Goal: Information Seeking & Learning: Learn about a topic

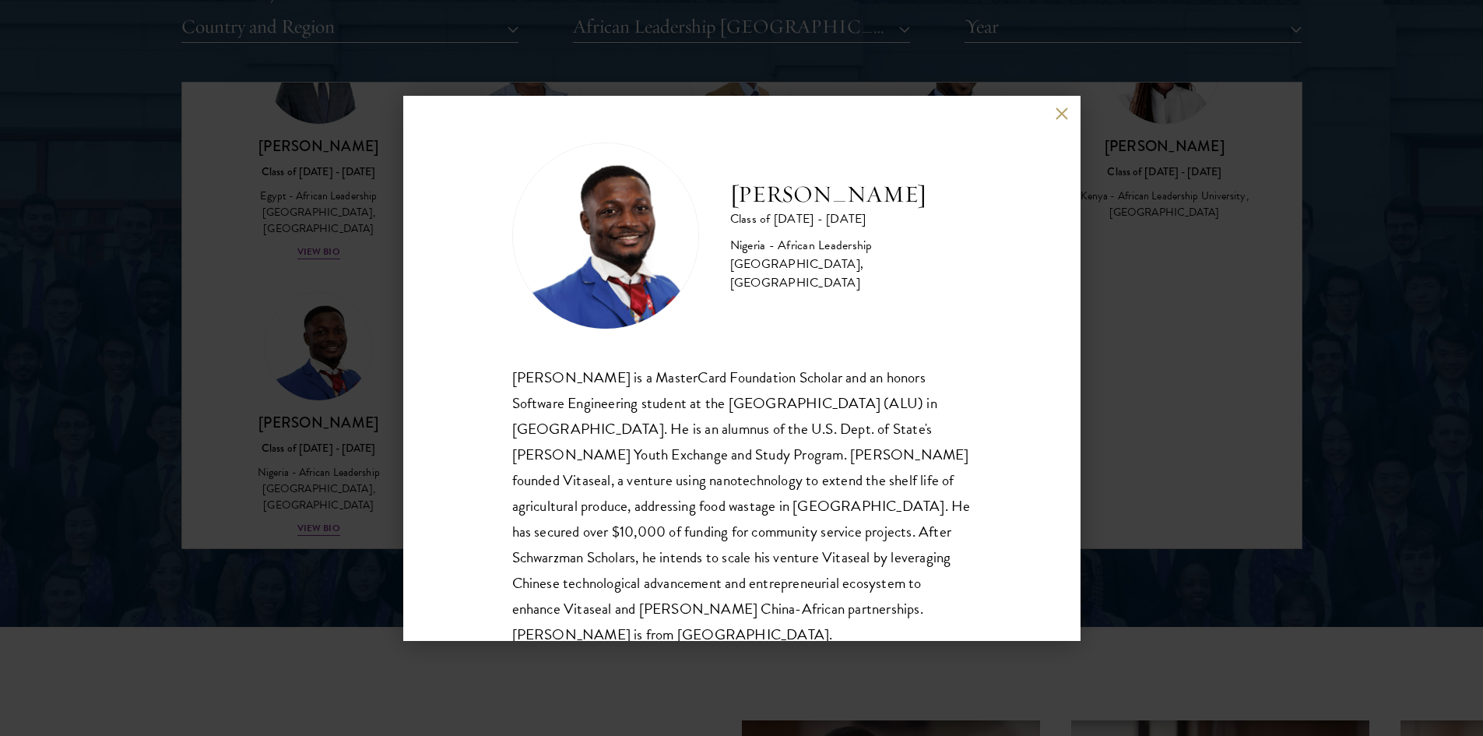
scroll to position [27, 0]
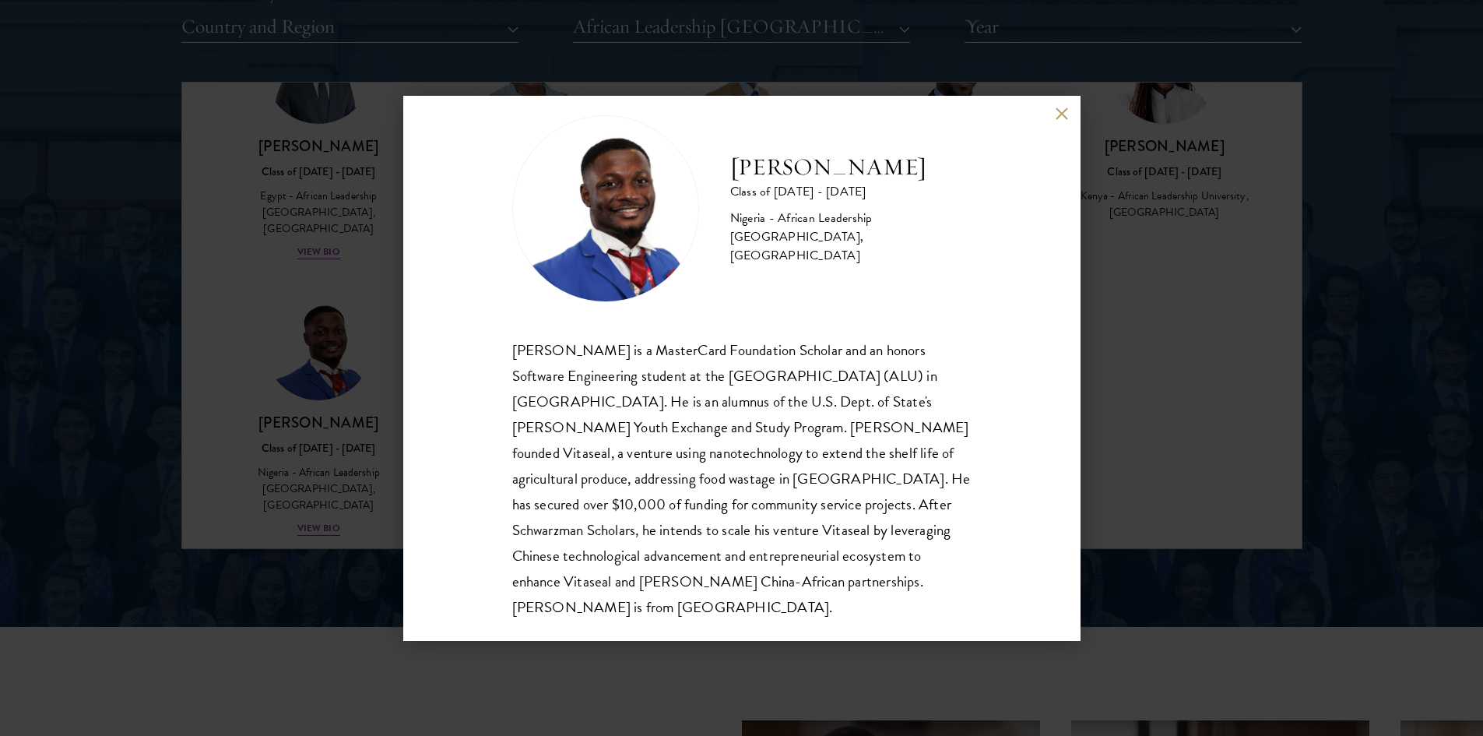
click at [1062, 111] on button at bounding box center [1061, 113] width 13 height 13
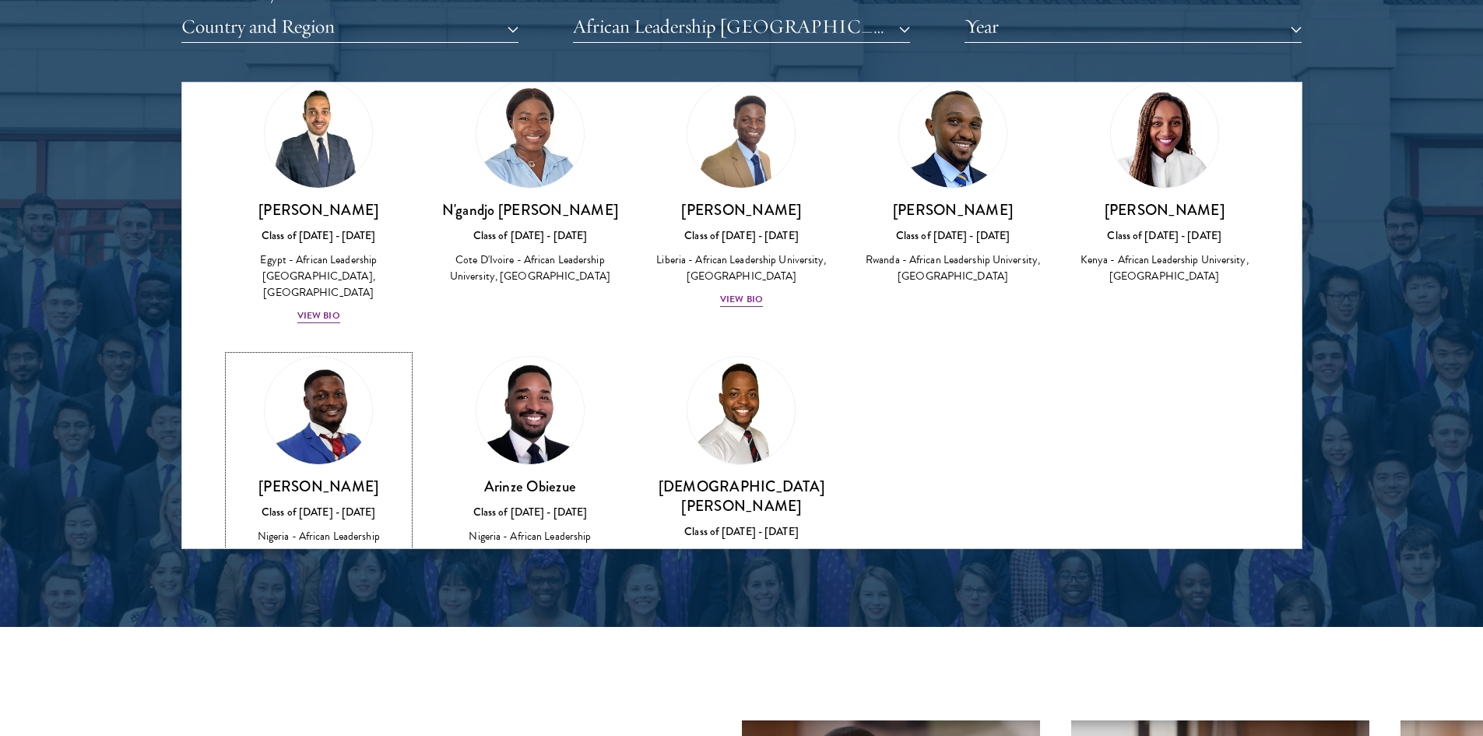
scroll to position [67, 0]
click at [739, 286] on div "[PERSON_NAME] Class of [DATE] - [DATE] [GEOGRAPHIC_DATA] - African Leadership U…" at bounding box center [741, 253] width 181 height 108
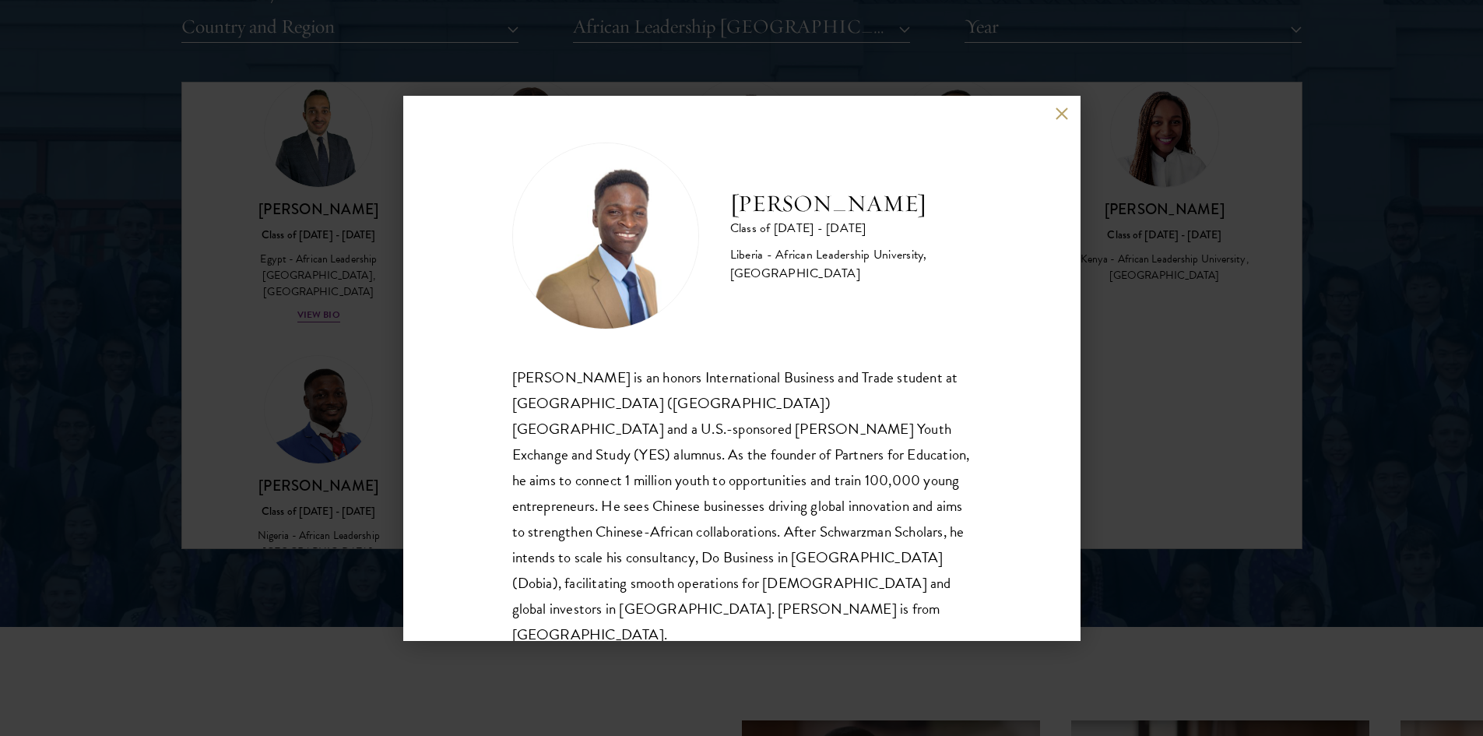
scroll to position [2, 0]
click at [1064, 113] on button at bounding box center [1061, 113] width 13 height 13
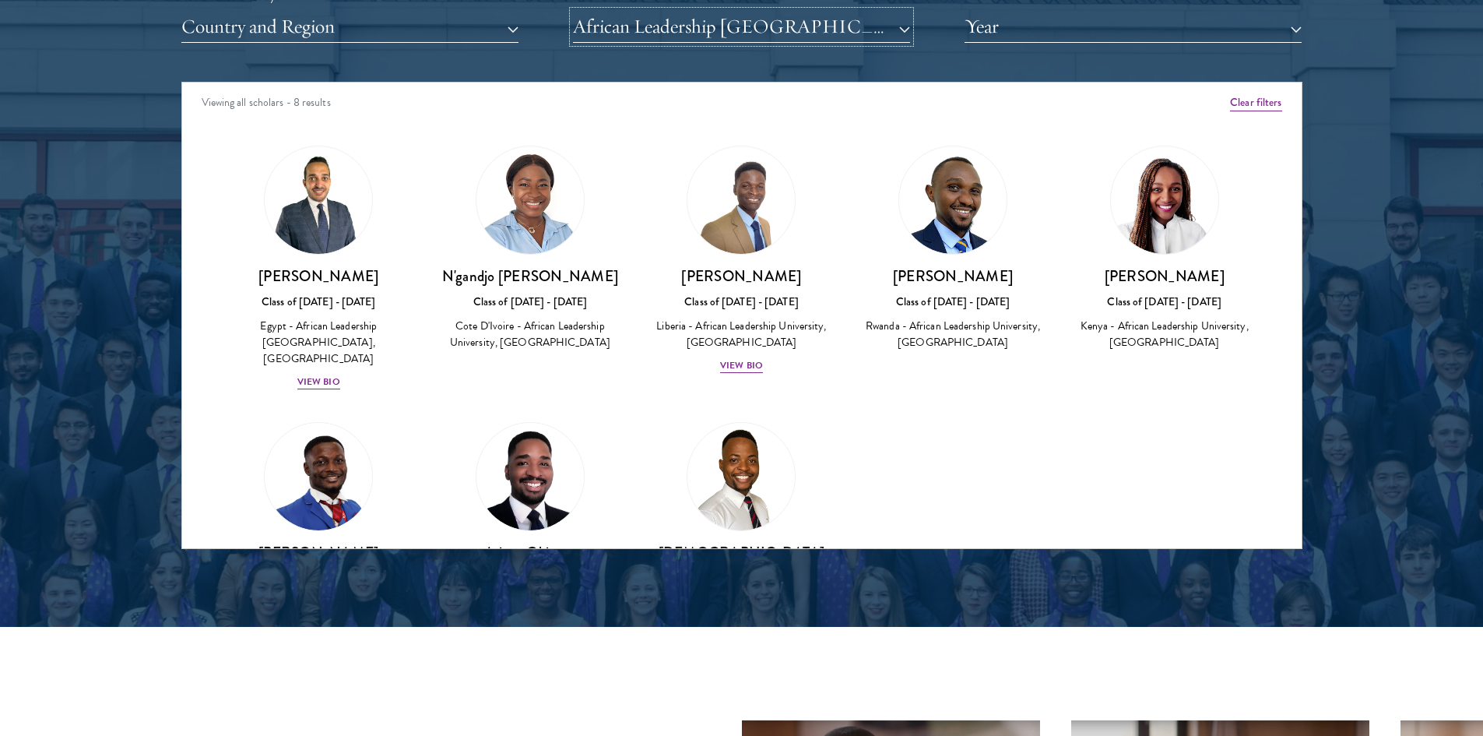
click at [833, 38] on button "African Leadership [GEOGRAPHIC_DATA], [GEOGRAPHIC_DATA]" at bounding box center [741, 27] width 337 height 32
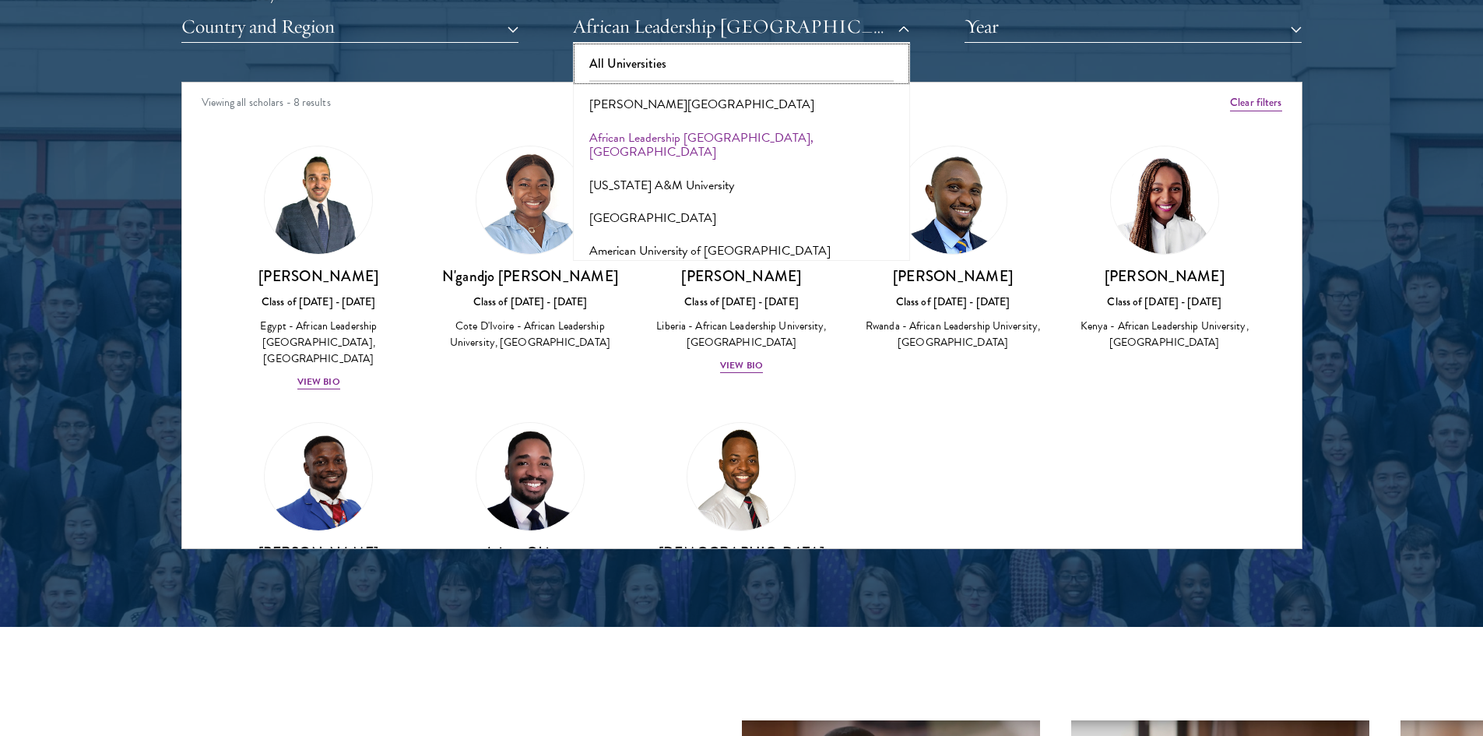
click at [632, 59] on button "All Universities" at bounding box center [742, 63] width 328 height 33
click at [367, 26] on button "Country and Region" at bounding box center [349, 27] width 337 height 32
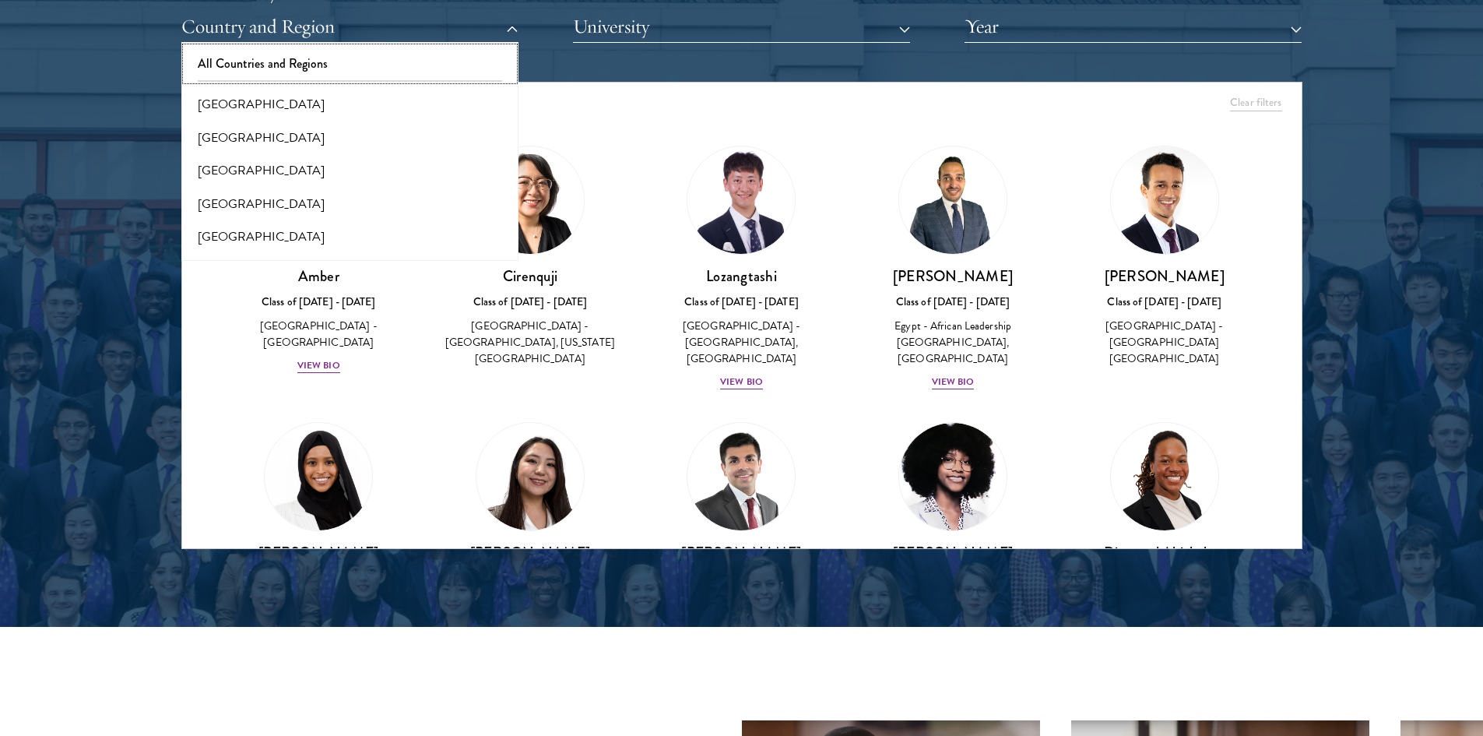
click at [246, 58] on button "All Countries and Regions" at bounding box center [350, 63] width 328 height 33
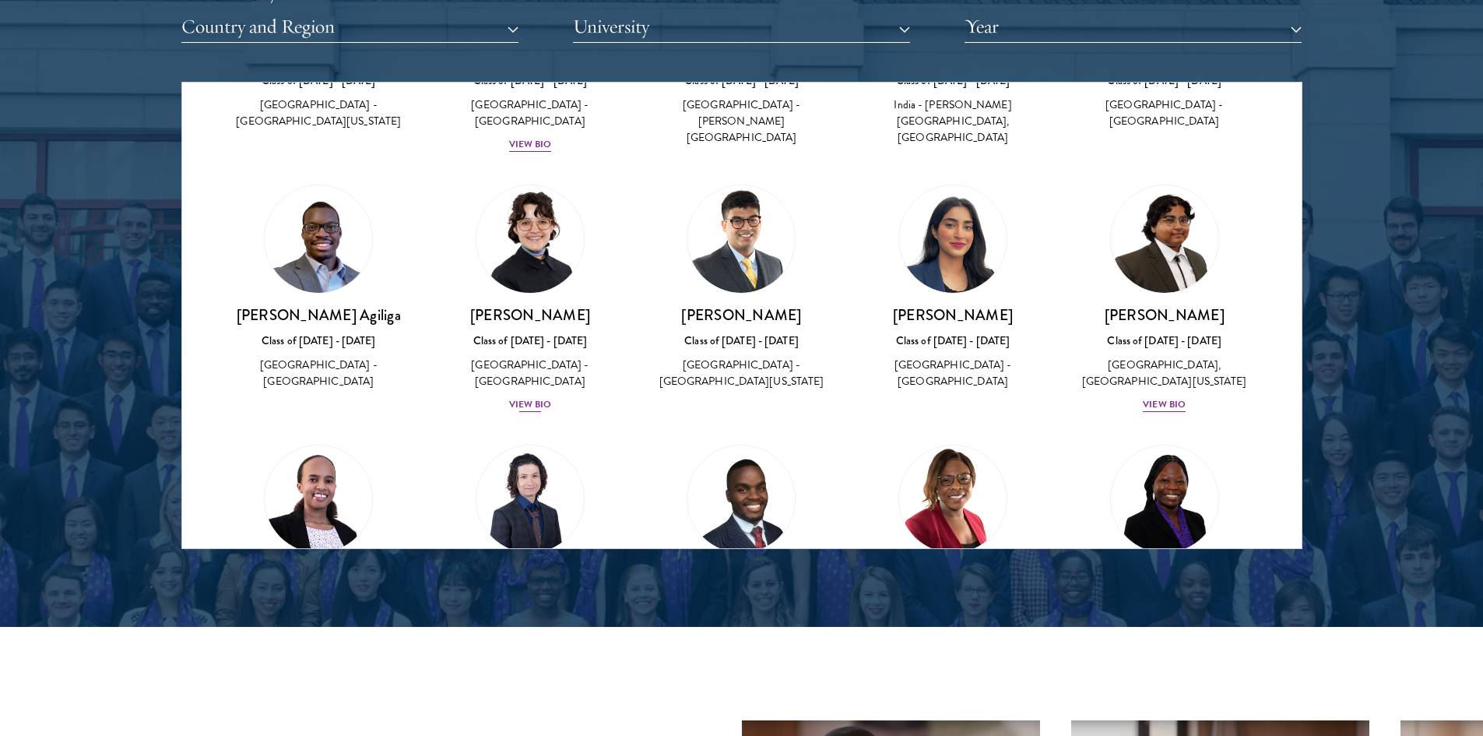
scroll to position [1055, 0]
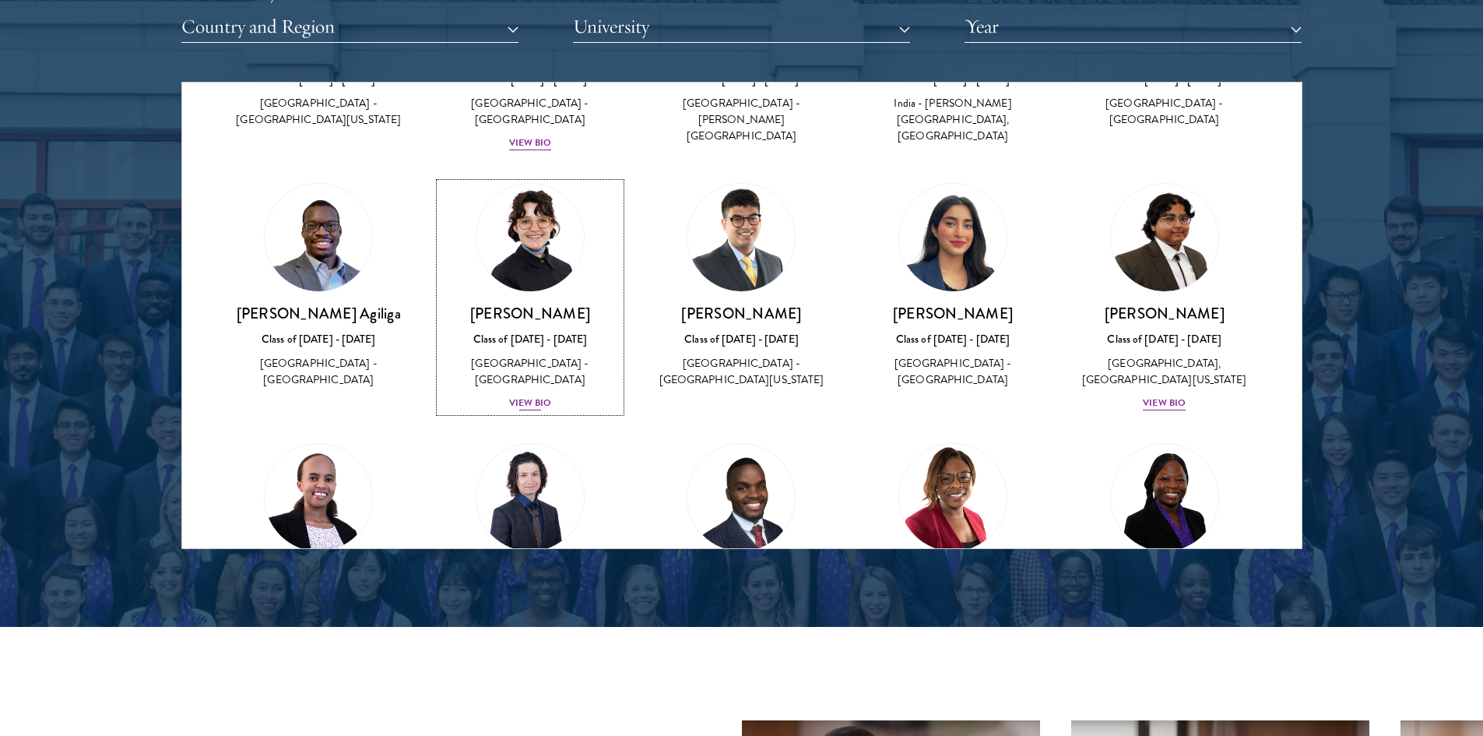
click at [519, 395] on div "View Bio" at bounding box center [530, 402] width 43 height 15
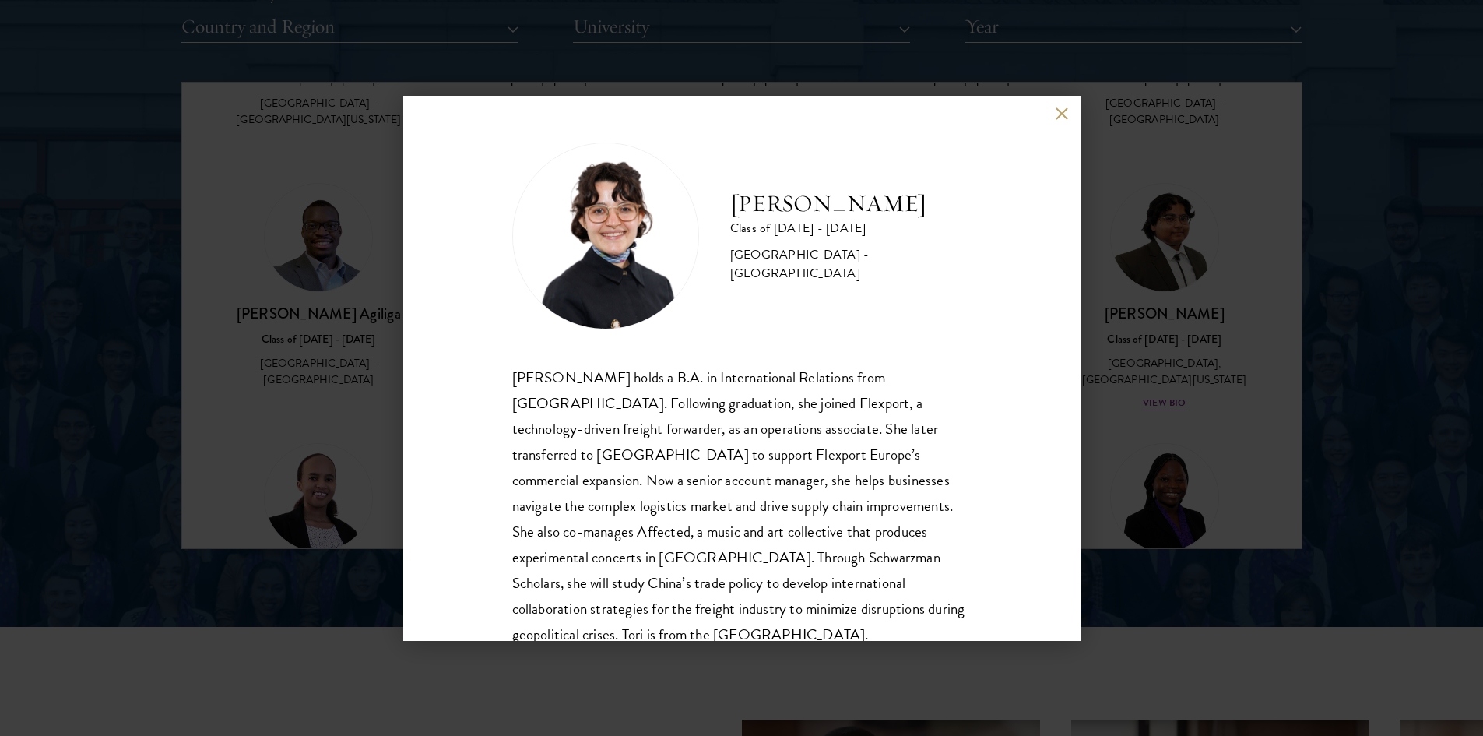
click at [1057, 120] on button at bounding box center [1061, 113] width 13 height 13
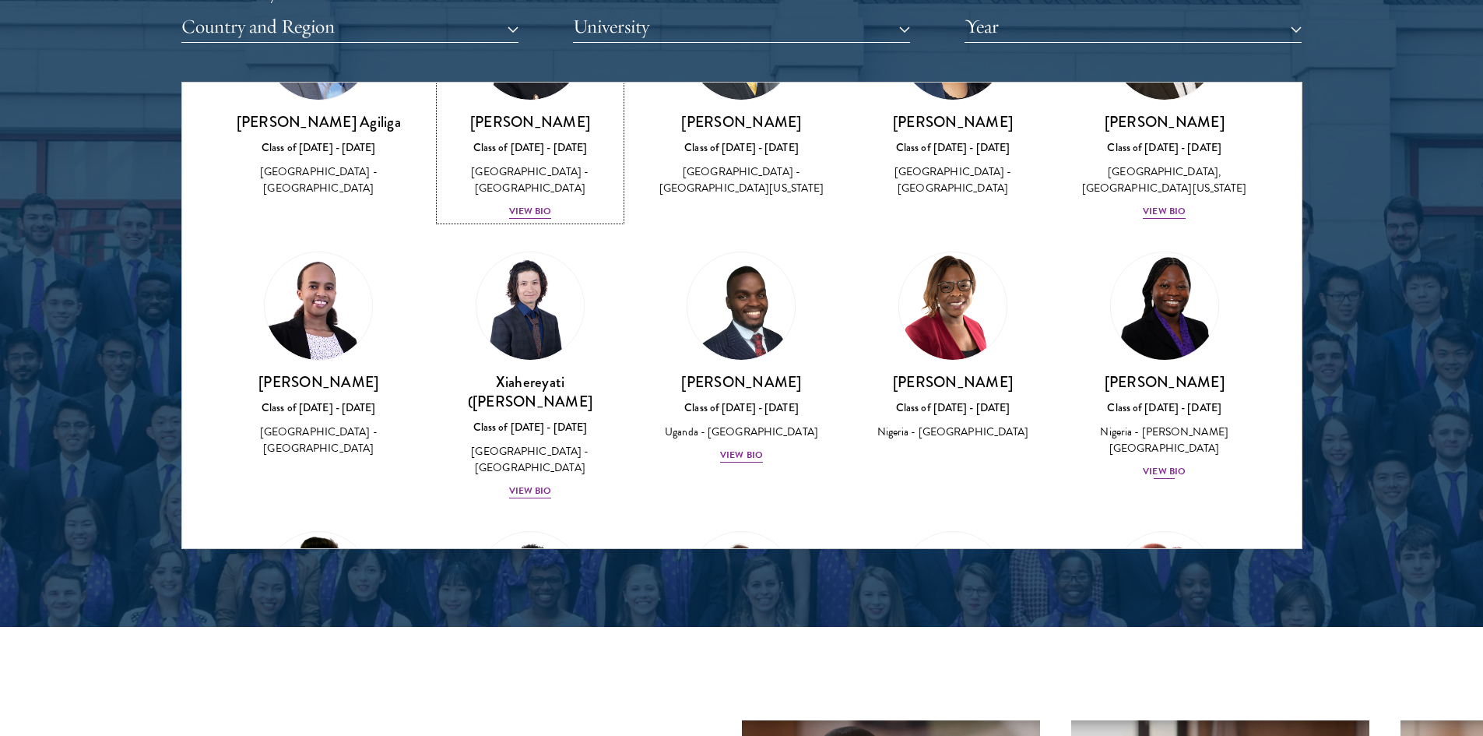
scroll to position [1247, 0]
click at [1153, 463] on div "View Bio" at bounding box center [1164, 470] width 43 height 15
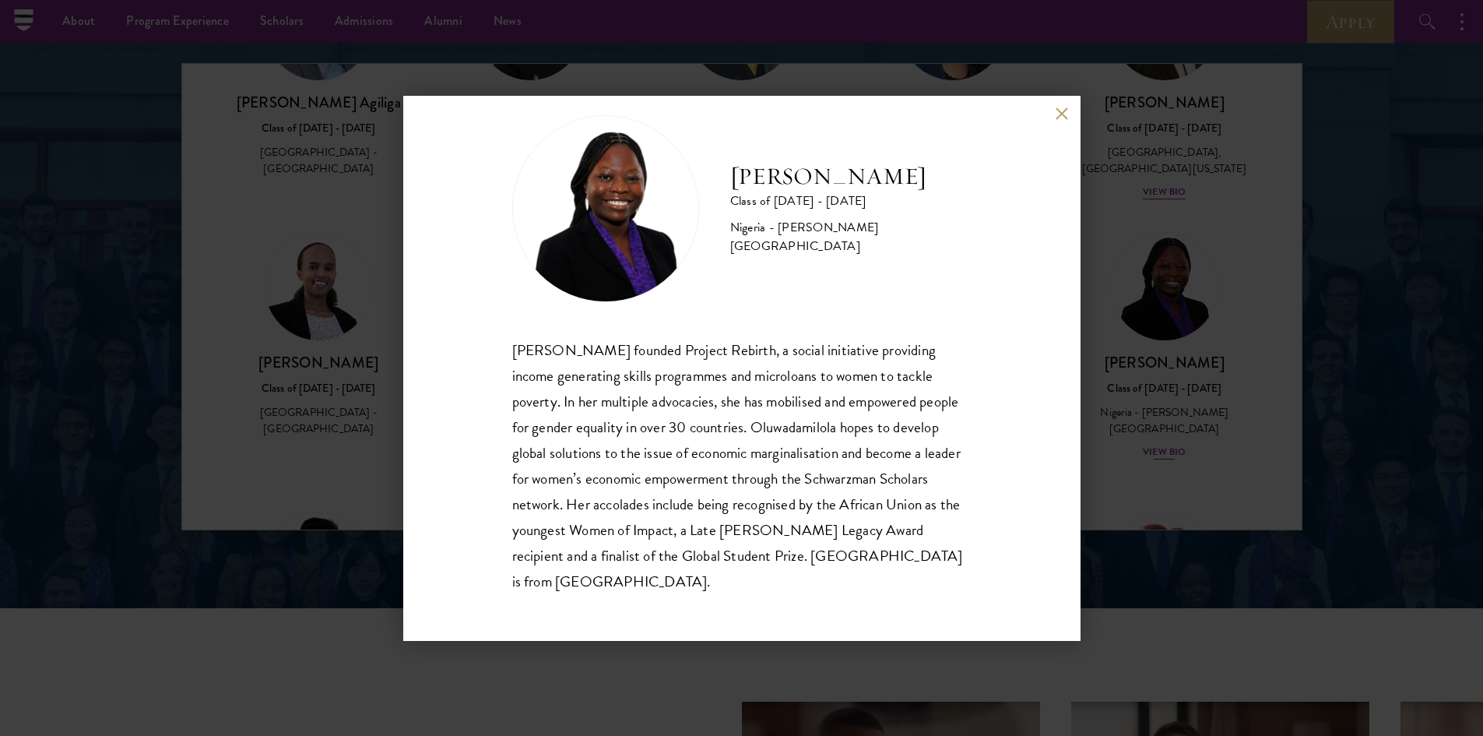
scroll to position [2004, 0]
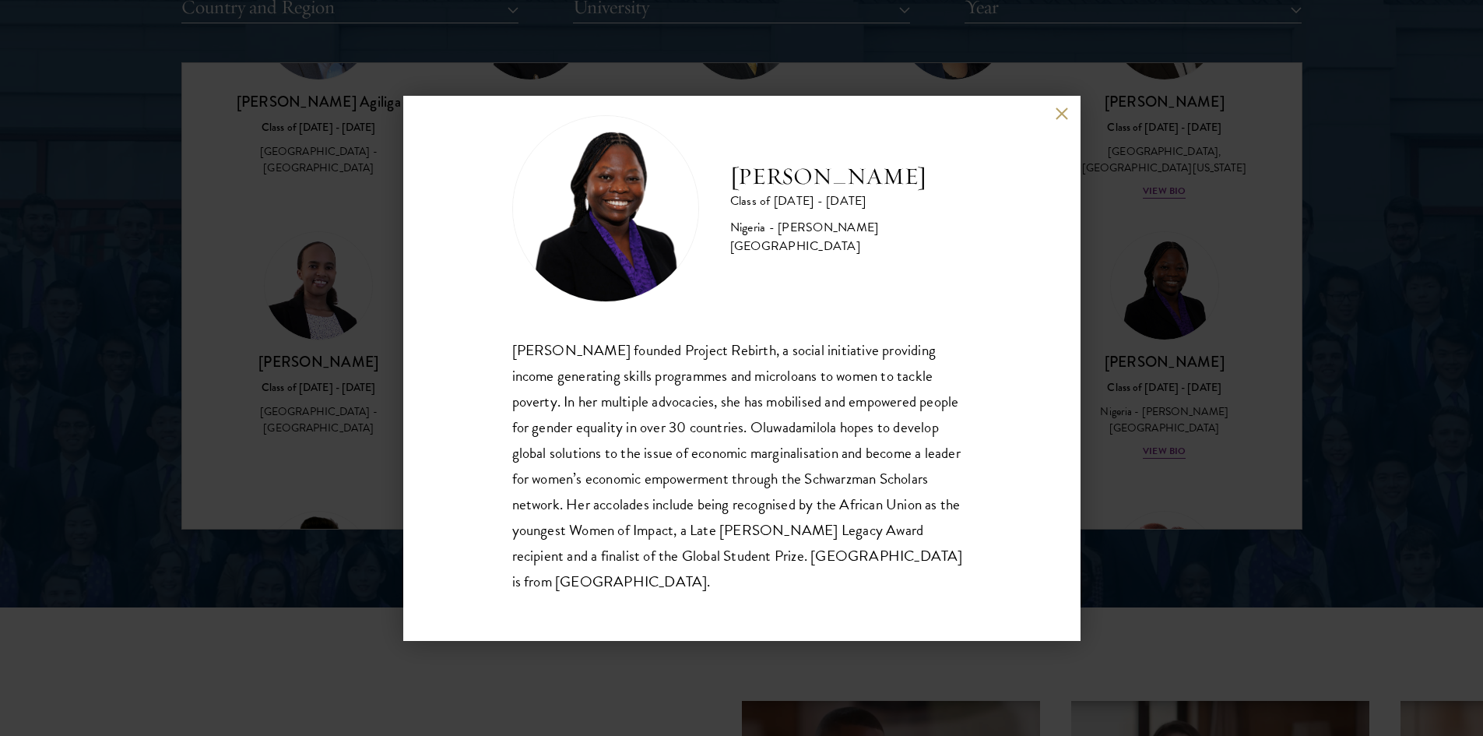
click at [1059, 109] on button at bounding box center [1061, 113] width 13 height 13
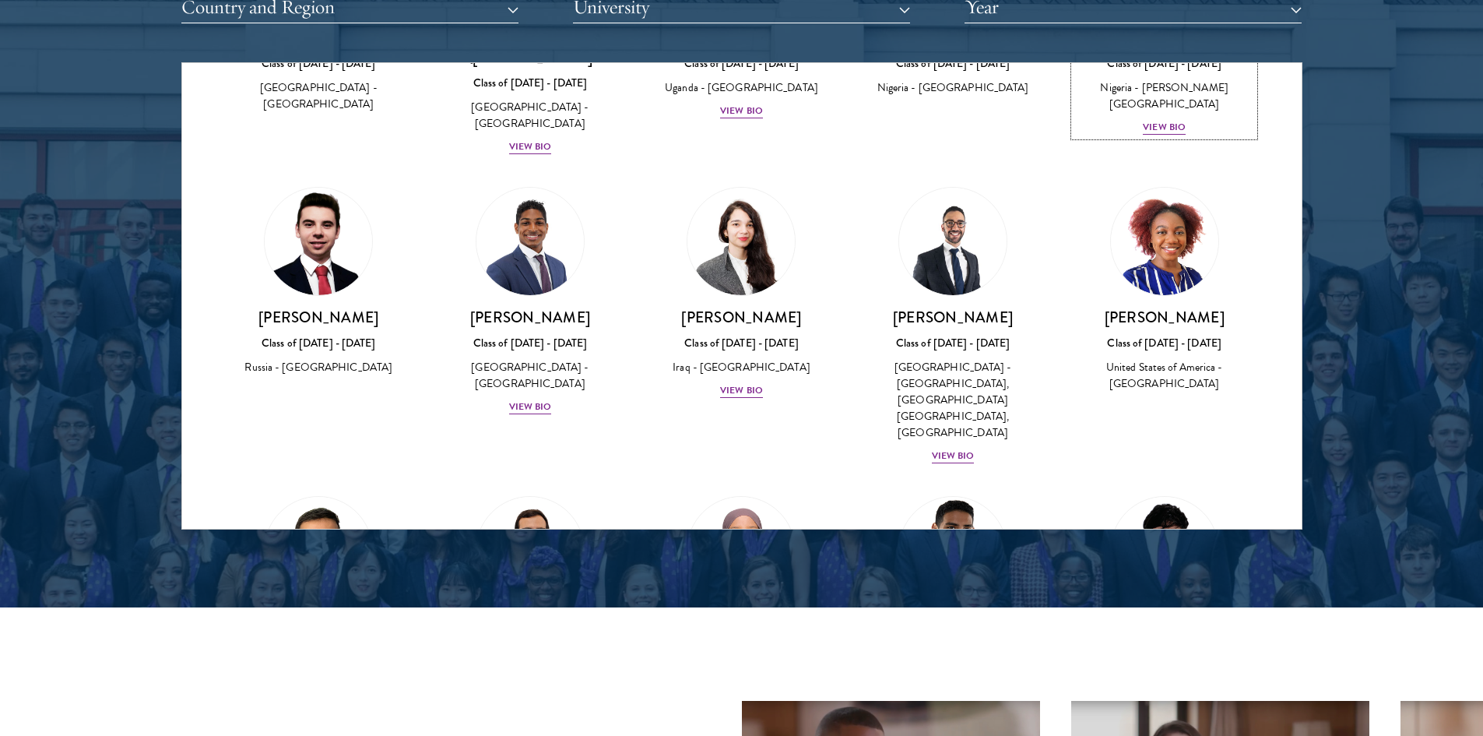
scroll to position [1638, 0]
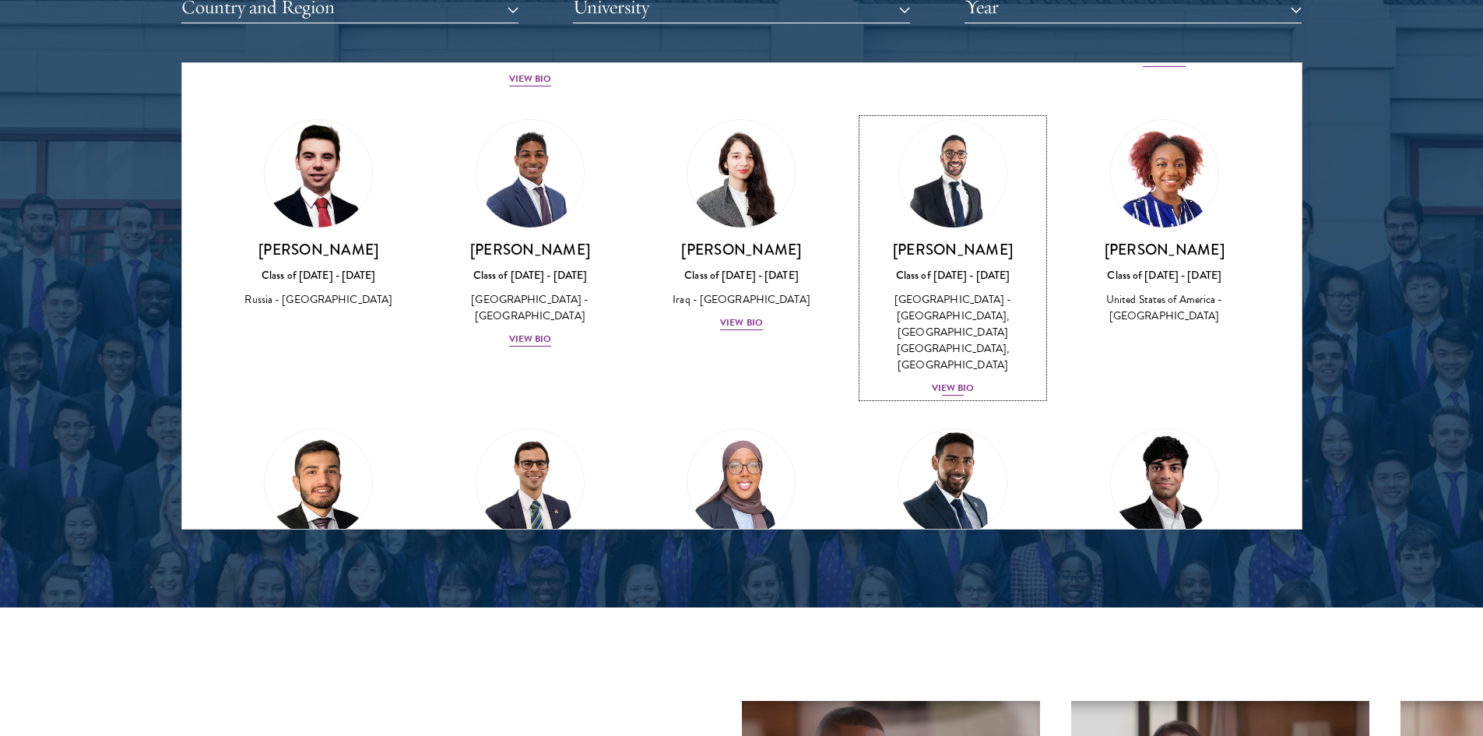
click at [942, 295] on div "[PERSON_NAME] Class of [DATE] - [DATE] [GEOGRAPHIC_DATA] - [GEOGRAPHIC_DATA], […" at bounding box center [952, 318] width 181 height 157
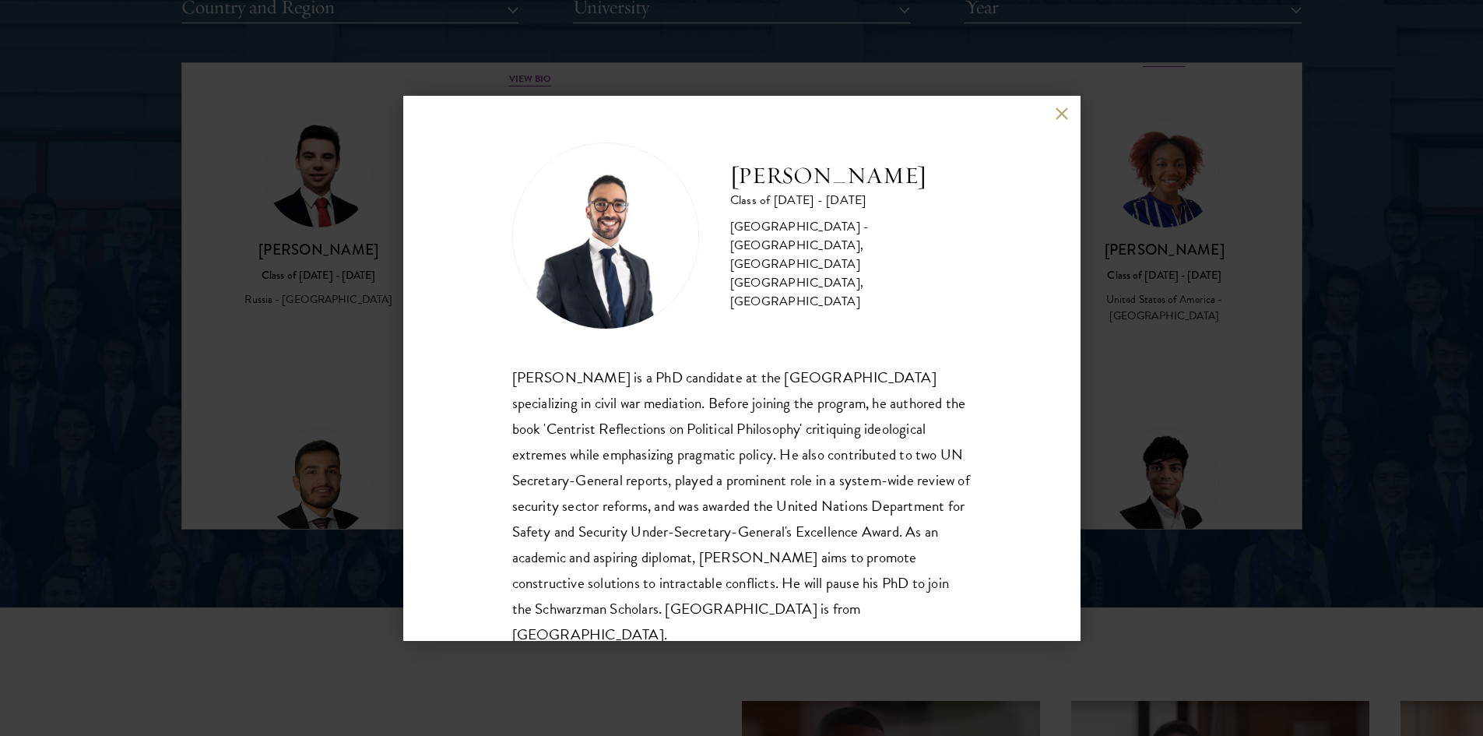
scroll to position [27, 0]
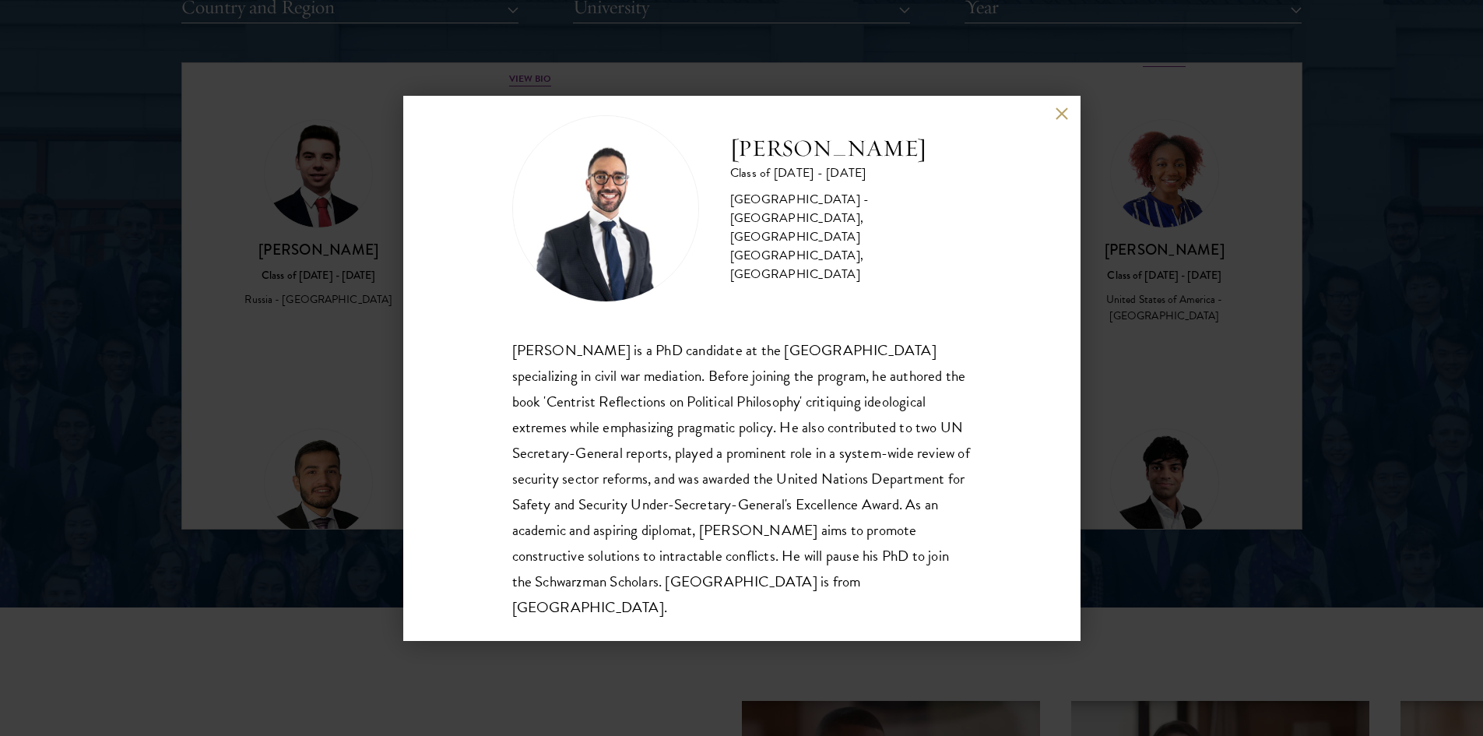
click at [1064, 118] on button at bounding box center [1061, 113] width 13 height 13
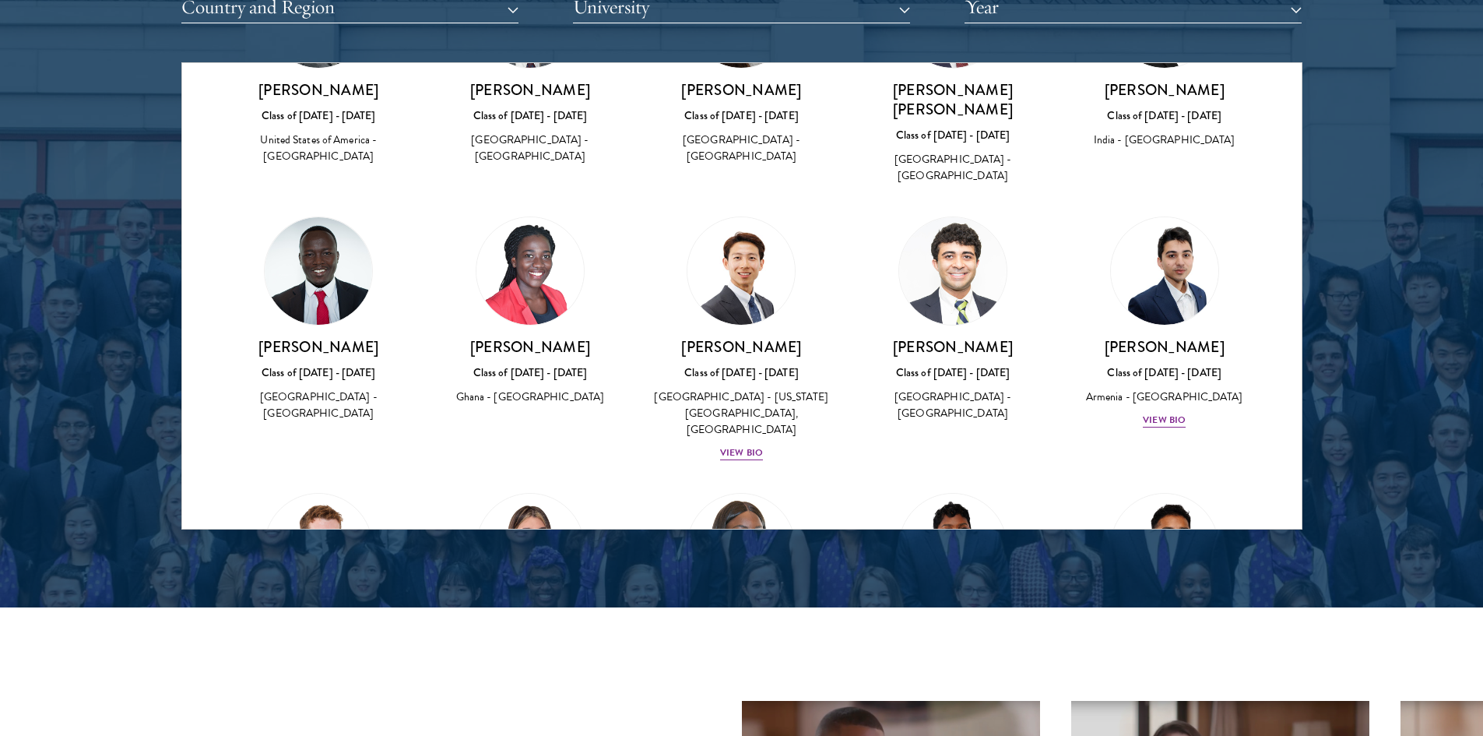
scroll to position [2617, 0]
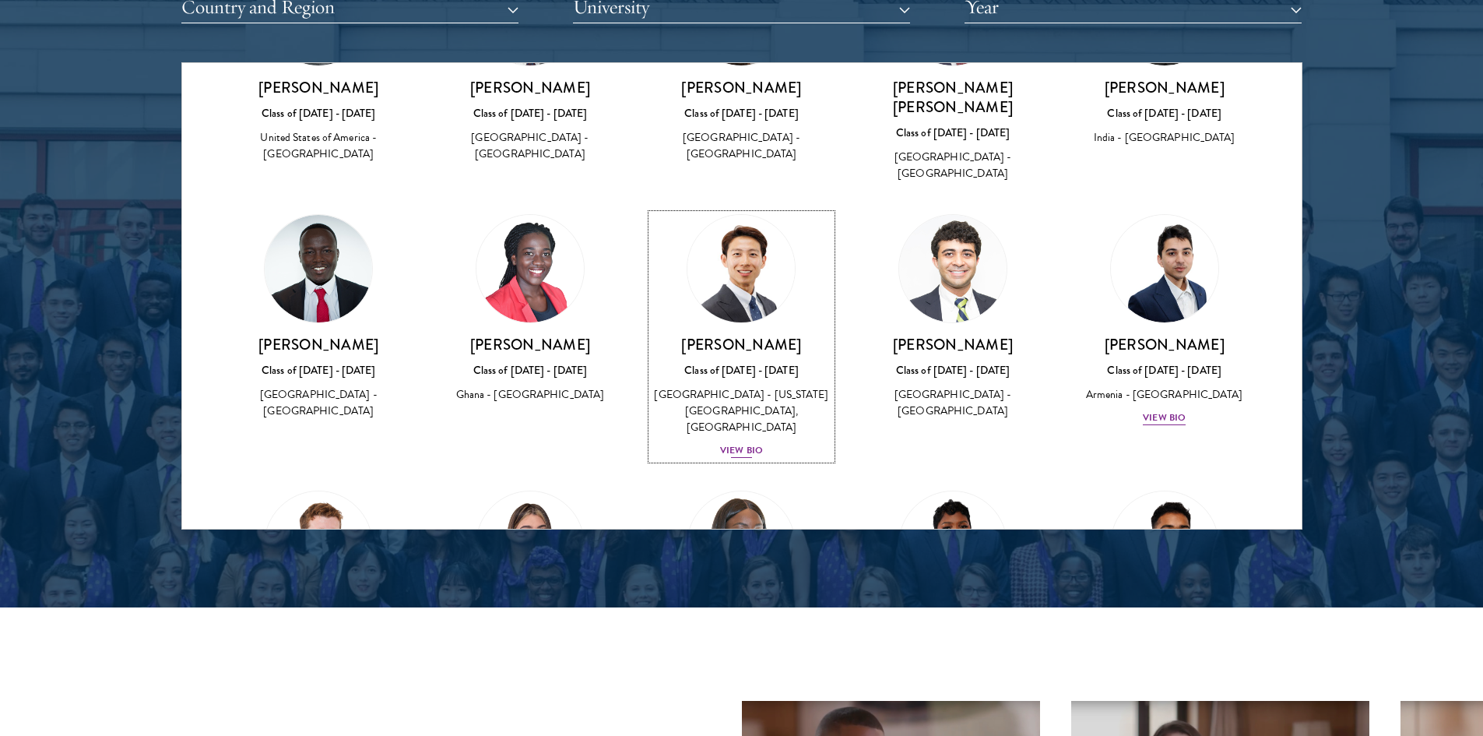
click at [729, 443] on div "View Bio" at bounding box center [741, 450] width 43 height 15
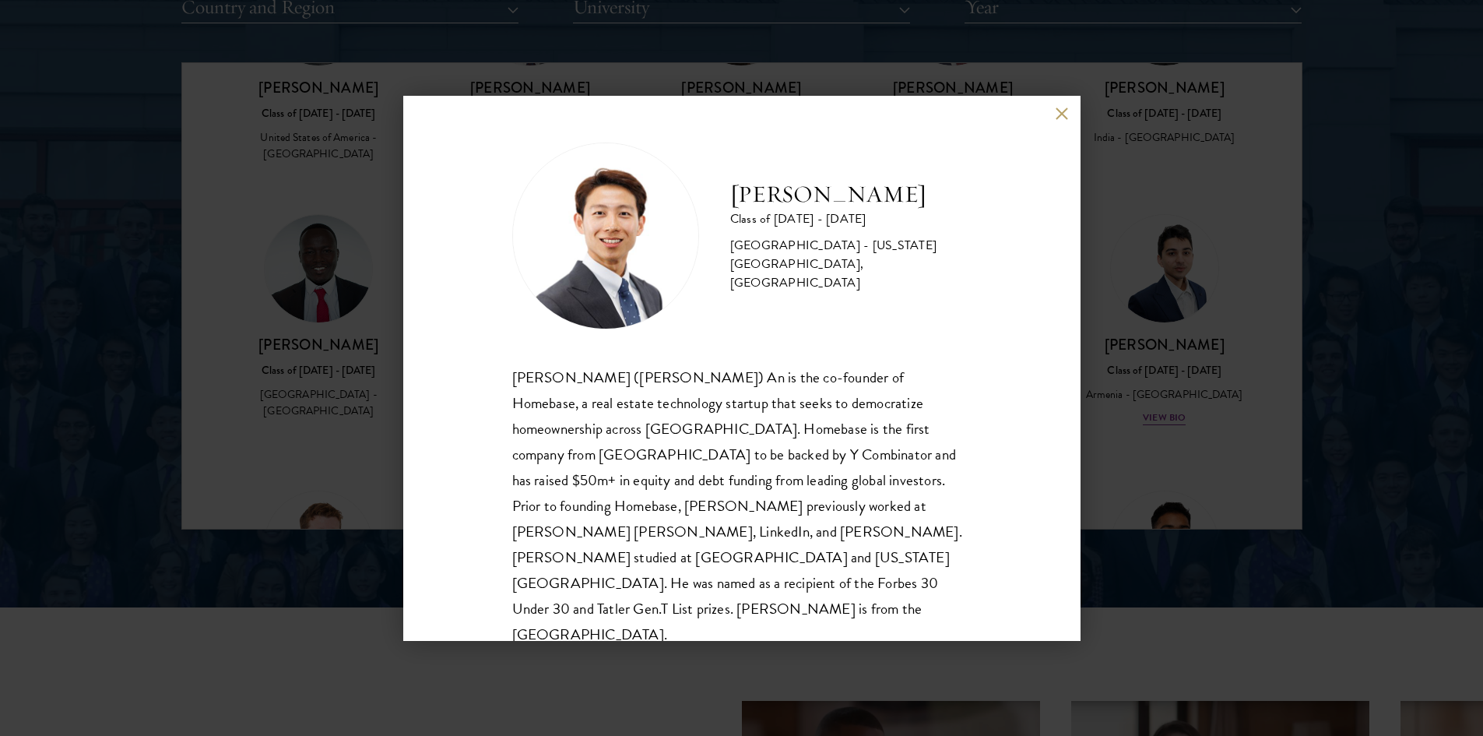
scroll to position [1, 0]
click at [1062, 113] on button at bounding box center [1061, 113] width 13 height 13
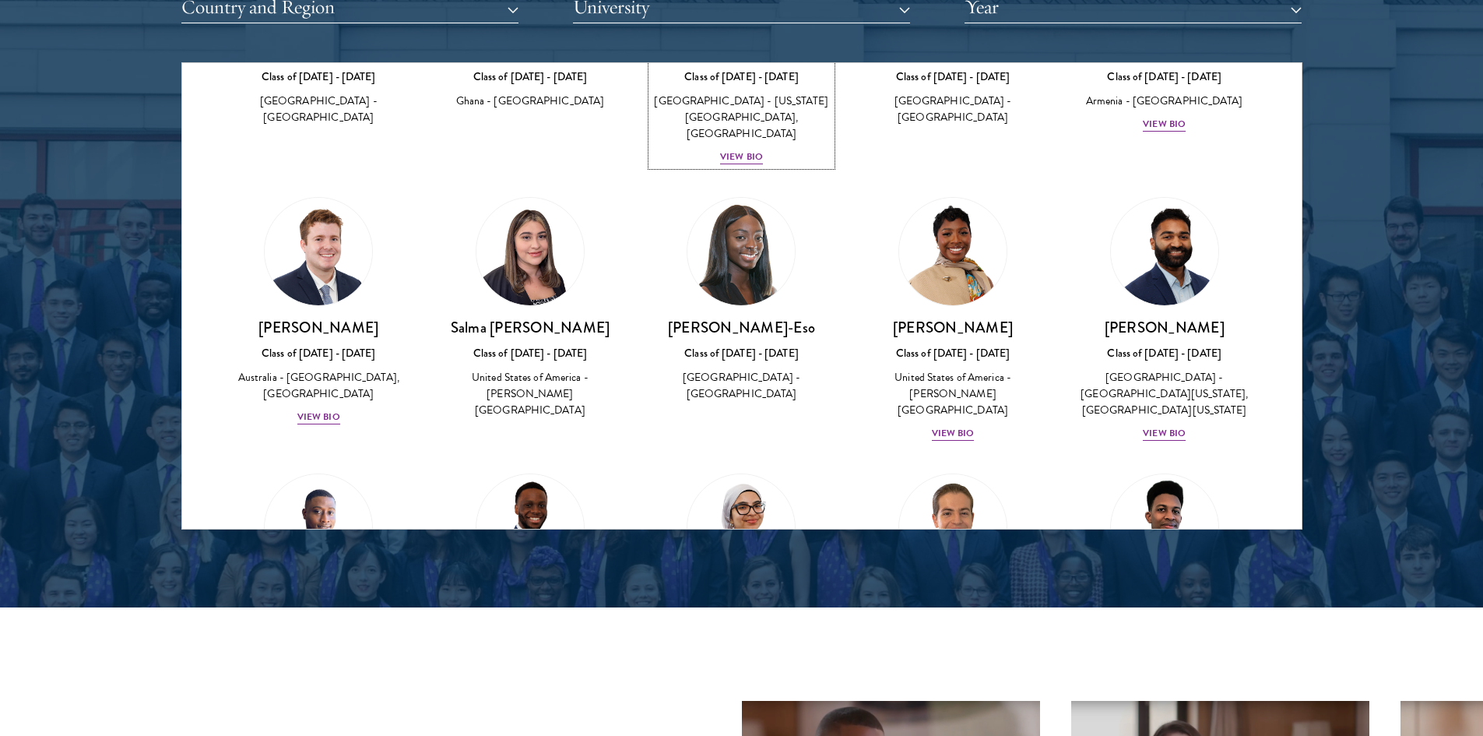
scroll to position [2911, 0]
click at [1167, 425] on div "View Bio" at bounding box center [1164, 432] width 43 height 15
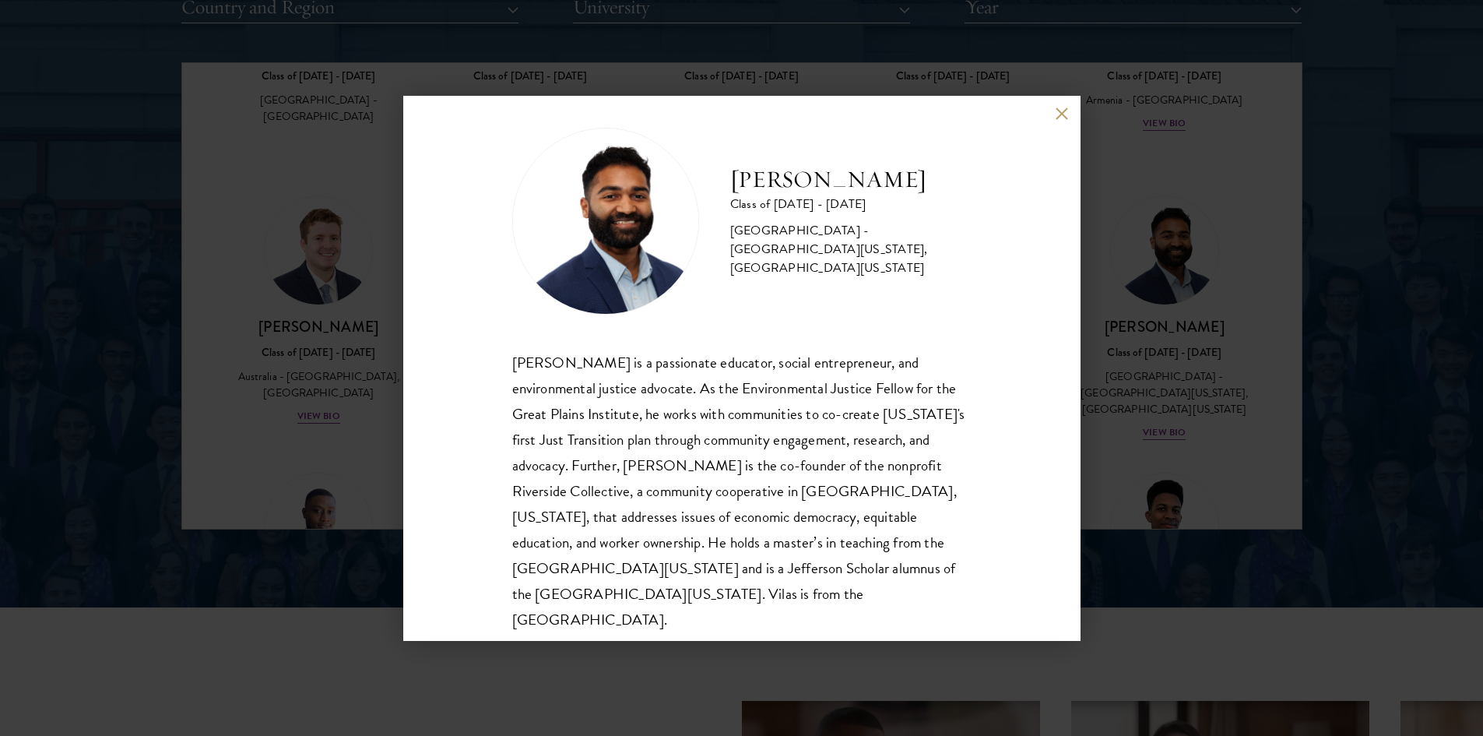
scroll to position [27, 0]
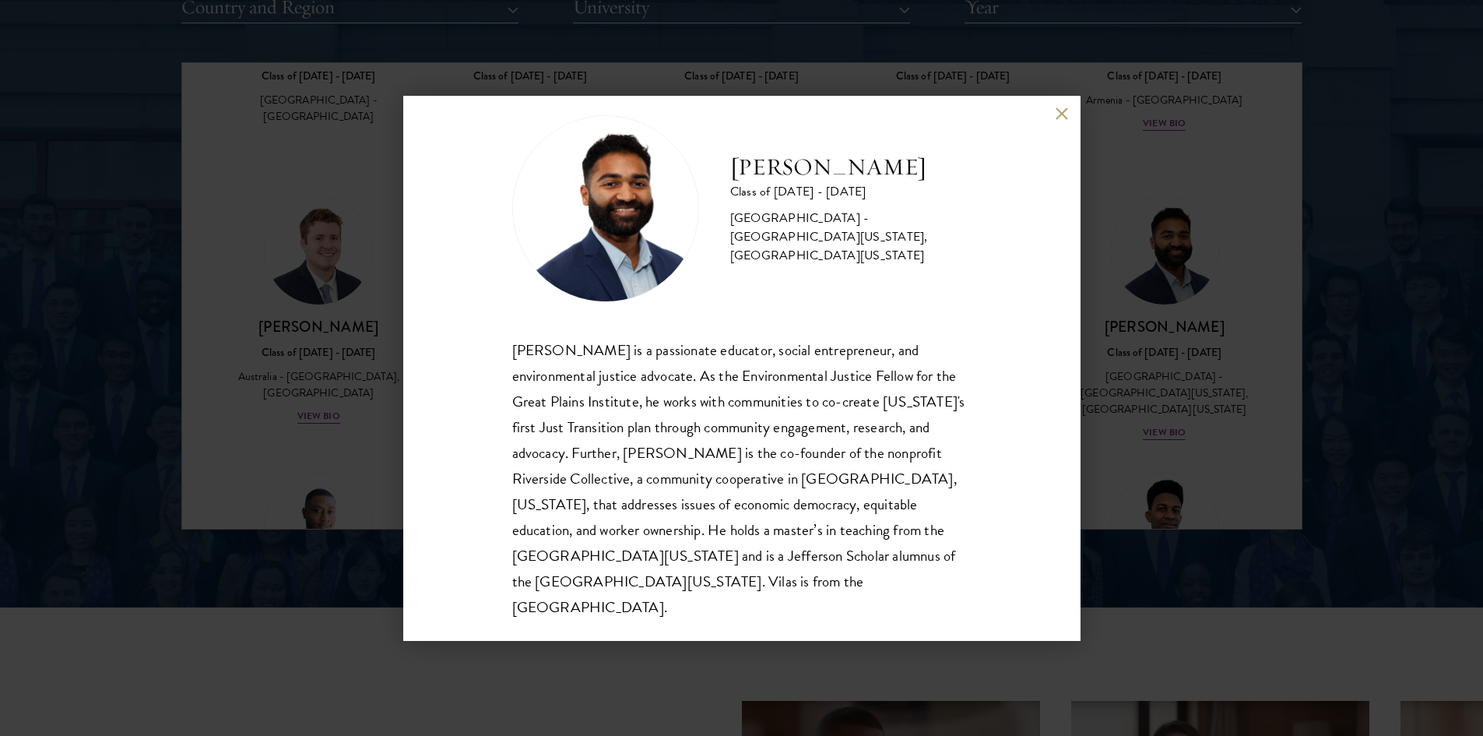
click at [1061, 109] on button at bounding box center [1061, 113] width 13 height 13
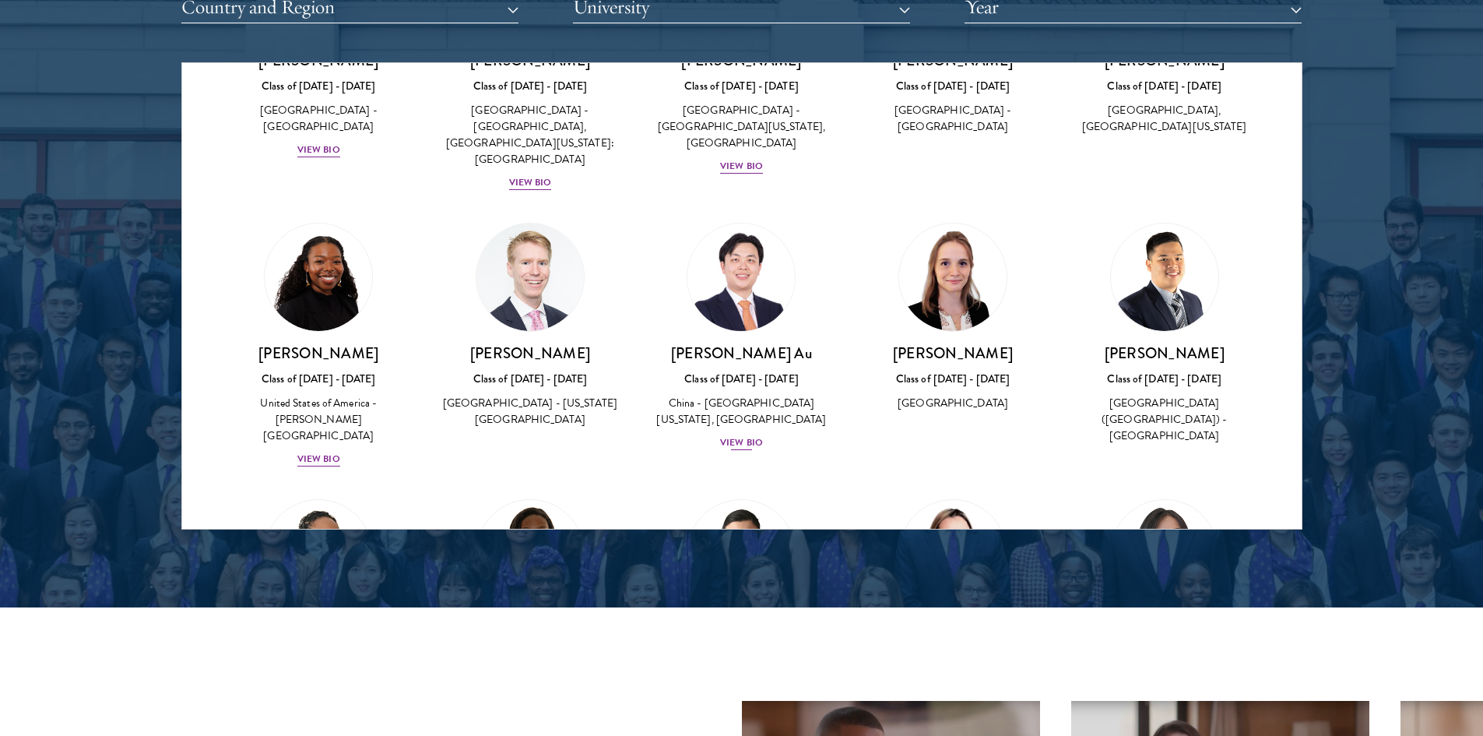
scroll to position [3454, 0]
click at [740, 434] on div "View Bio" at bounding box center [741, 441] width 43 height 15
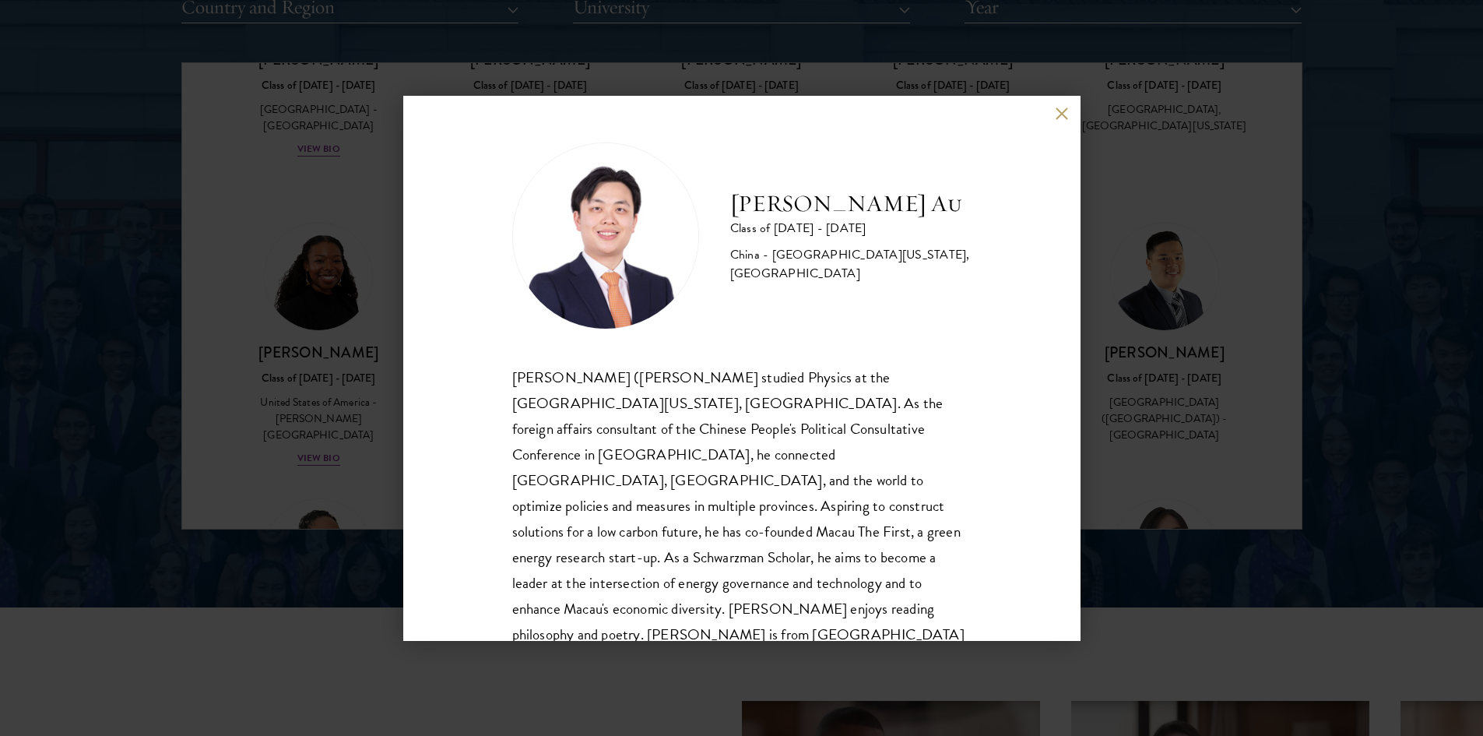
click at [1066, 113] on button at bounding box center [1061, 113] width 13 height 13
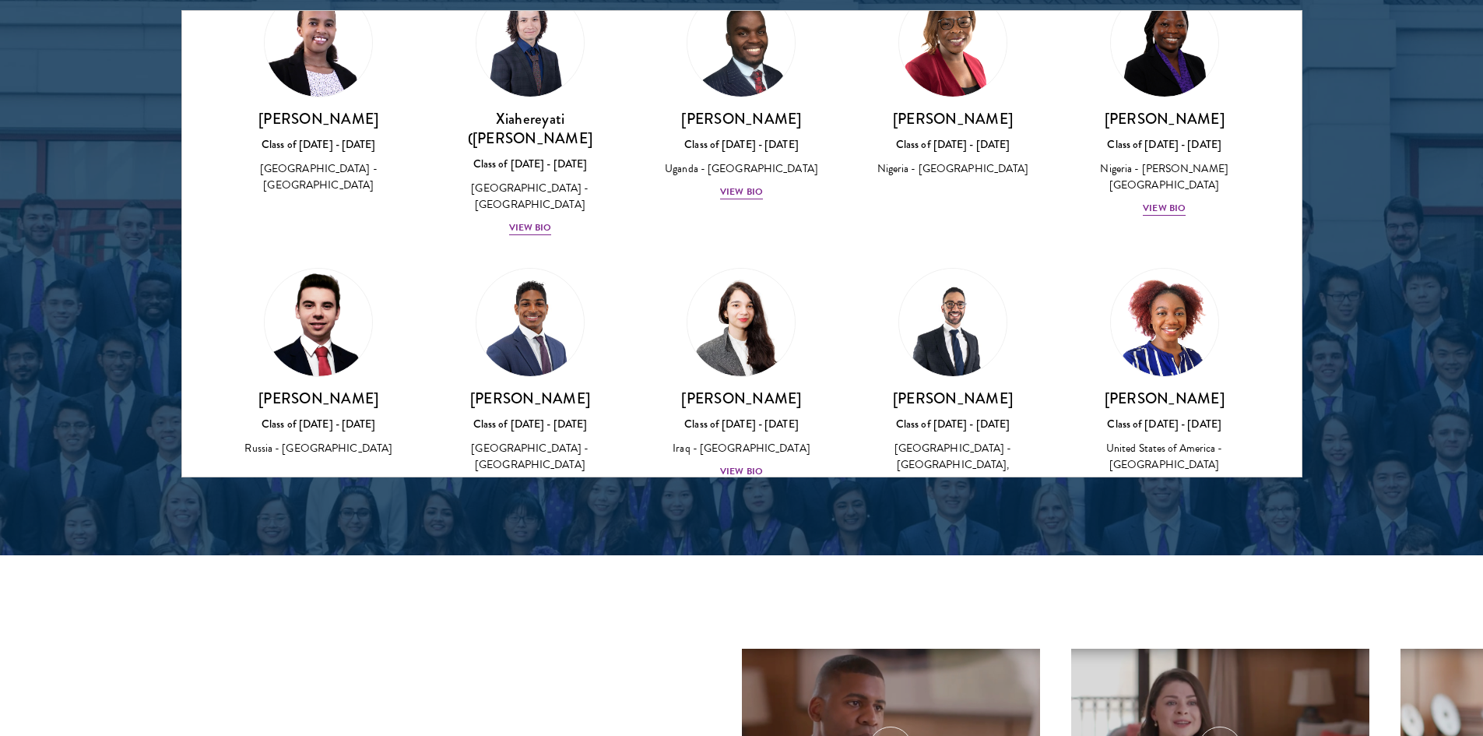
scroll to position [1440, 0]
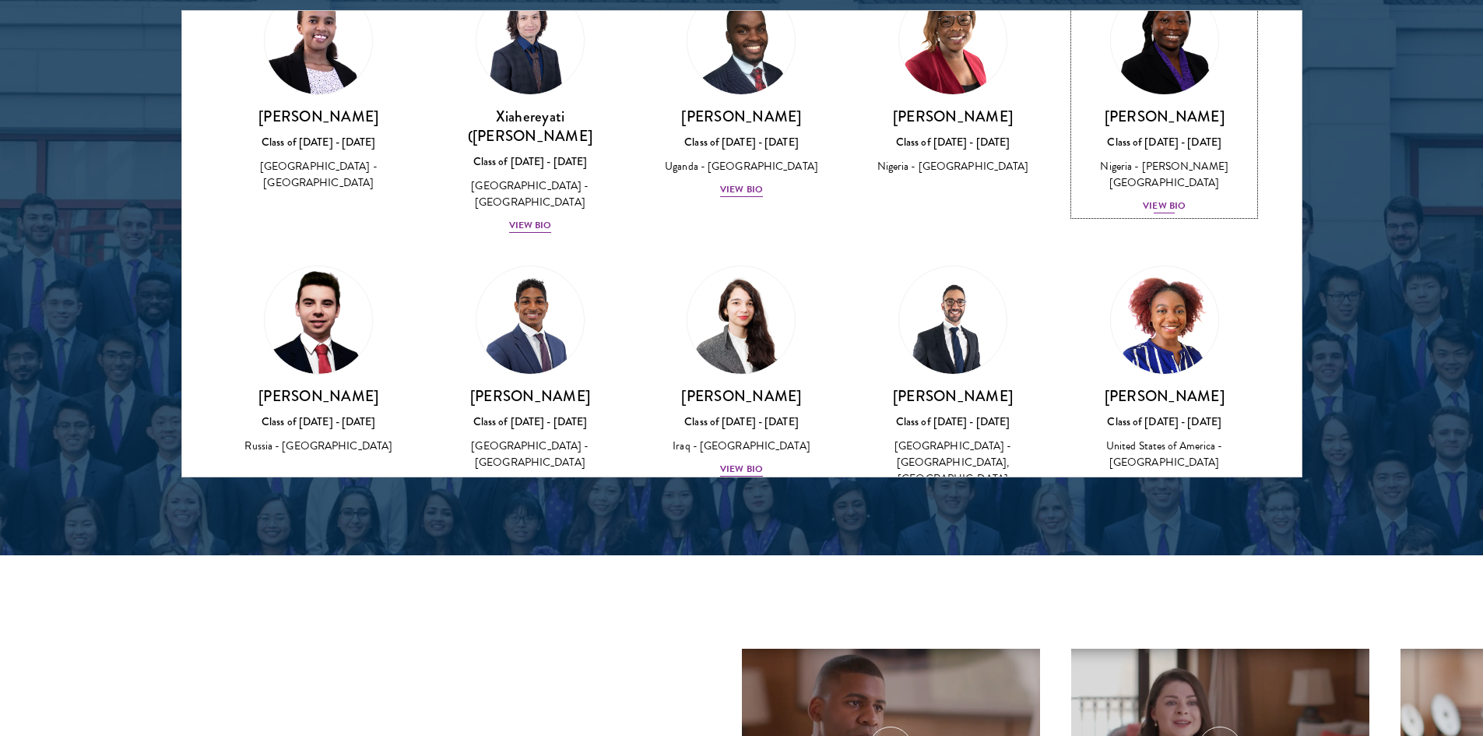
click at [1153, 198] on div "View Bio" at bounding box center [1164, 205] width 43 height 15
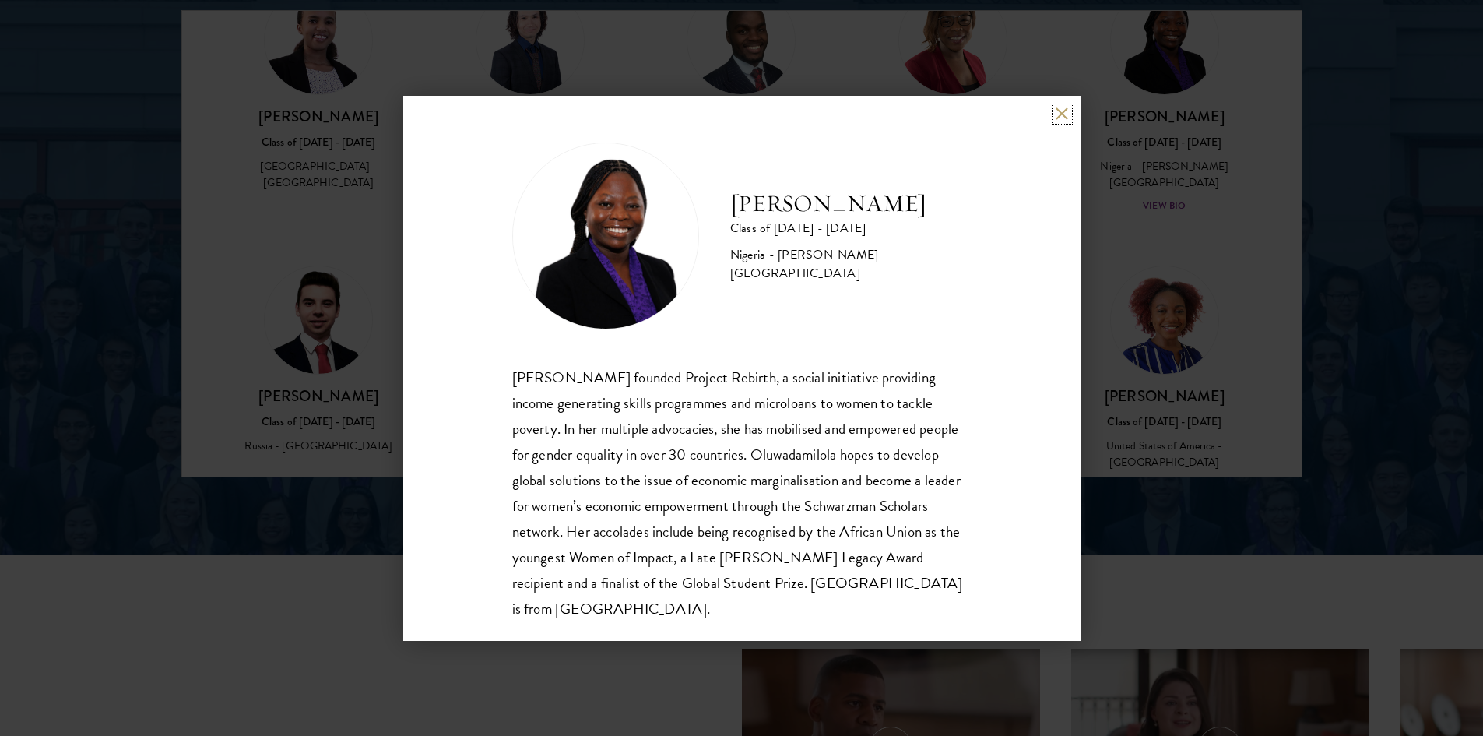
scroll to position [27, 0]
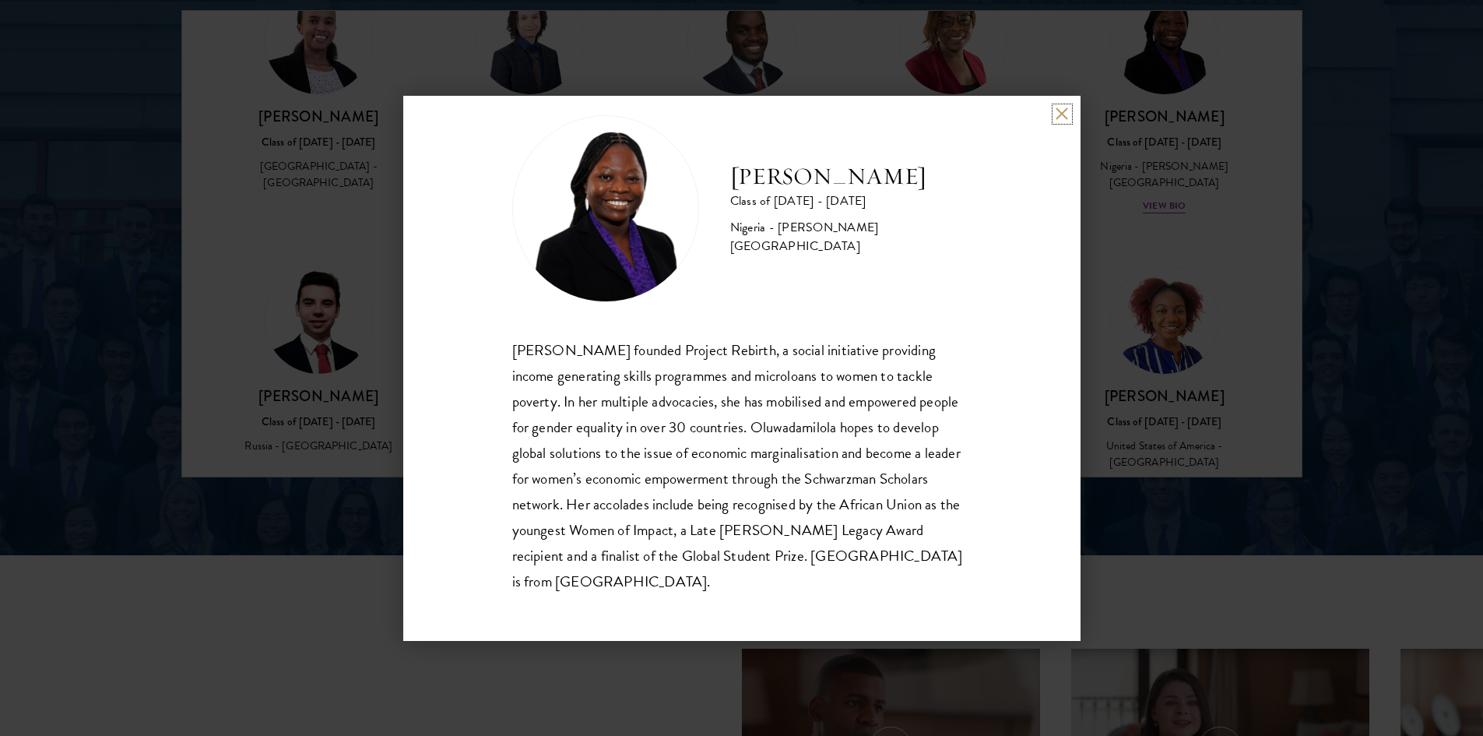
click at [1059, 120] on button at bounding box center [1061, 113] width 13 height 13
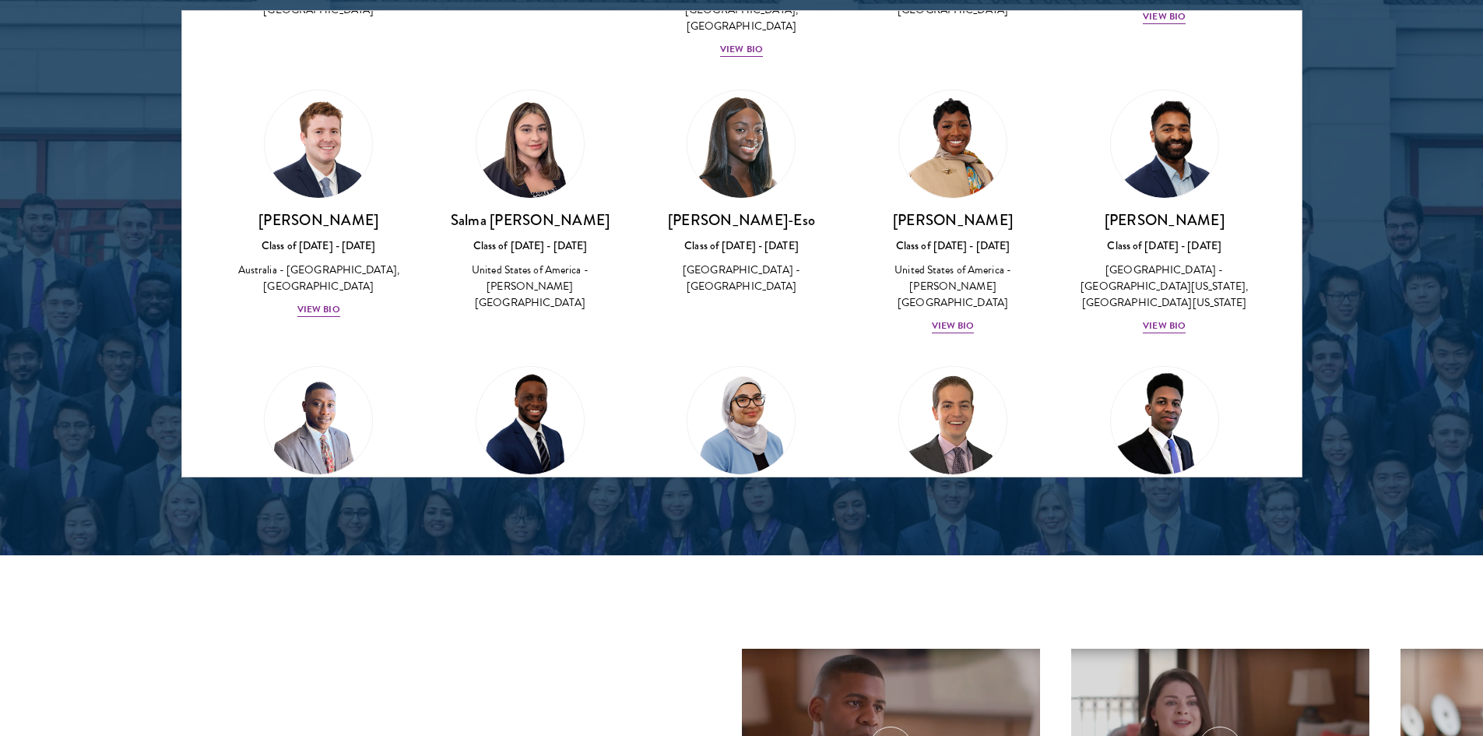
scroll to position [2965, 0]
click at [938, 319] on div "View Bio" at bounding box center [953, 326] width 43 height 15
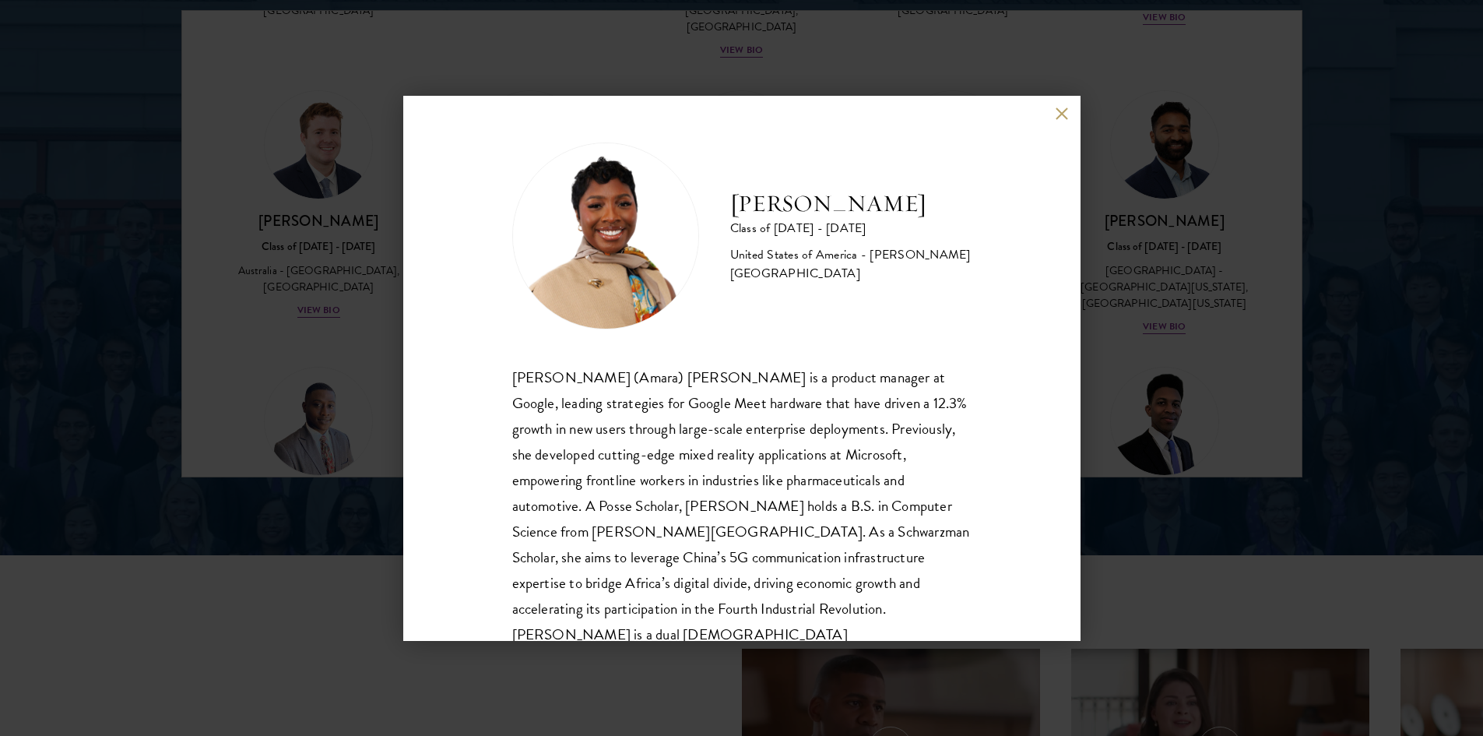
click at [1064, 110] on button at bounding box center [1061, 113] width 13 height 13
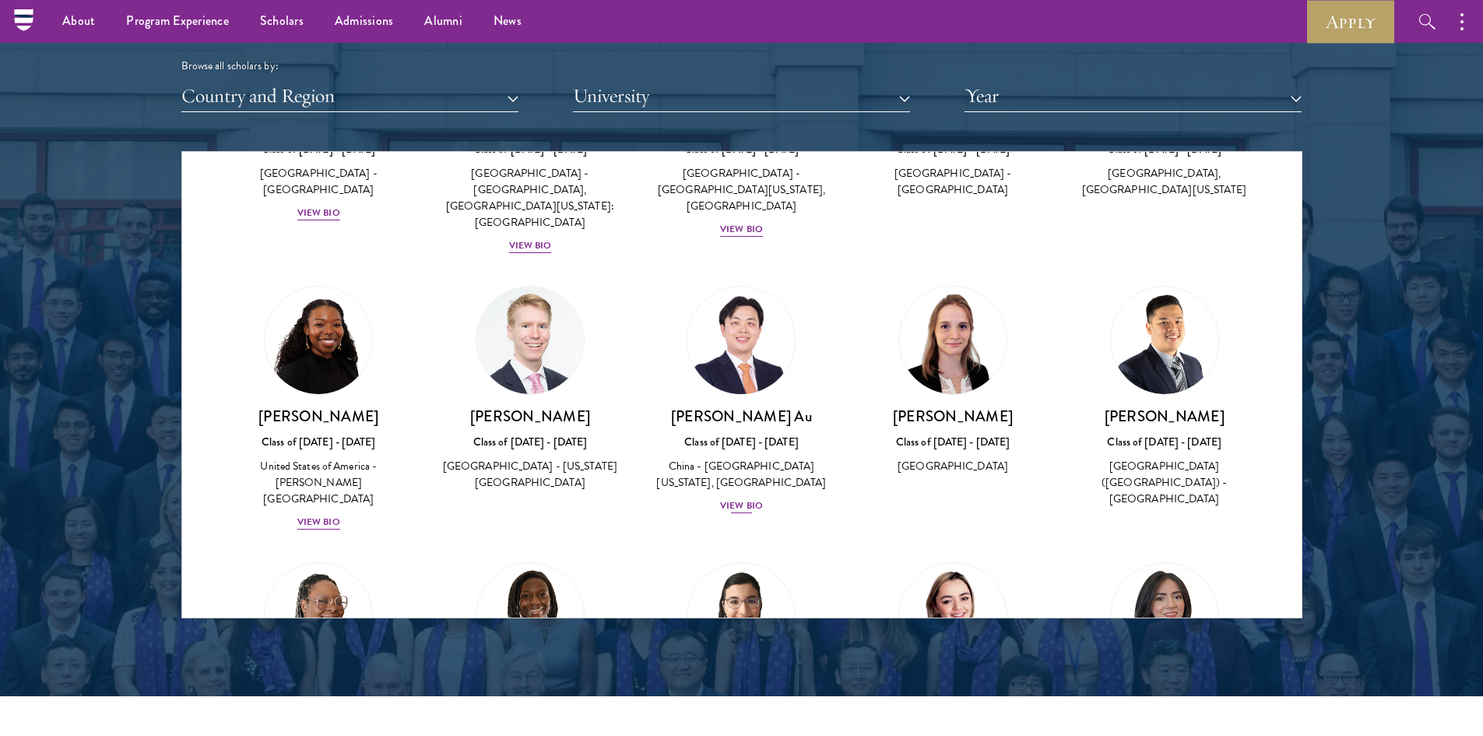
scroll to position [3480, 0]
click at [738, 406] on div "[PERSON_NAME] Au Class of [DATE] - [DATE] [GEOGRAPHIC_DATA] - [GEOGRAPHIC_DATA]…" at bounding box center [741, 460] width 181 height 108
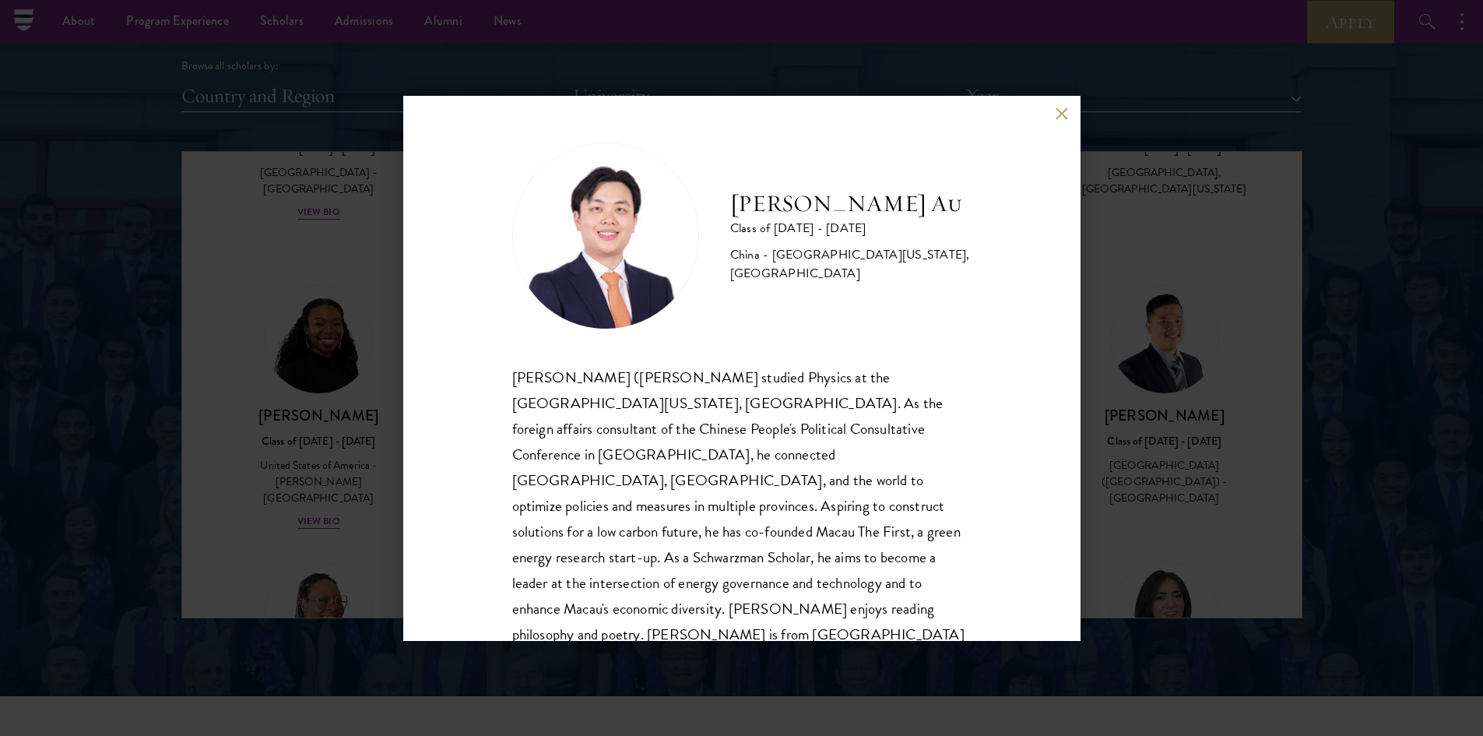
click at [1062, 114] on button at bounding box center [1061, 113] width 13 height 13
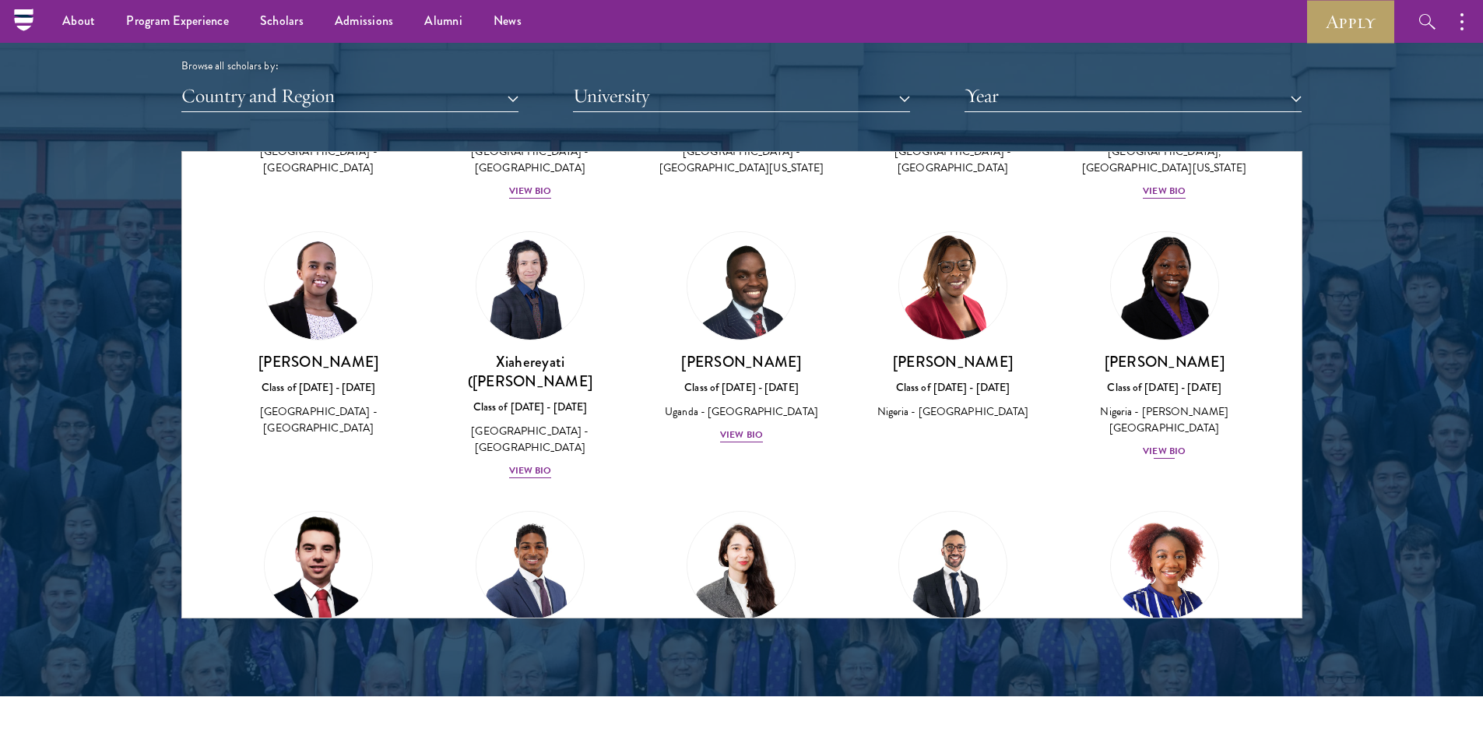
scroll to position [1336, 0]
click at [1157, 444] on div "View Bio" at bounding box center [1164, 451] width 43 height 15
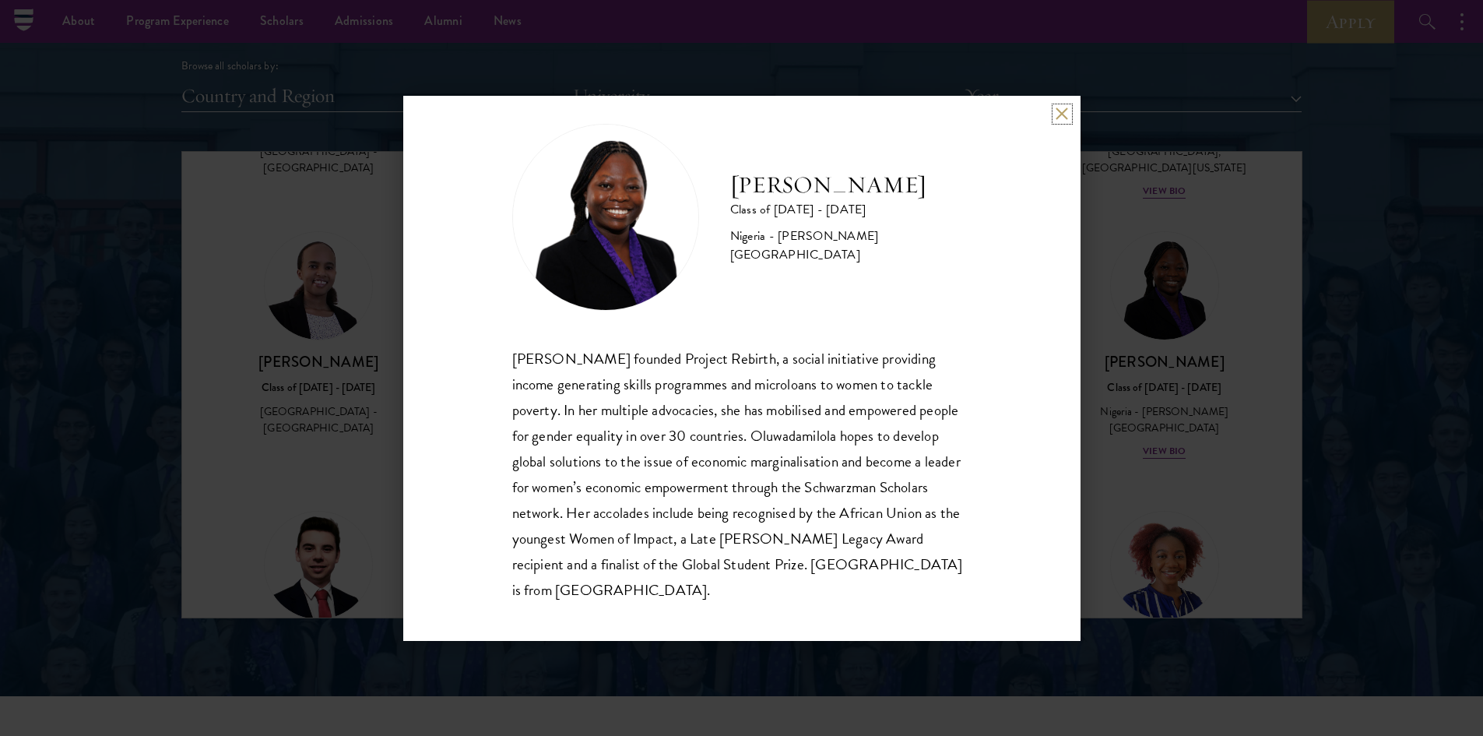
scroll to position [21, 0]
click at [1062, 116] on button at bounding box center [1061, 113] width 13 height 13
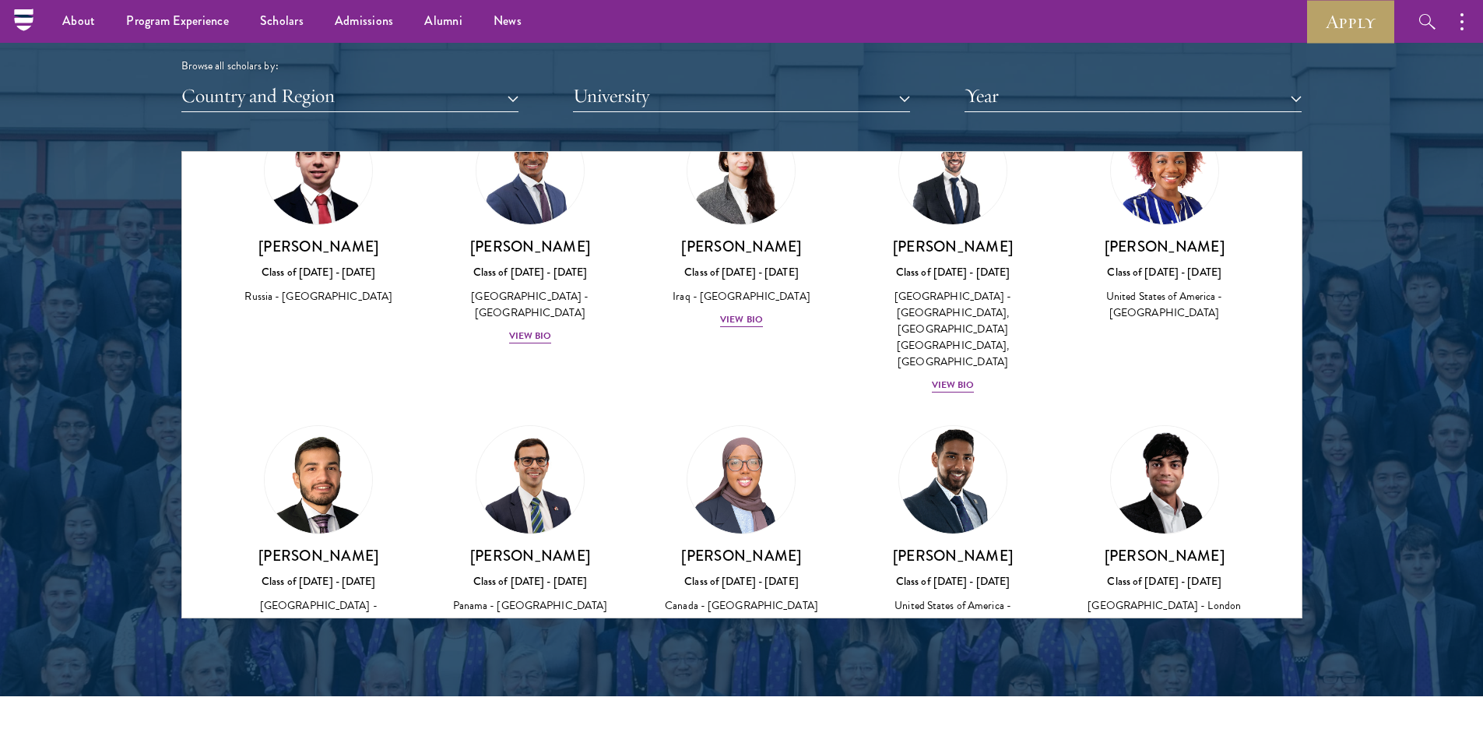
scroll to position [1704, 0]
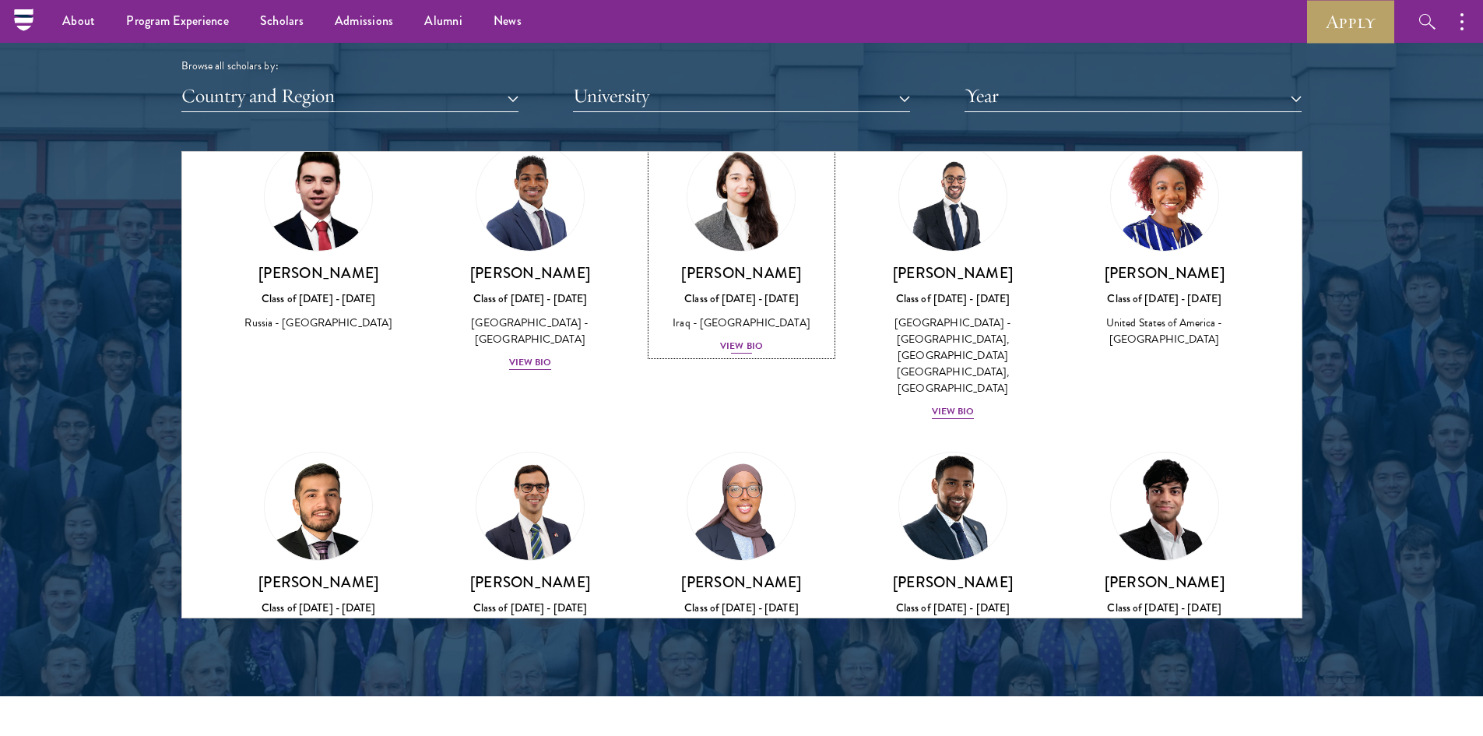
click at [732, 339] on div "View Bio" at bounding box center [741, 346] width 43 height 15
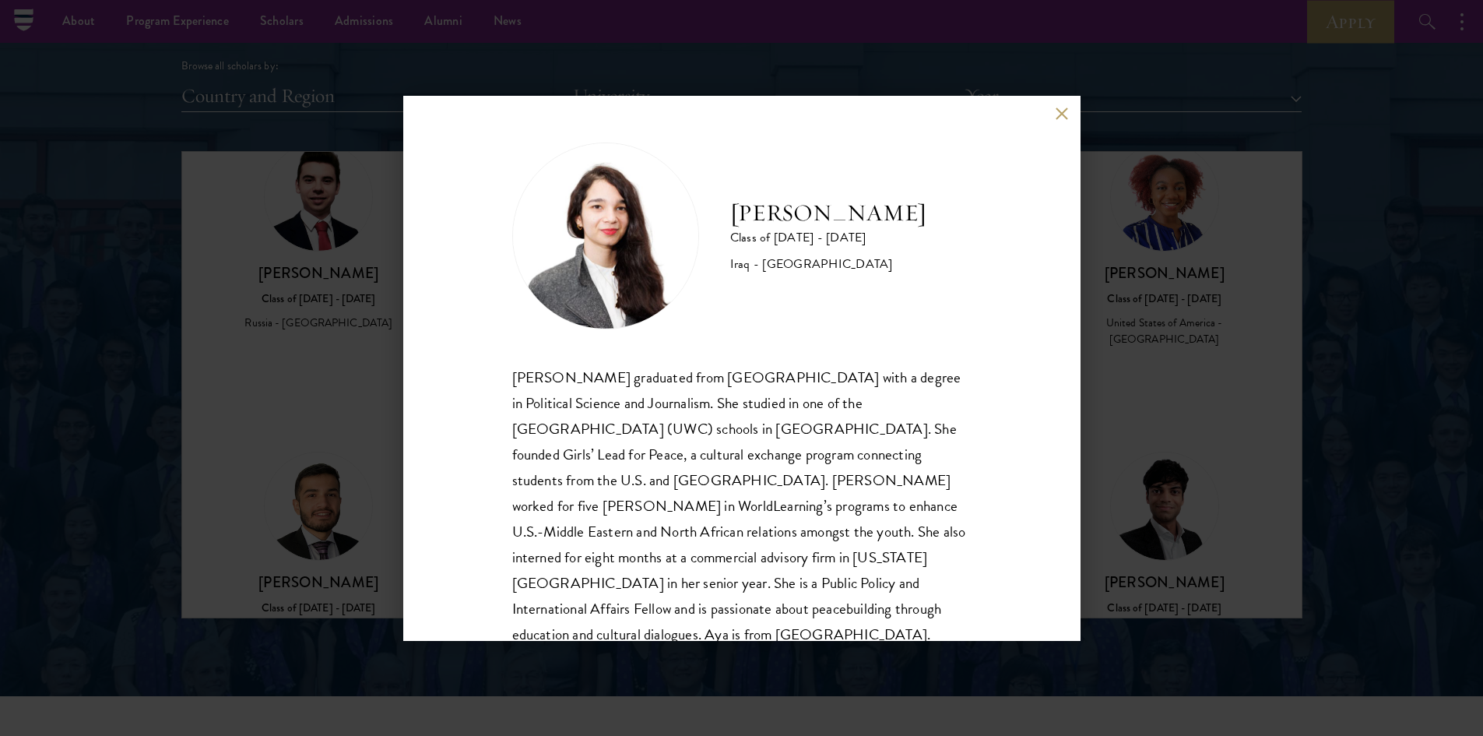
scroll to position [27, 0]
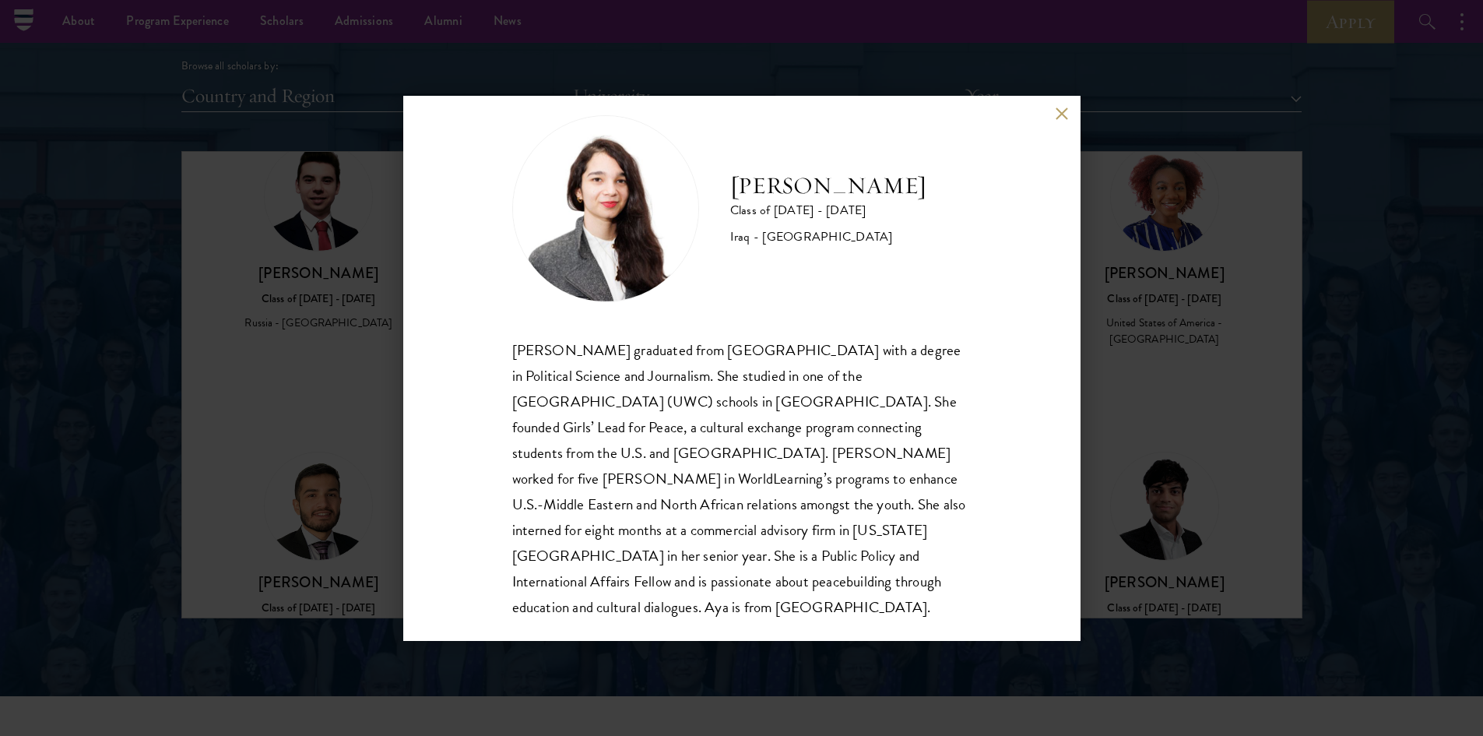
click at [1060, 113] on button at bounding box center [1061, 113] width 13 height 13
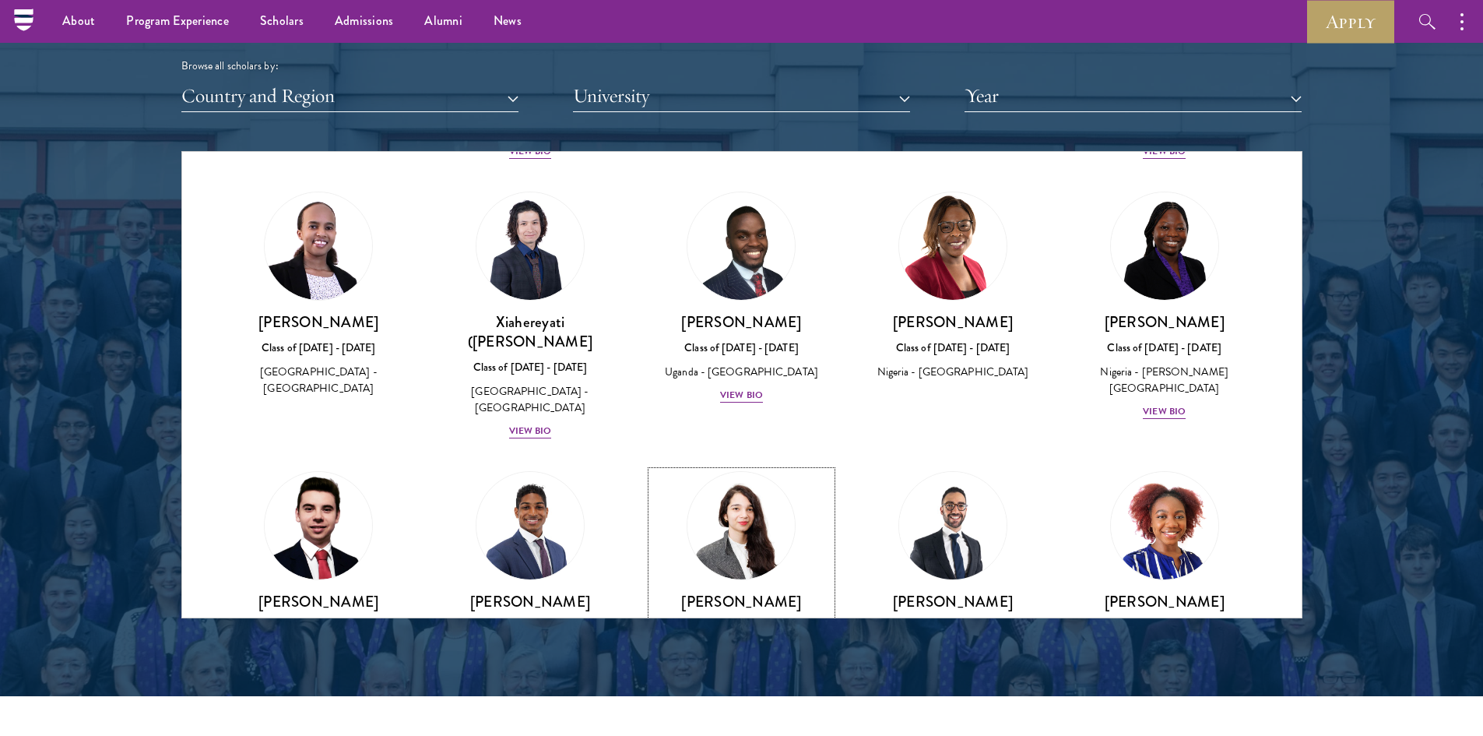
scroll to position [1394, 0]
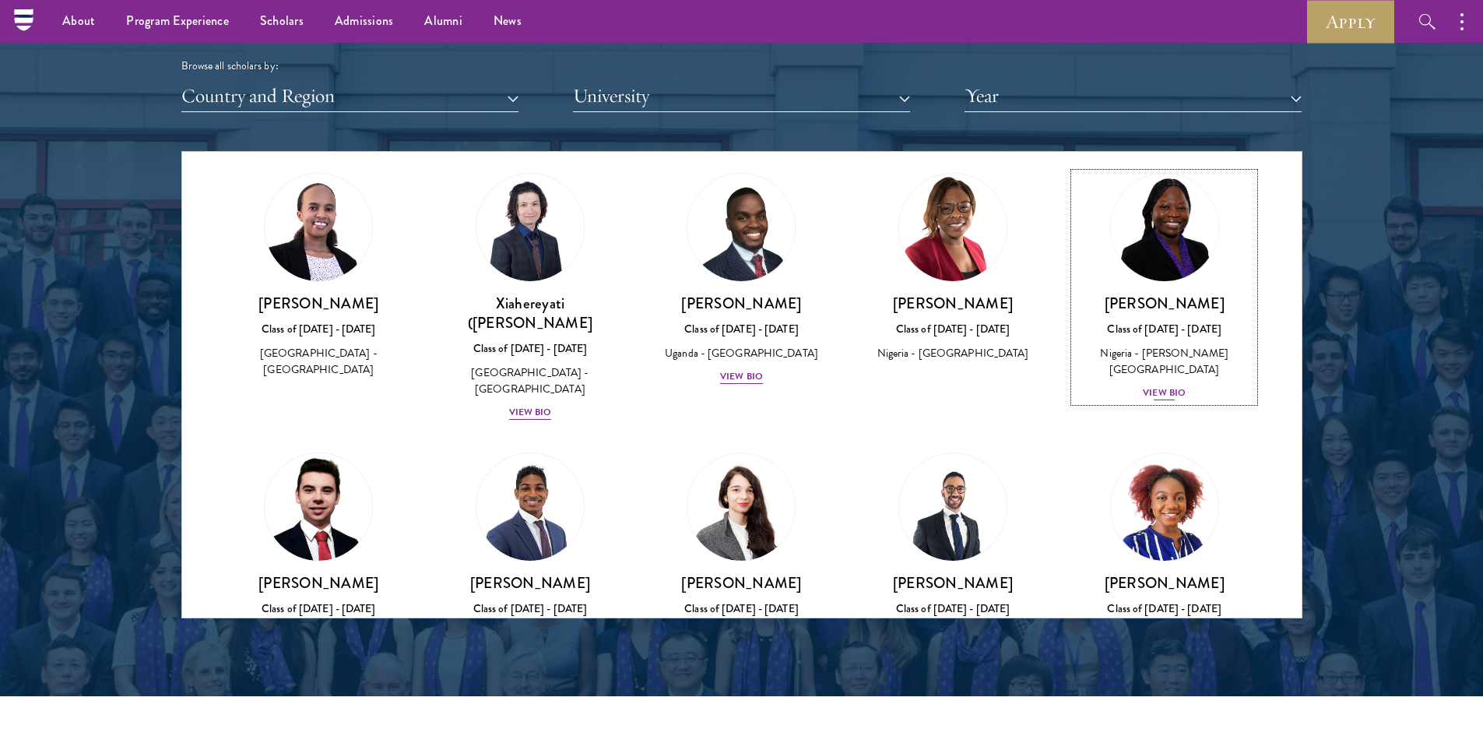
click at [1156, 385] on div "View Bio" at bounding box center [1164, 392] width 43 height 15
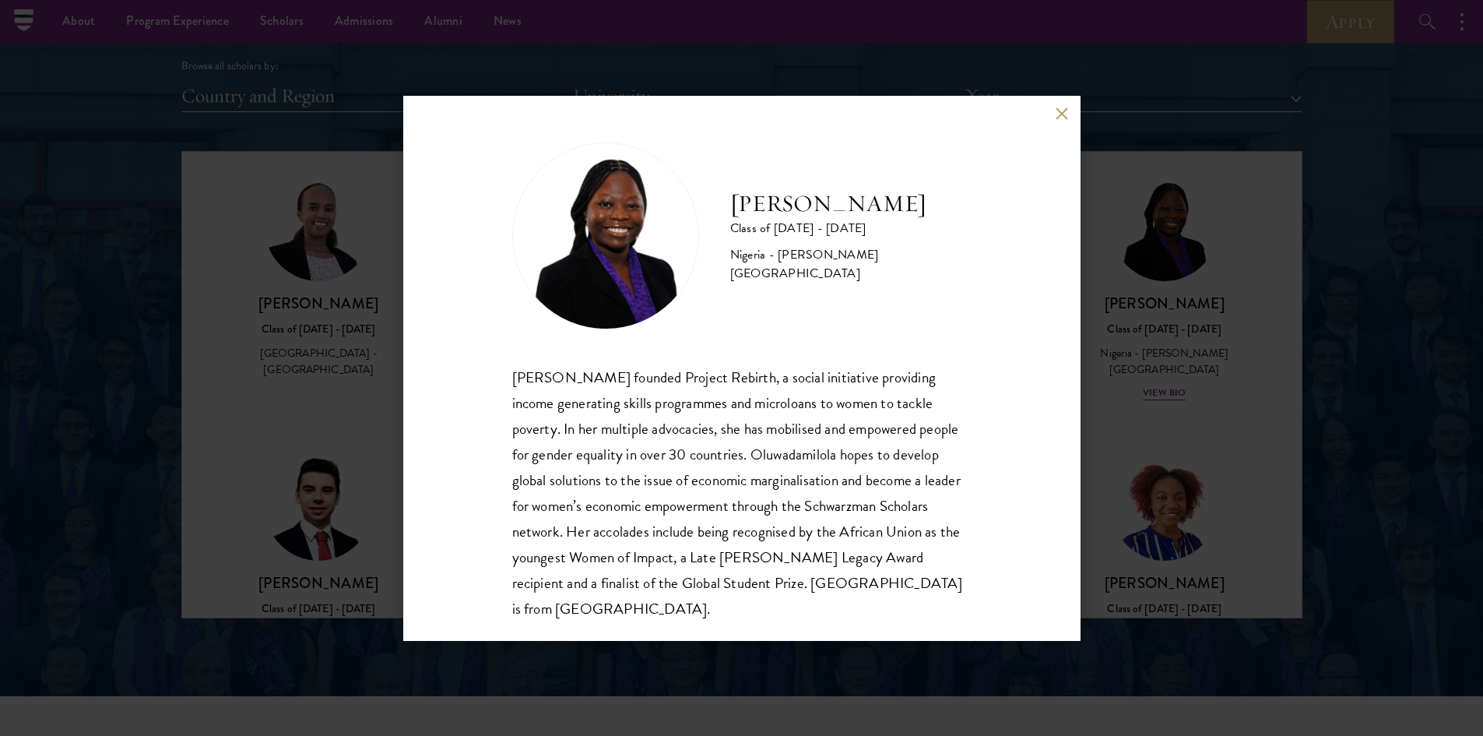
scroll to position [27, 0]
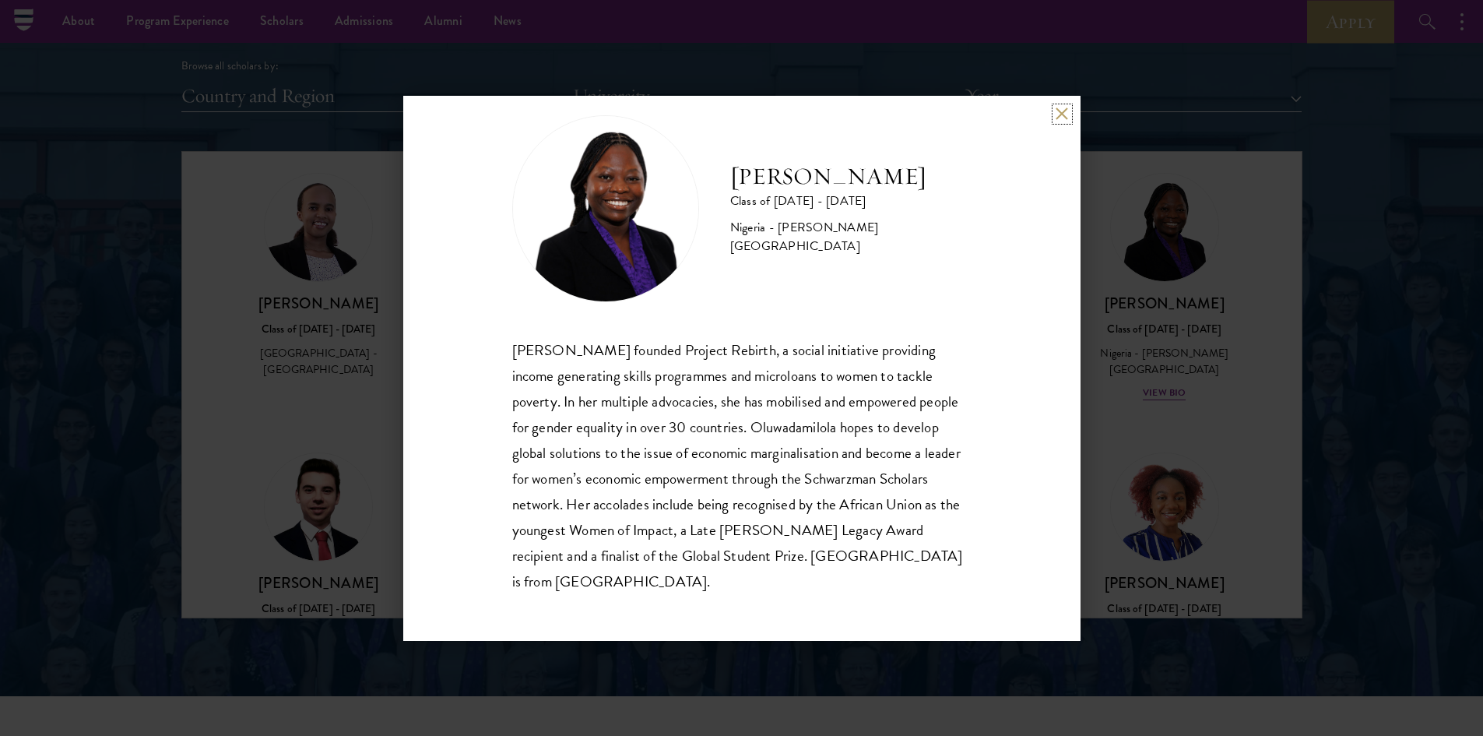
click at [1060, 111] on button at bounding box center [1061, 113] width 13 height 13
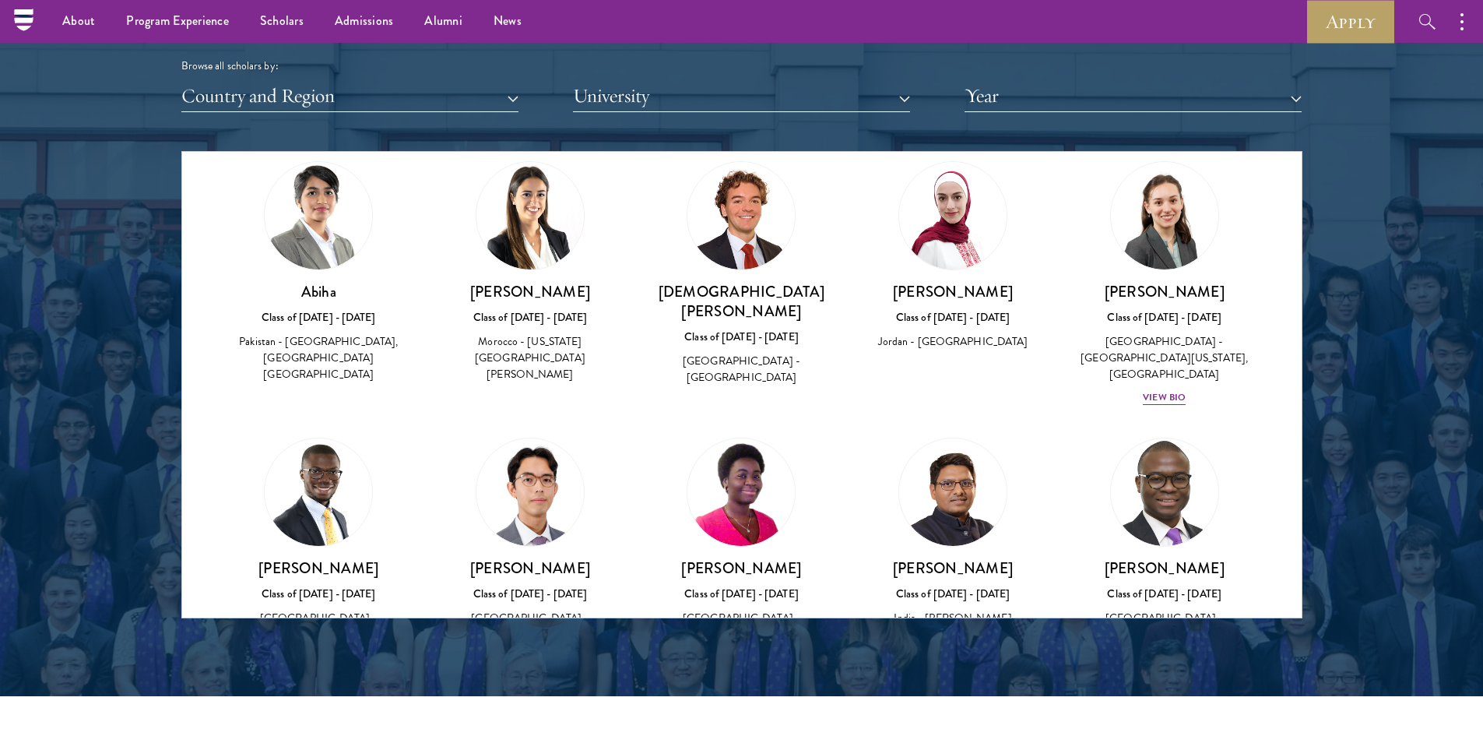
scroll to position [644, 0]
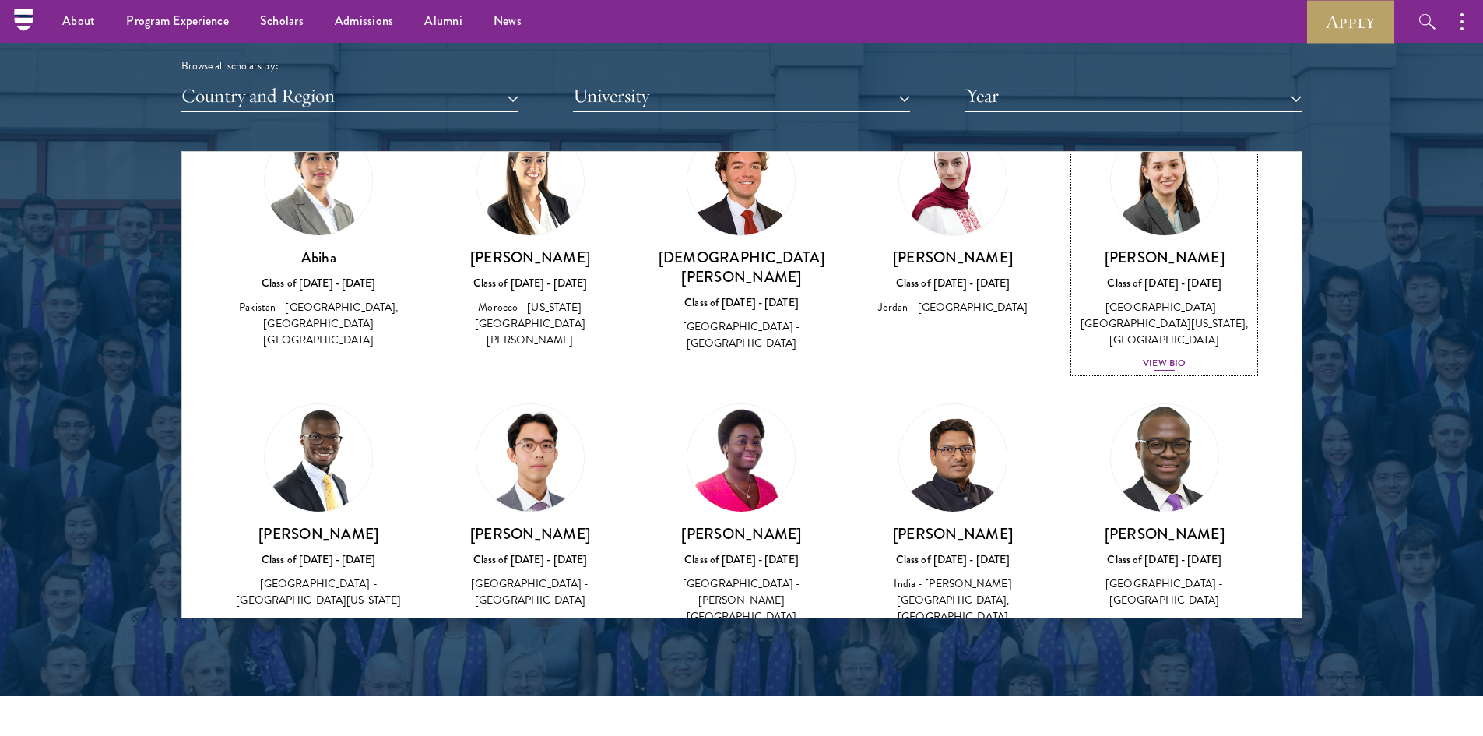
click at [1160, 356] on div "View Bio" at bounding box center [1164, 363] width 43 height 15
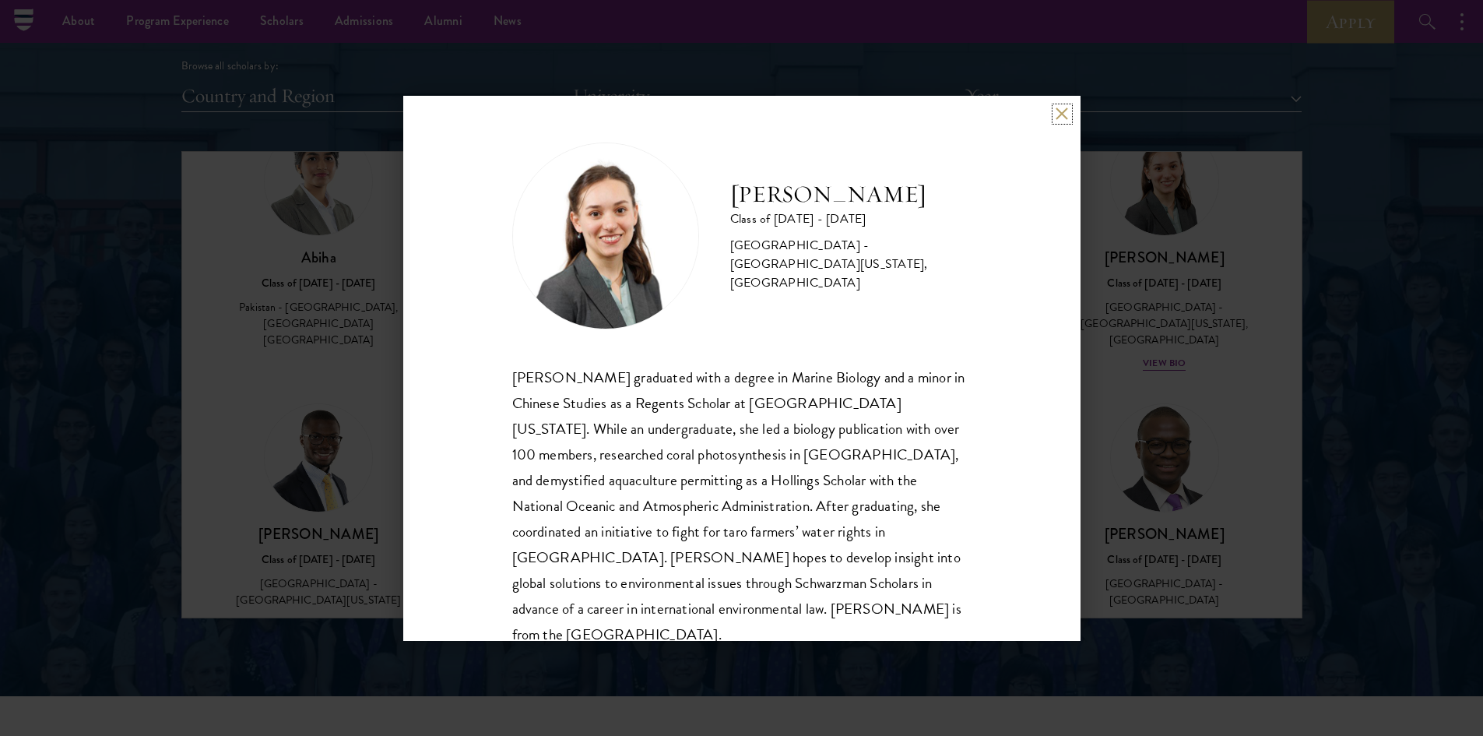
scroll to position [27, 0]
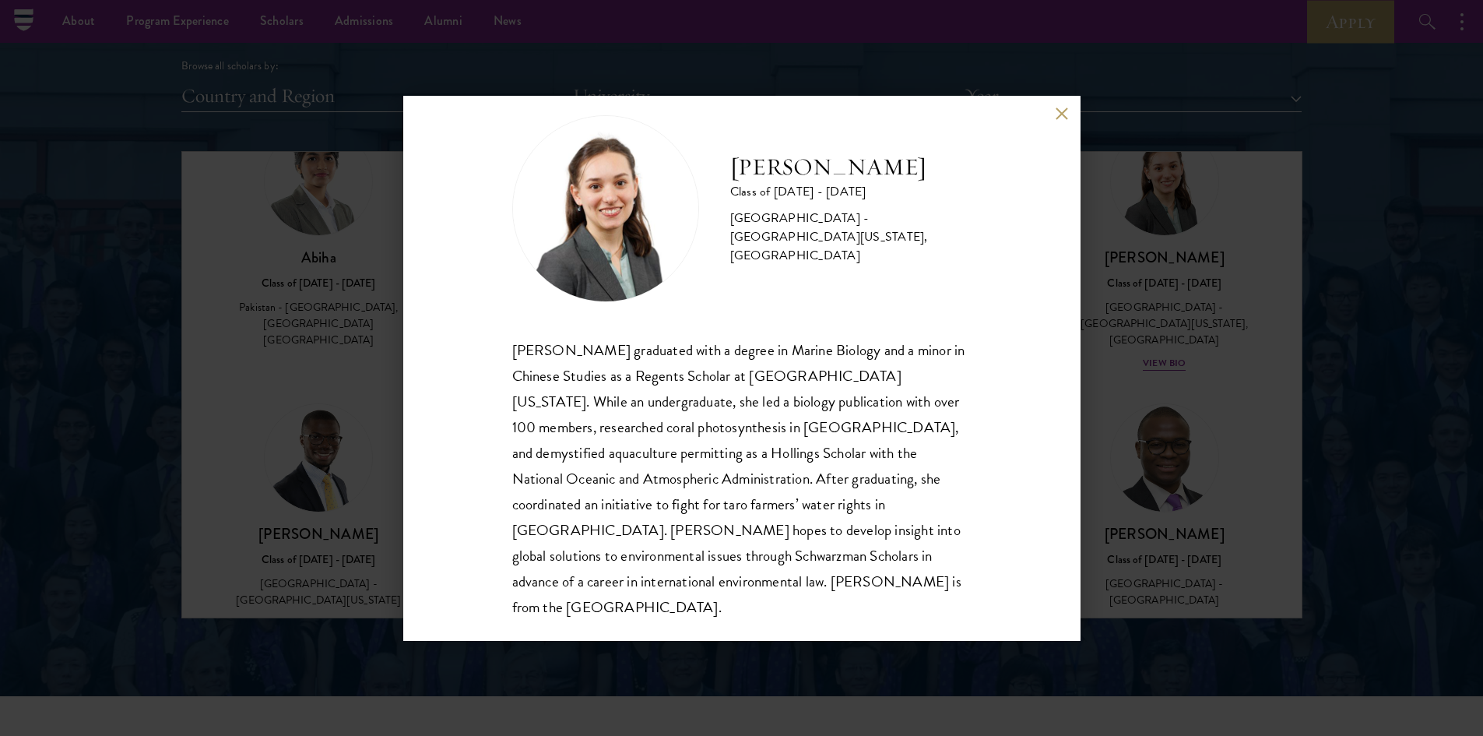
click at [1062, 121] on div "[PERSON_NAME] Class of [DATE] - [DATE] [GEOGRAPHIC_DATA] - [GEOGRAPHIC_DATA][US…" at bounding box center [741, 368] width 677 height 545
click at [1064, 117] on button at bounding box center [1061, 113] width 13 height 13
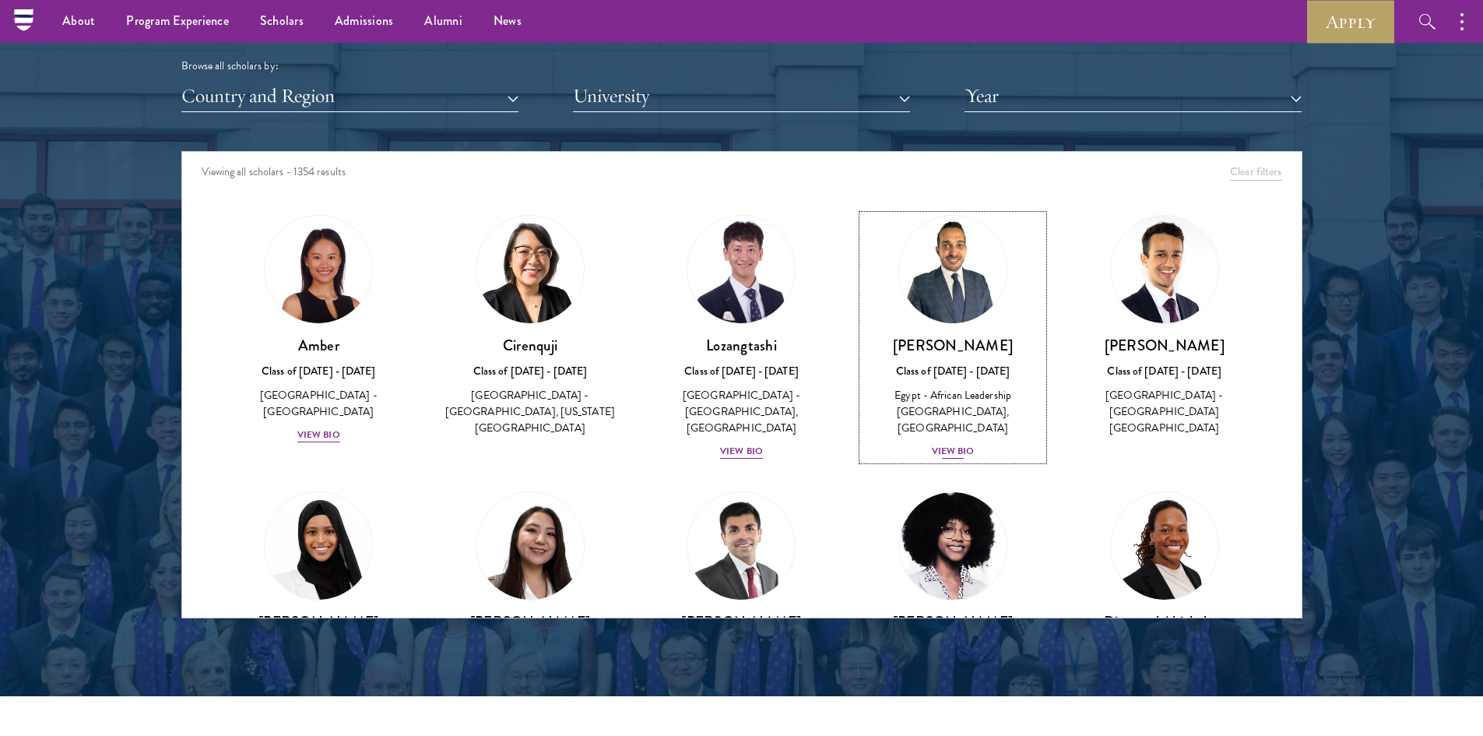
click at [932, 444] on div "View Bio" at bounding box center [953, 451] width 43 height 15
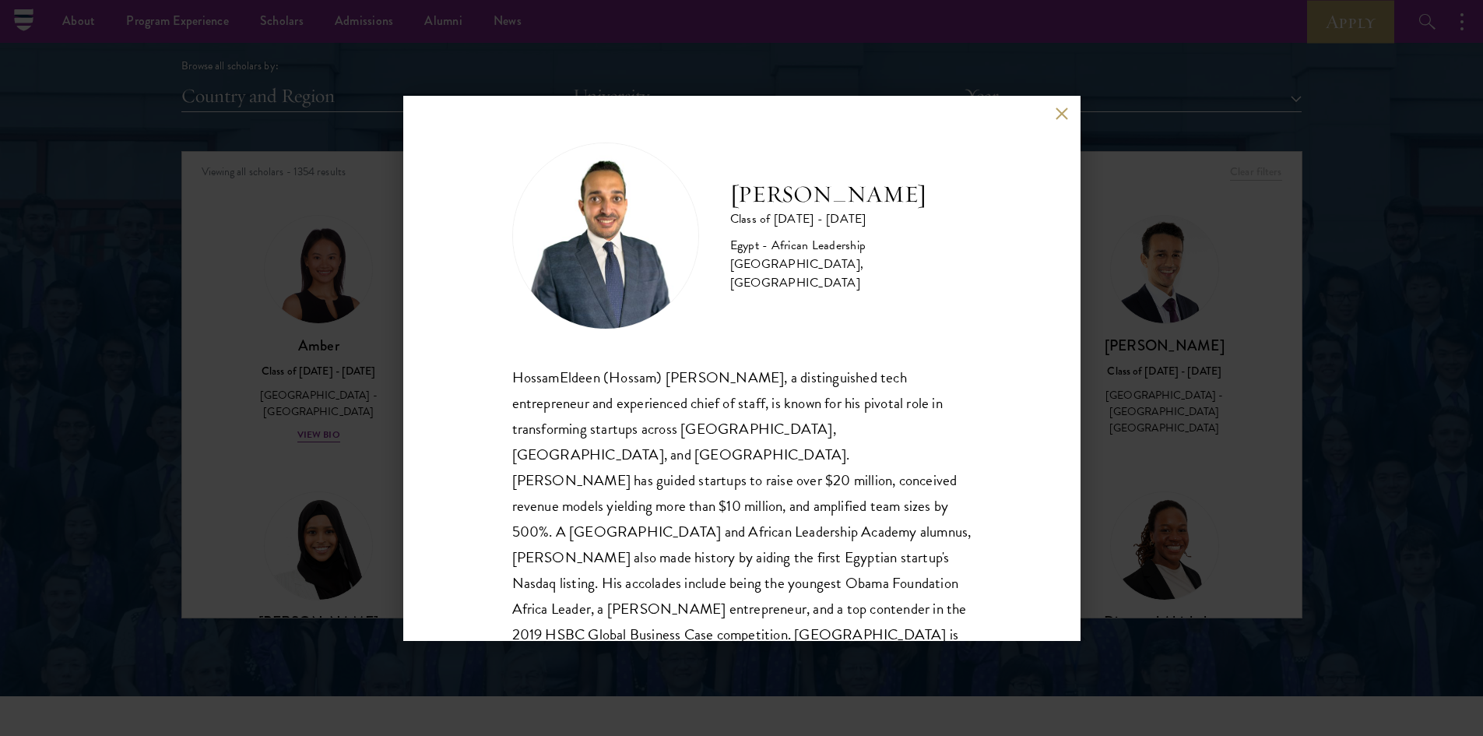
click at [1062, 111] on button at bounding box center [1061, 113] width 13 height 13
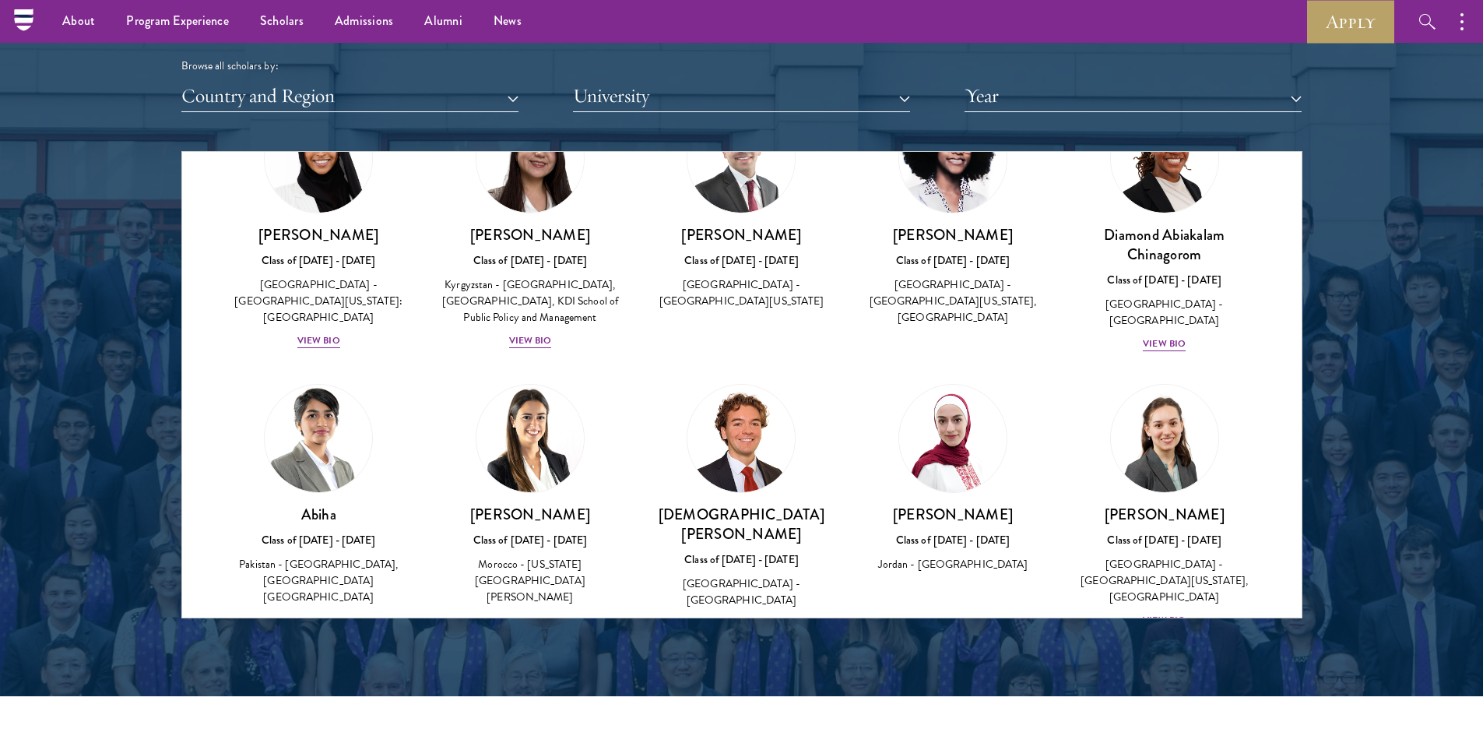
scroll to position [394, 0]
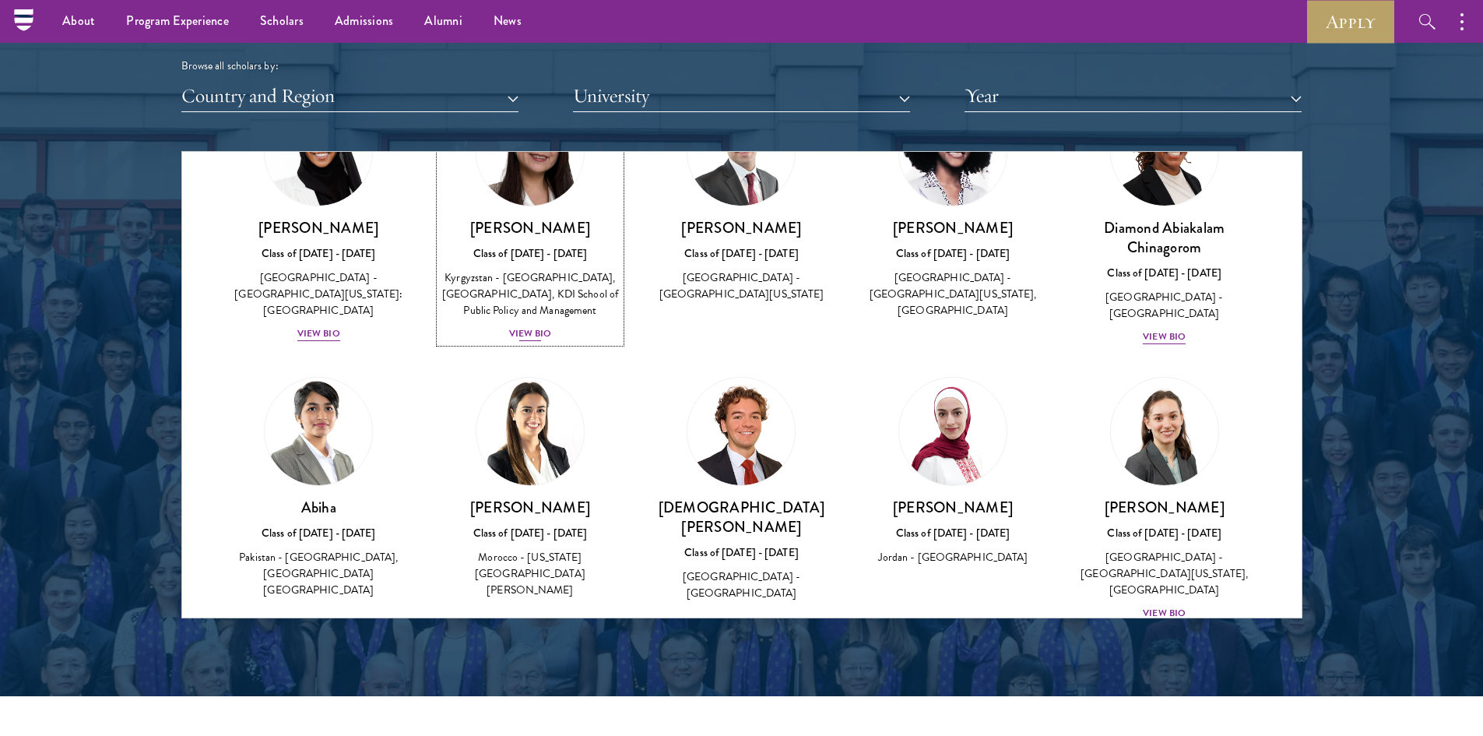
click at [527, 337] on div "View Bio" at bounding box center [530, 333] width 43 height 15
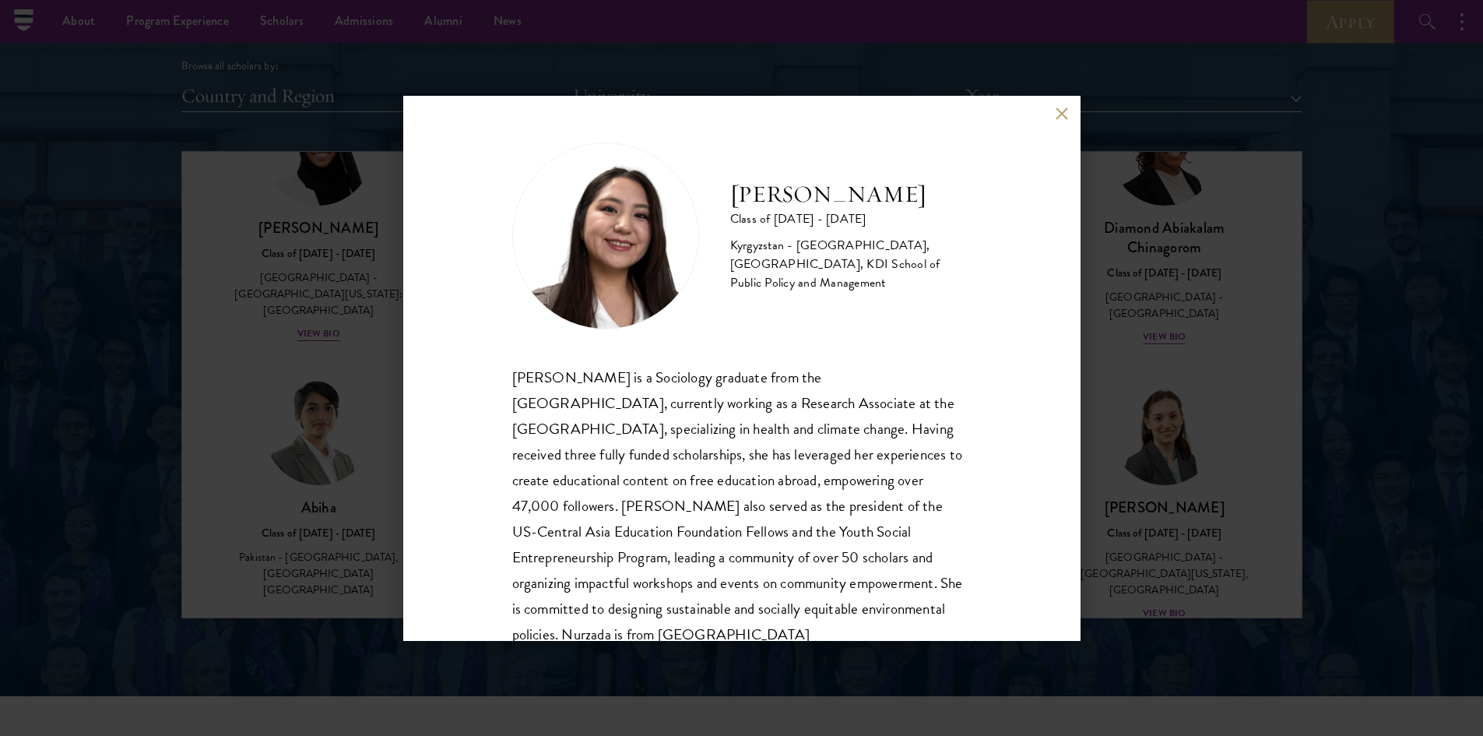
scroll to position [53, 0]
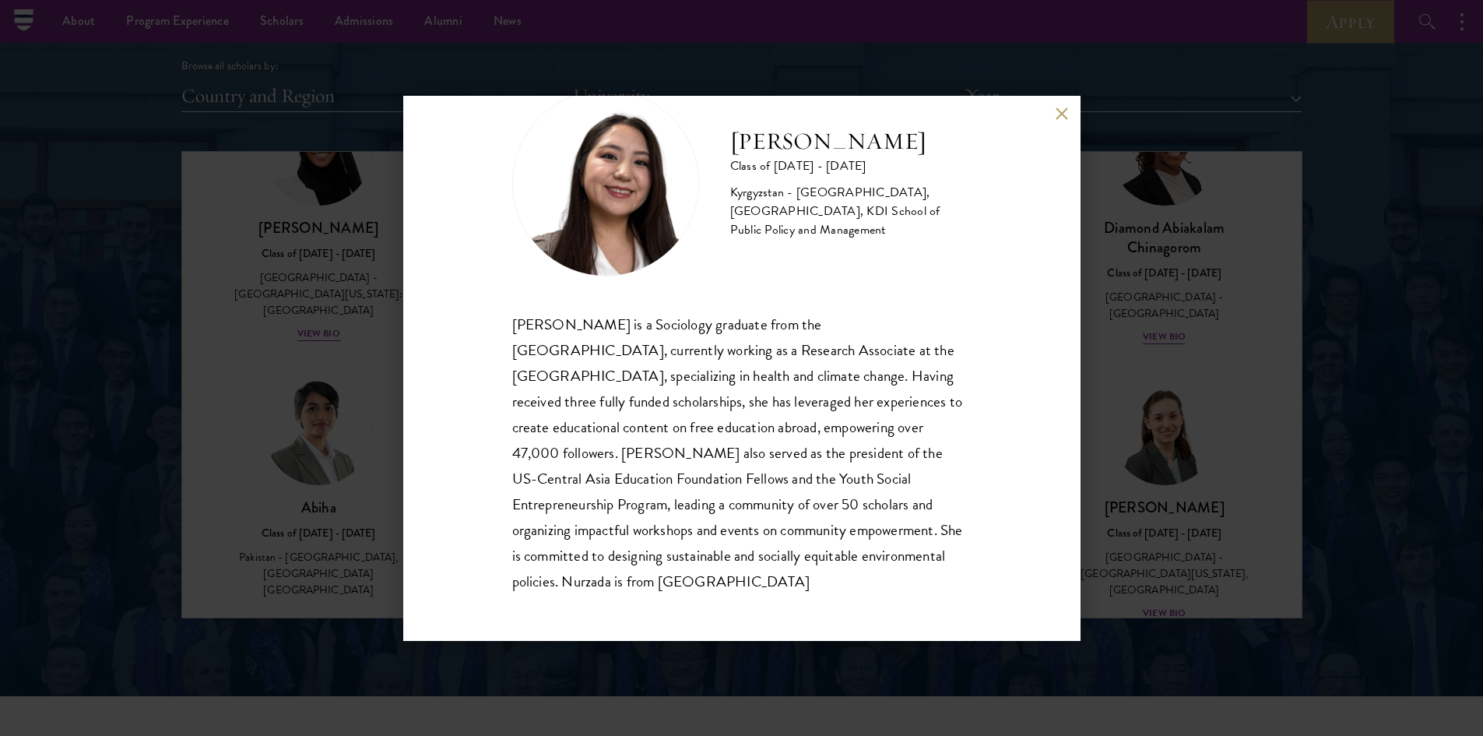
click at [1062, 114] on button at bounding box center [1061, 113] width 13 height 13
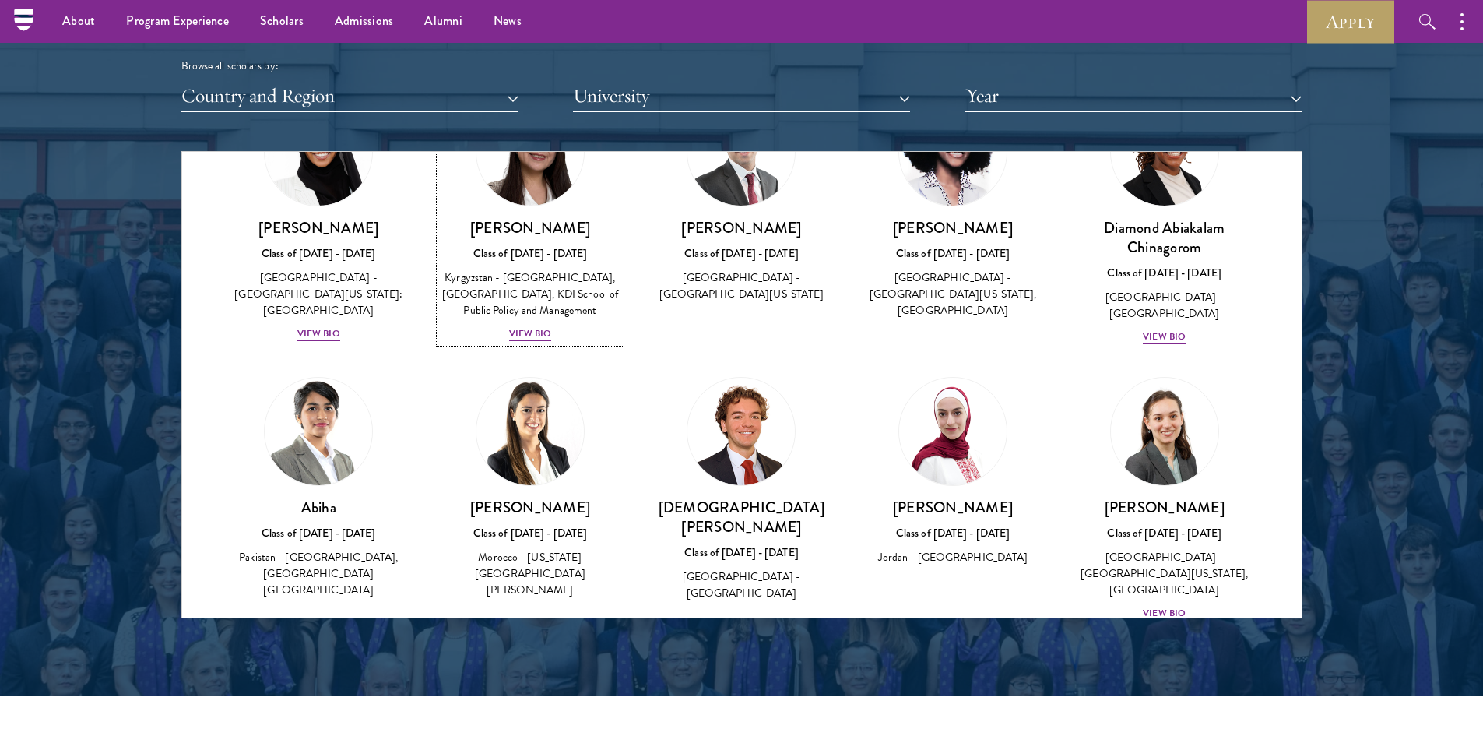
scroll to position [323, 0]
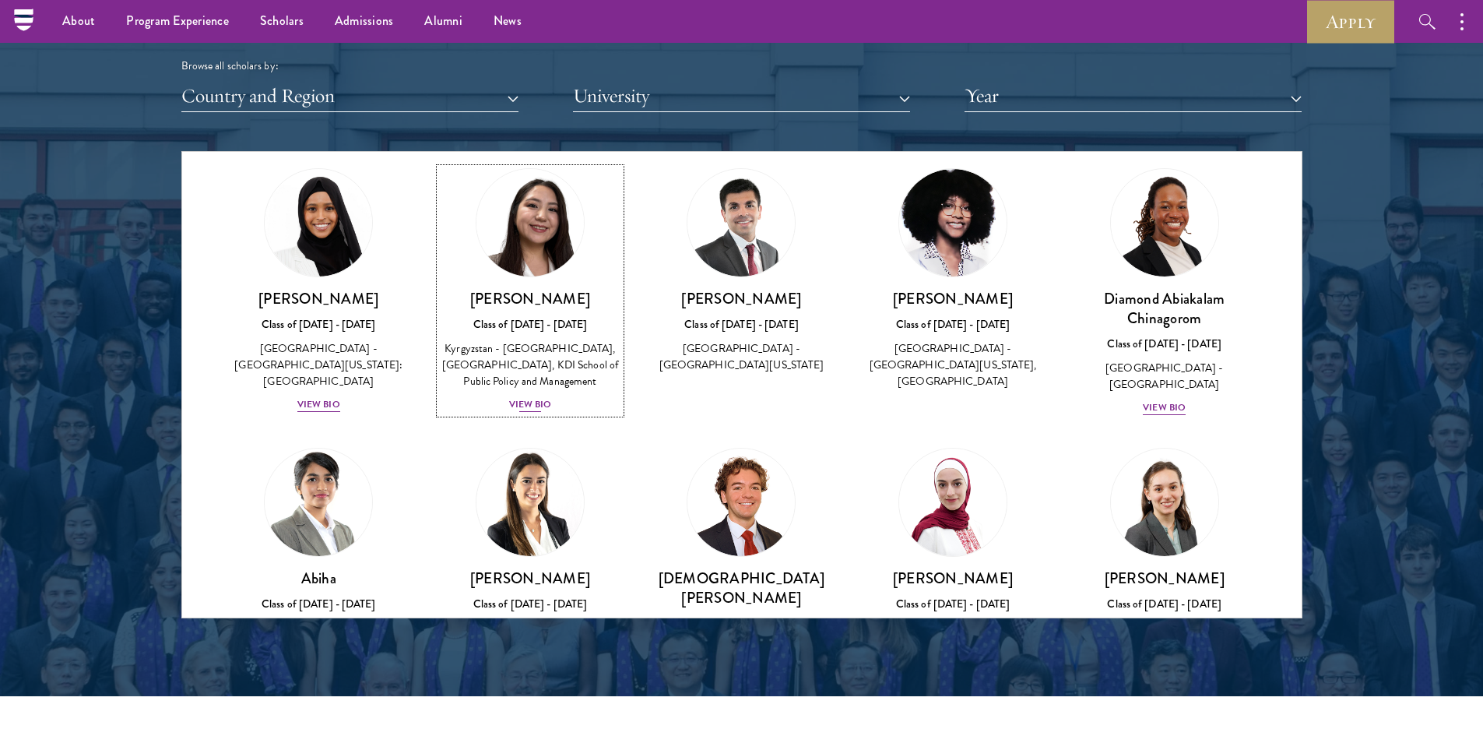
click at [526, 401] on div "View Bio" at bounding box center [530, 404] width 43 height 15
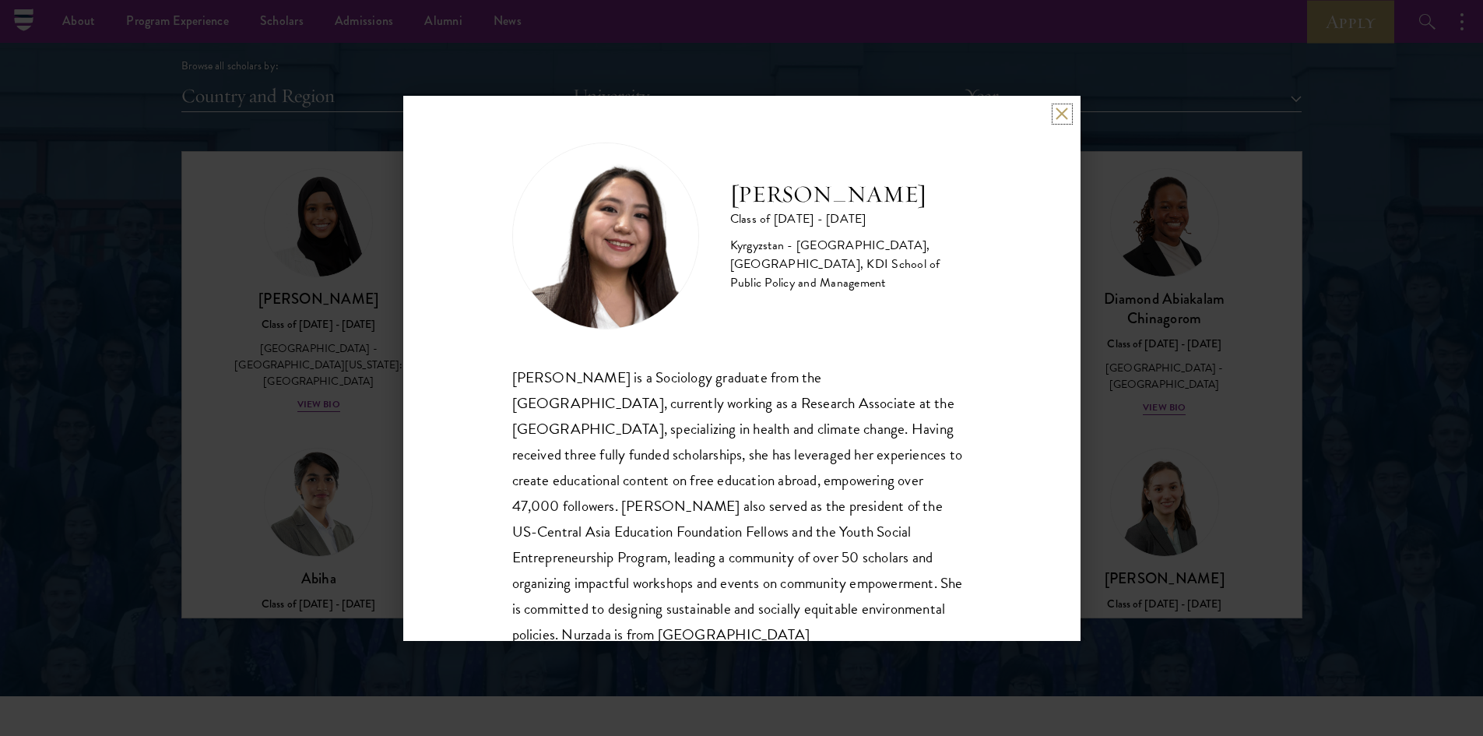
scroll to position [53, 0]
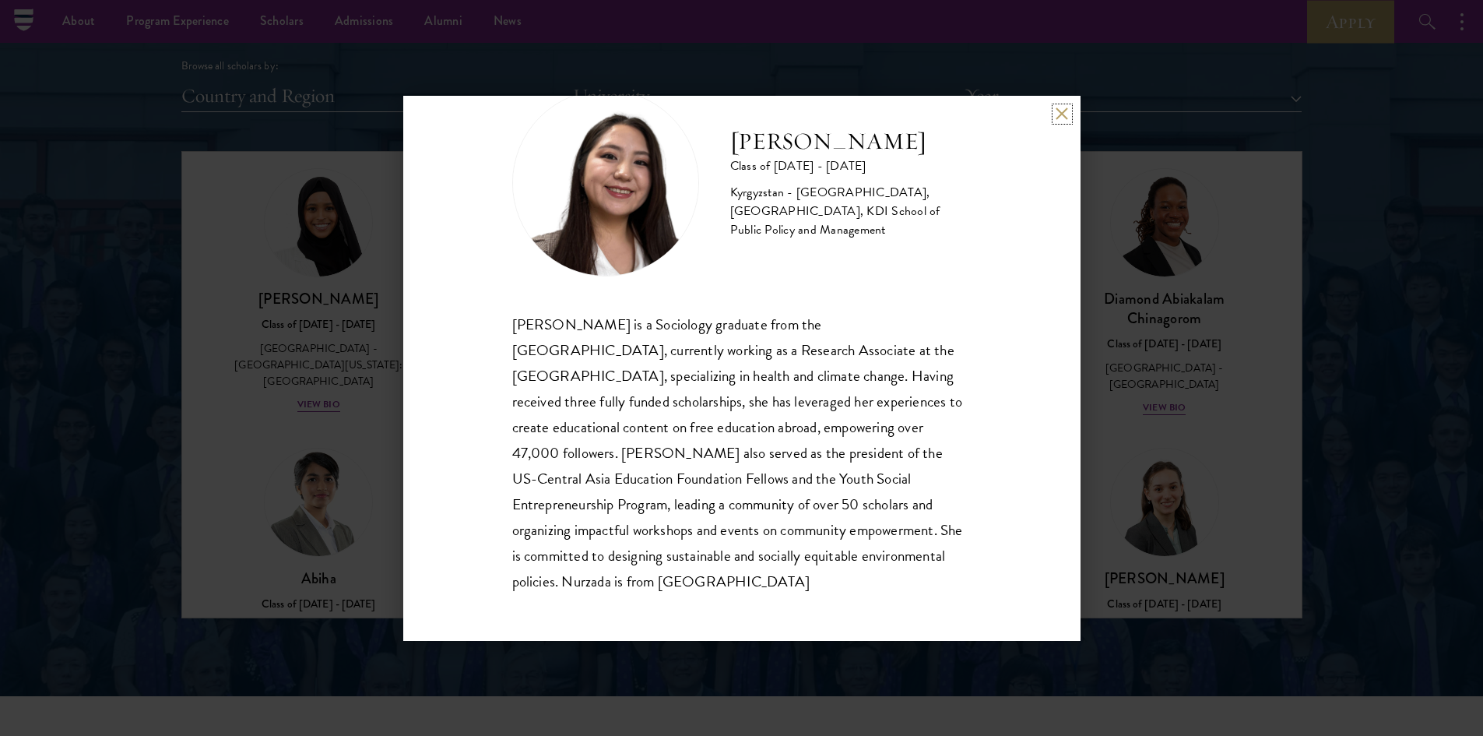
click at [1062, 113] on button at bounding box center [1061, 113] width 13 height 13
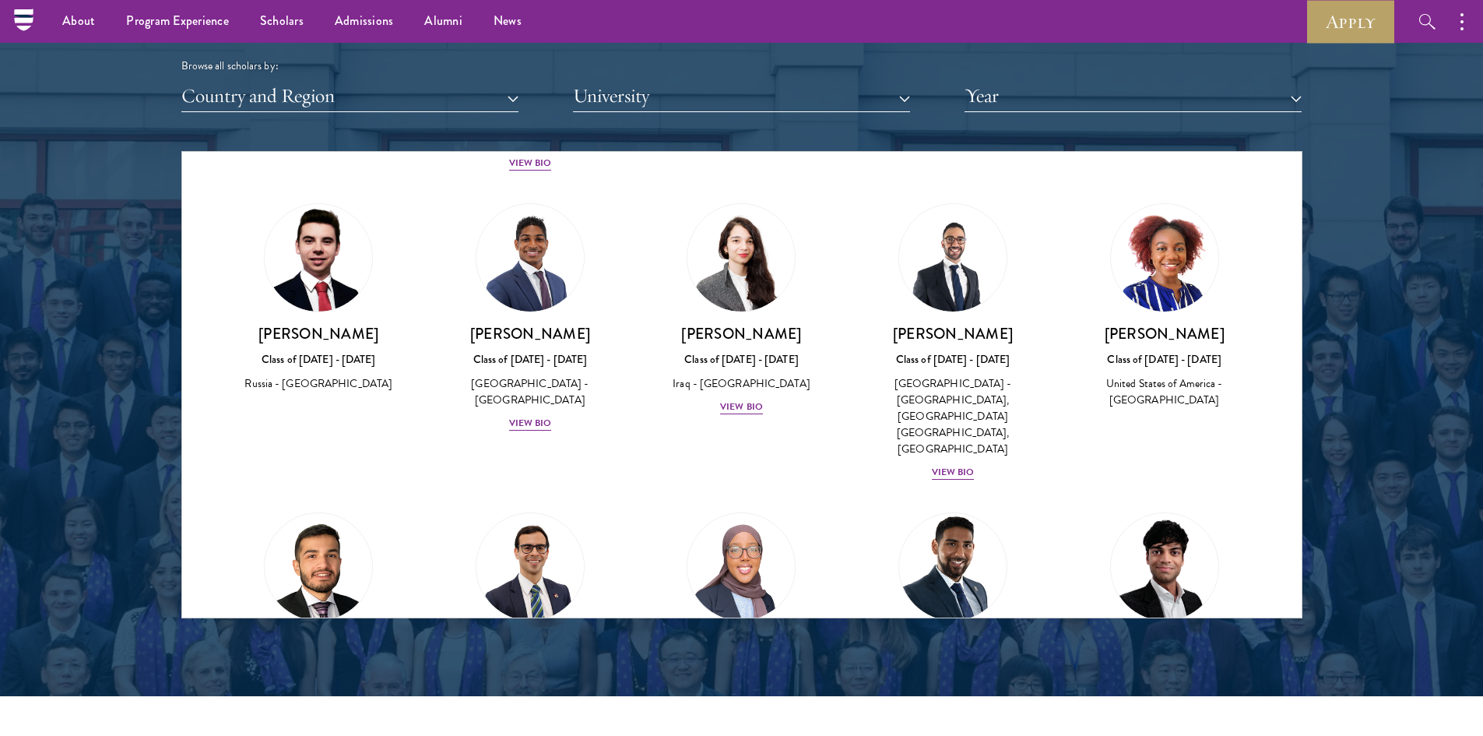
scroll to position [1644, 0]
click at [531, 415] on div "View Bio" at bounding box center [530, 422] width 43 height 15
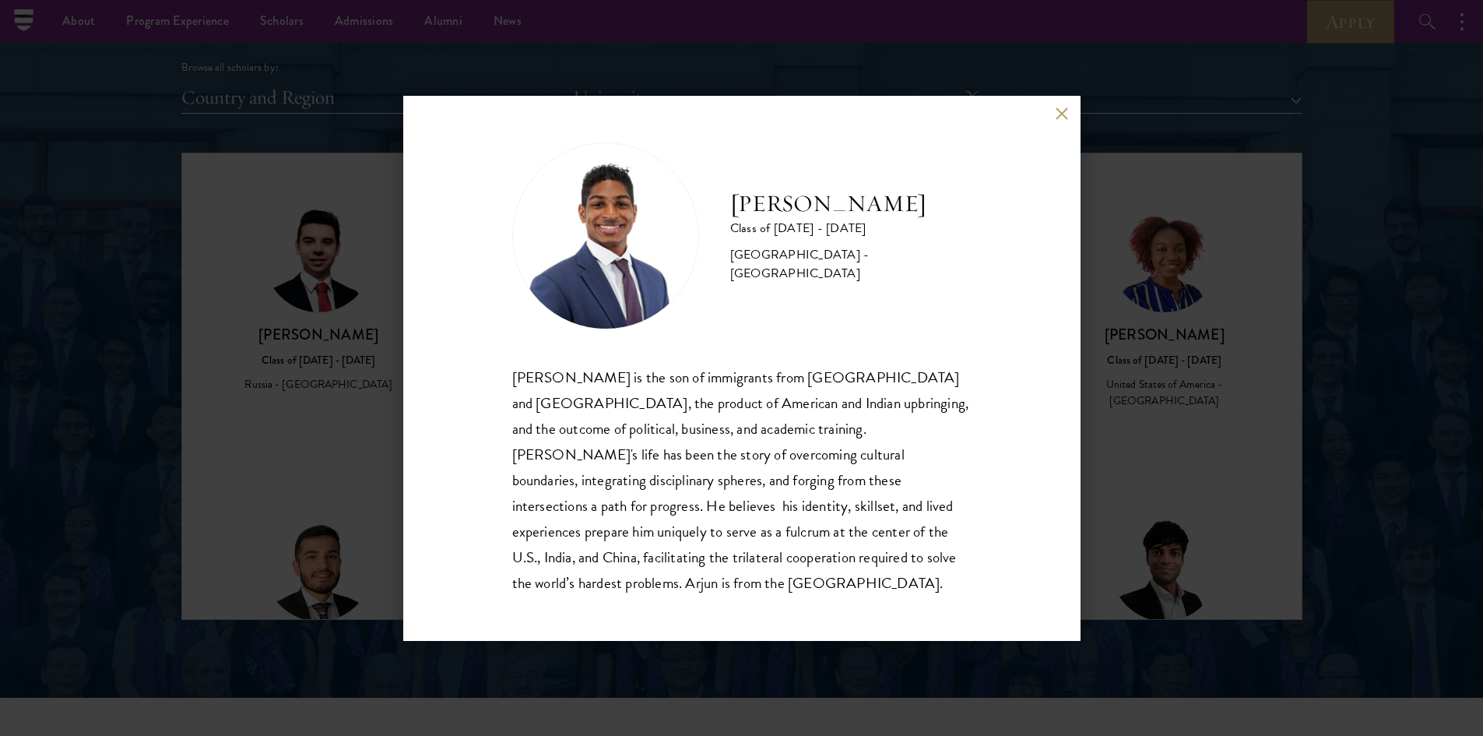
scroll to position [1913, 0]
click at [1066, 119] on button at bounding box center [1061, 113] width 13 height 13
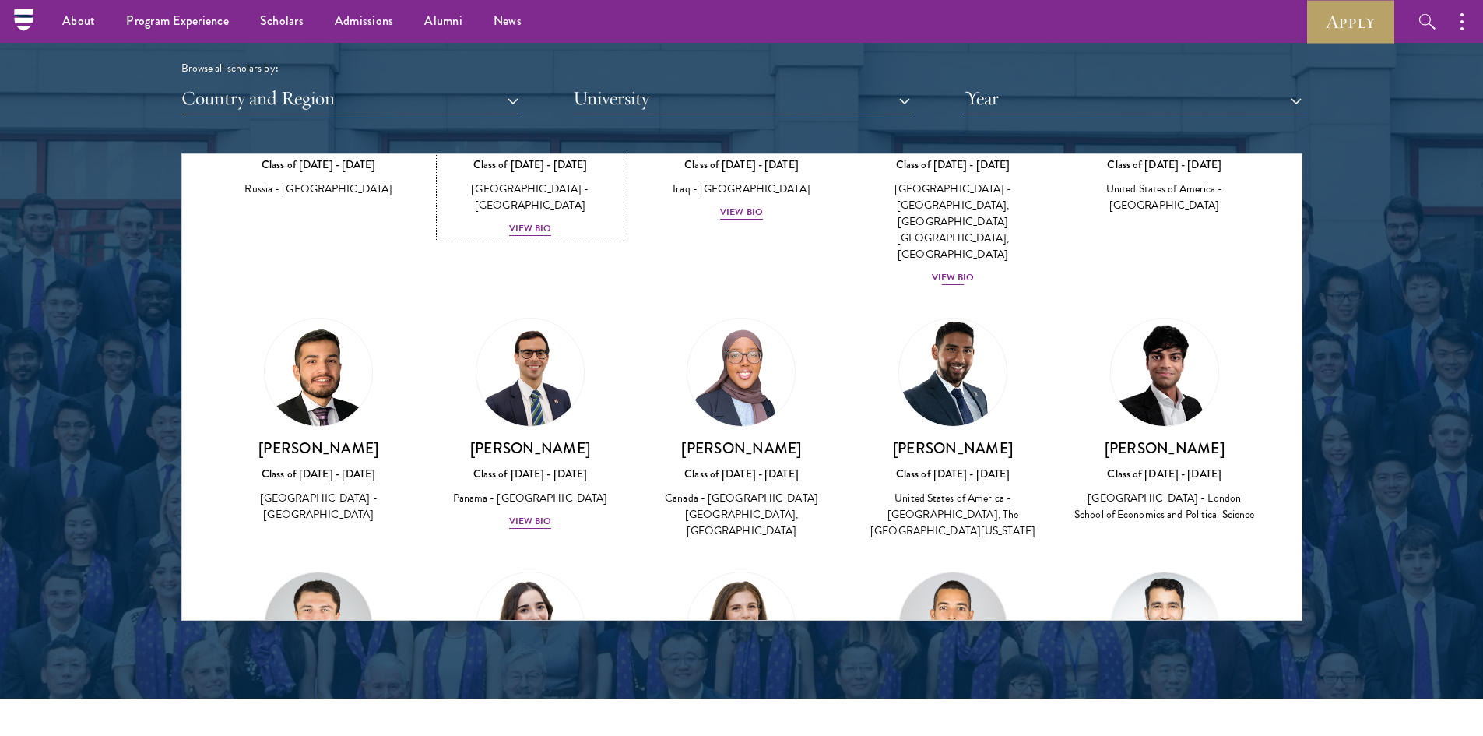
scroll to position [1903, 0]
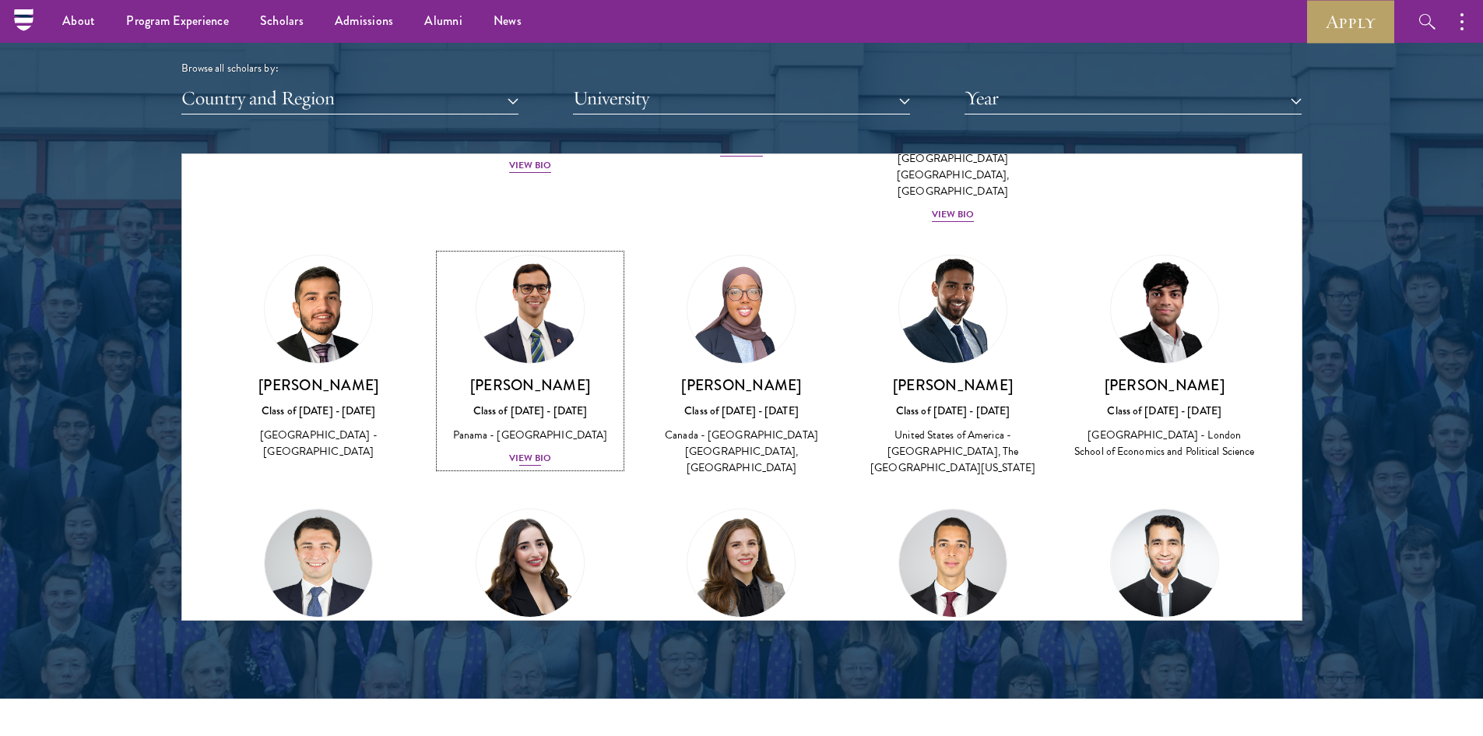
click at [518, 451] on div "View Bio" at bounding box center [530, 458] width 43 height 15
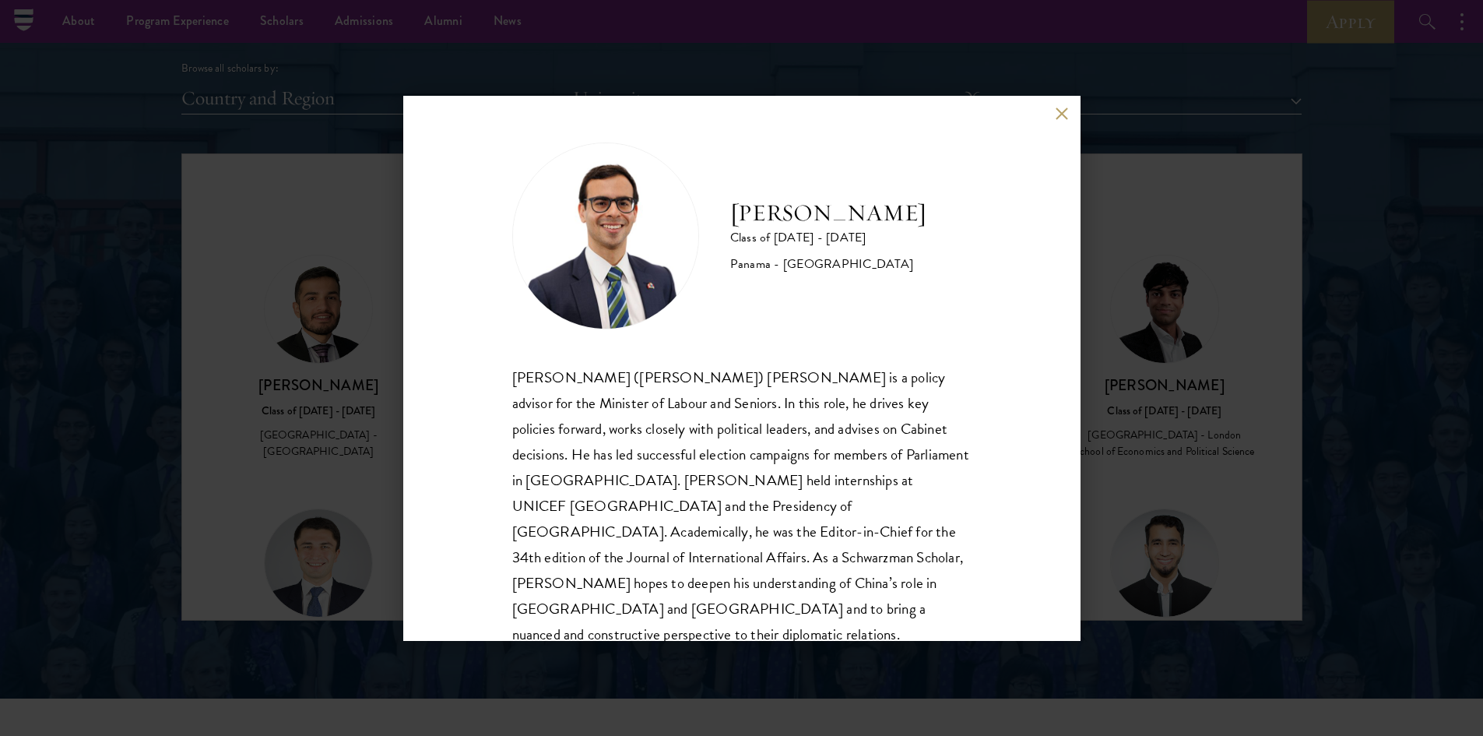
click at [1060, 114] on button at bounding box center [1061, 113] width 13 height 13
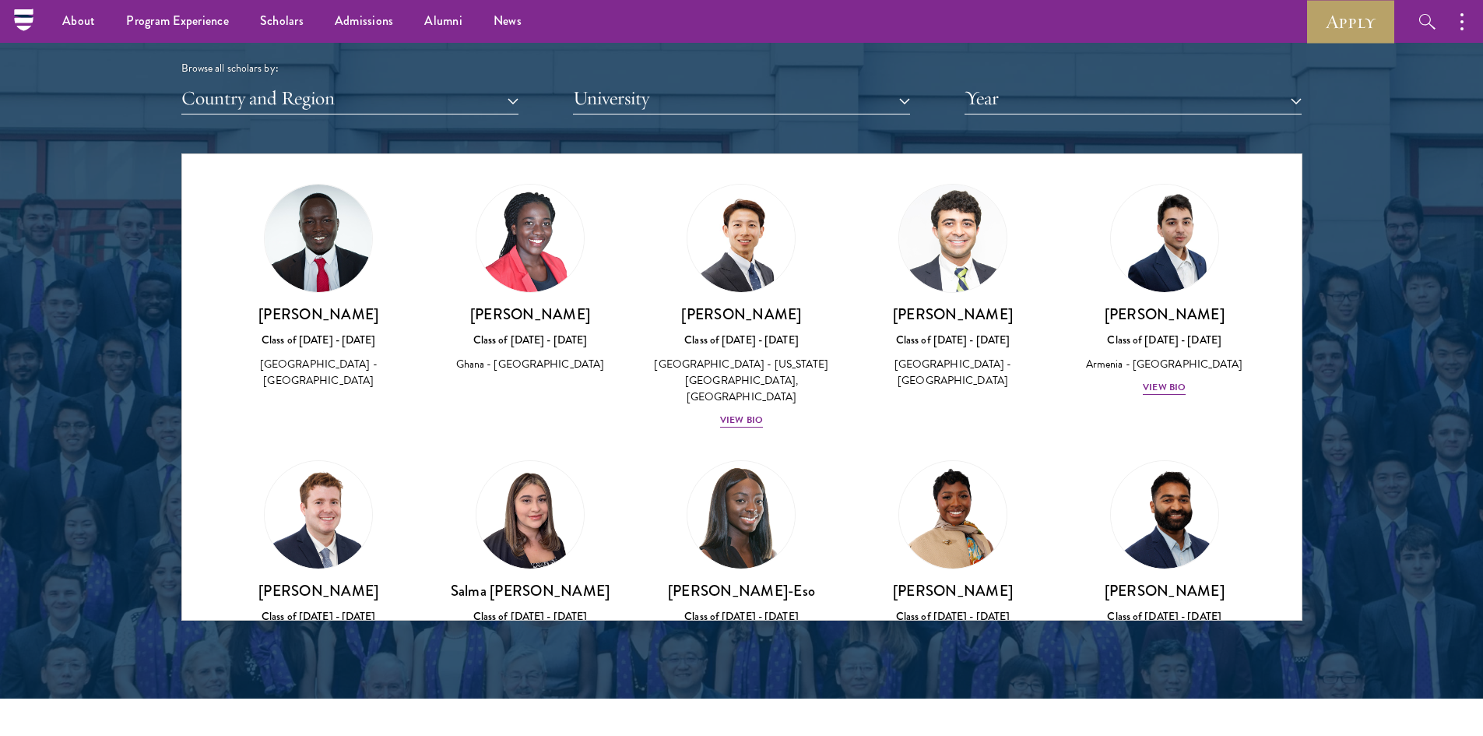
scroll to position [2741, 0]
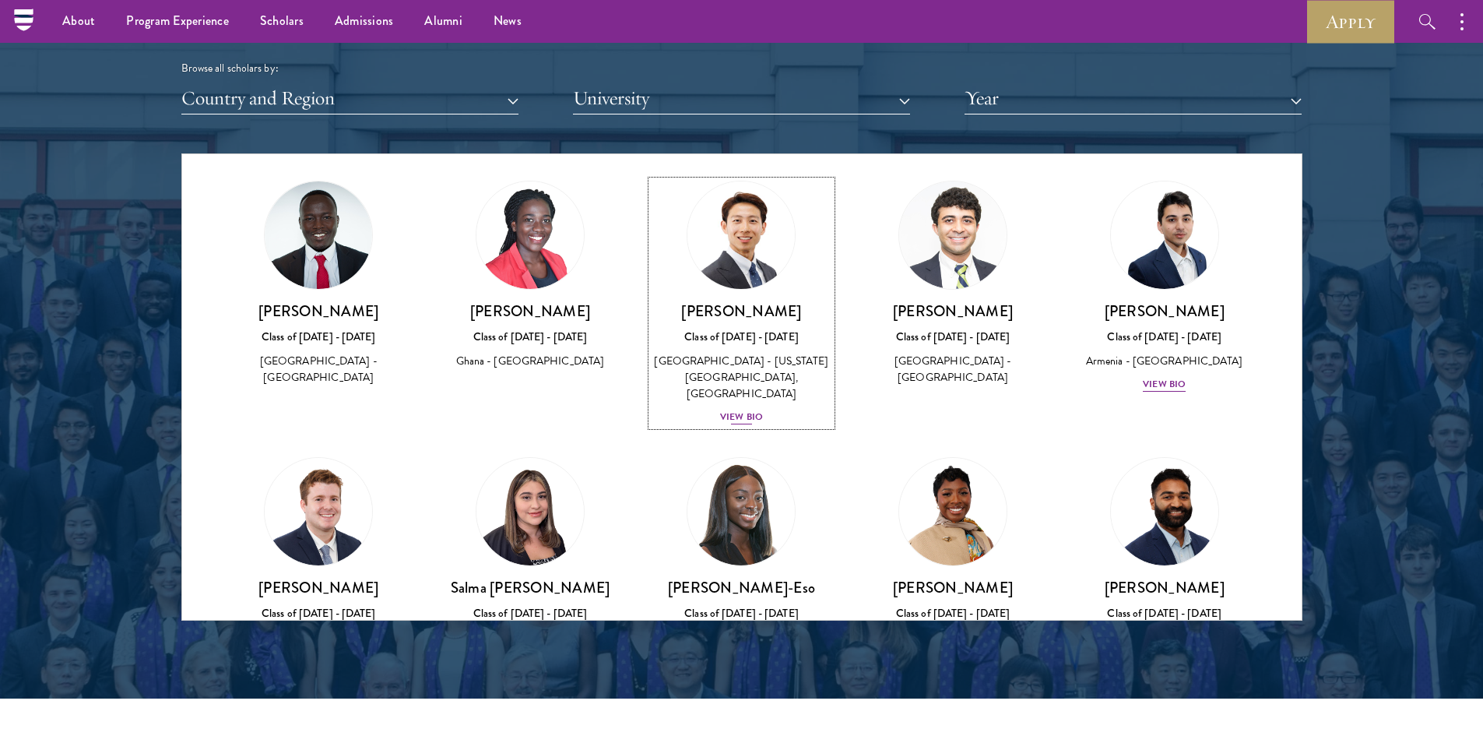
click at [743, 409] on div "View Bio" at bounding box center [741, 416] width 43 height 15
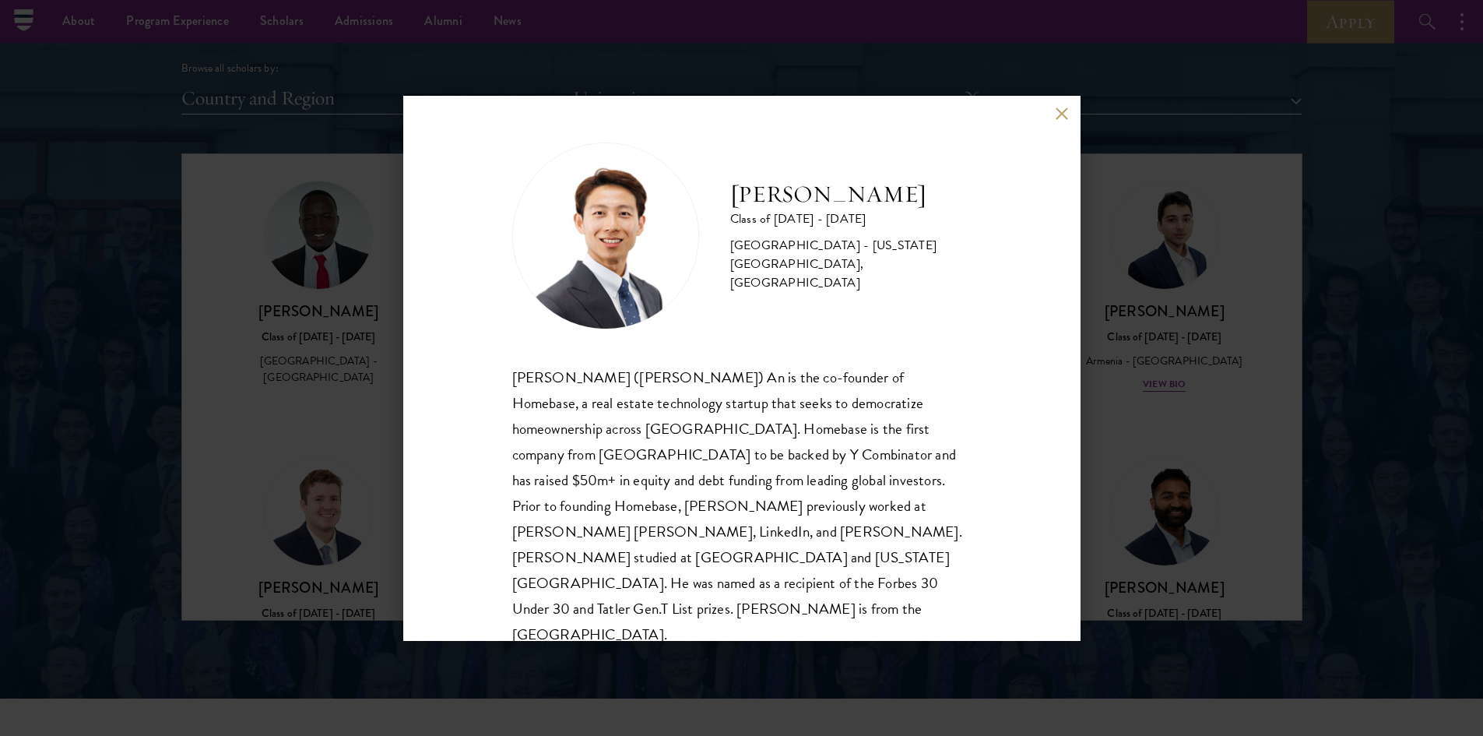
click at [1055, 117] on button at bounding box center [1061, 113] width 13 height 13
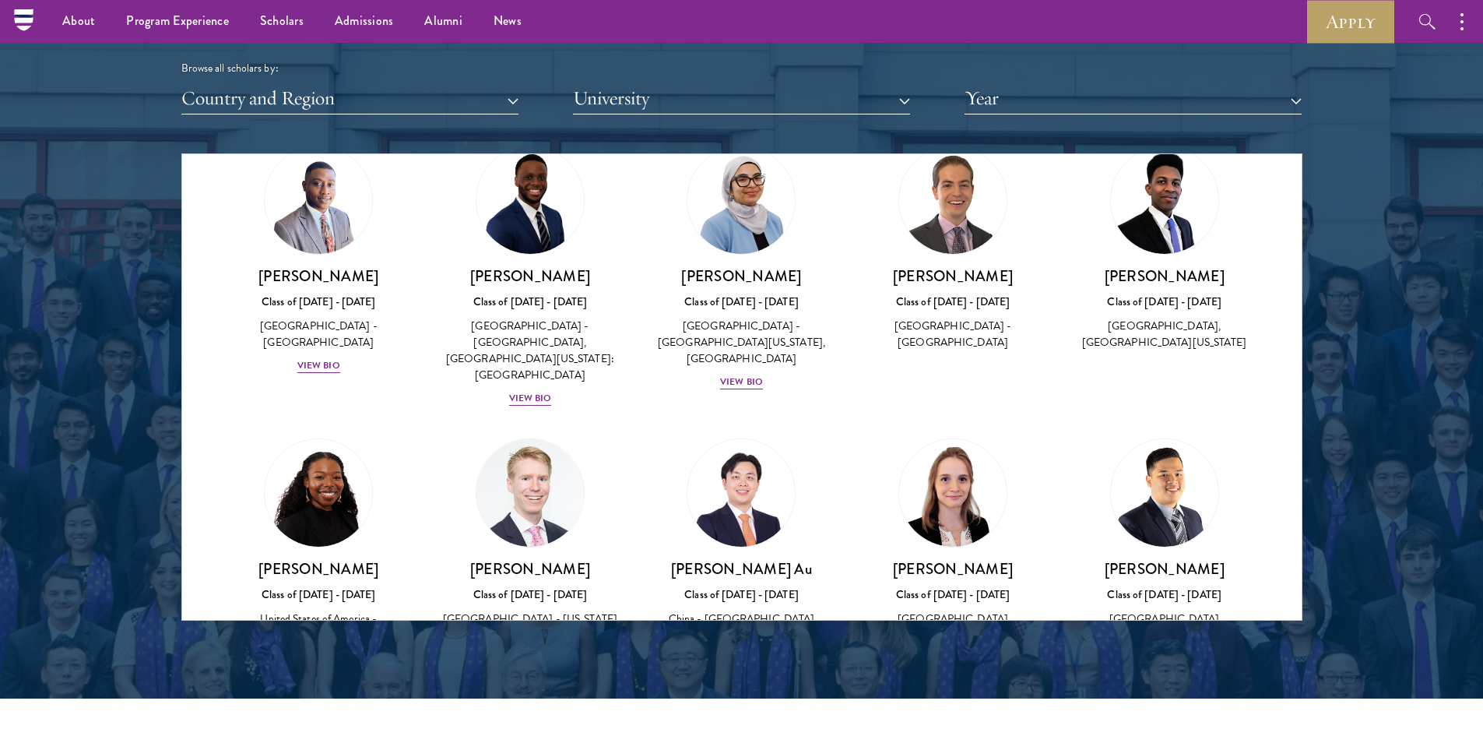
scroll to position [3260, 0]
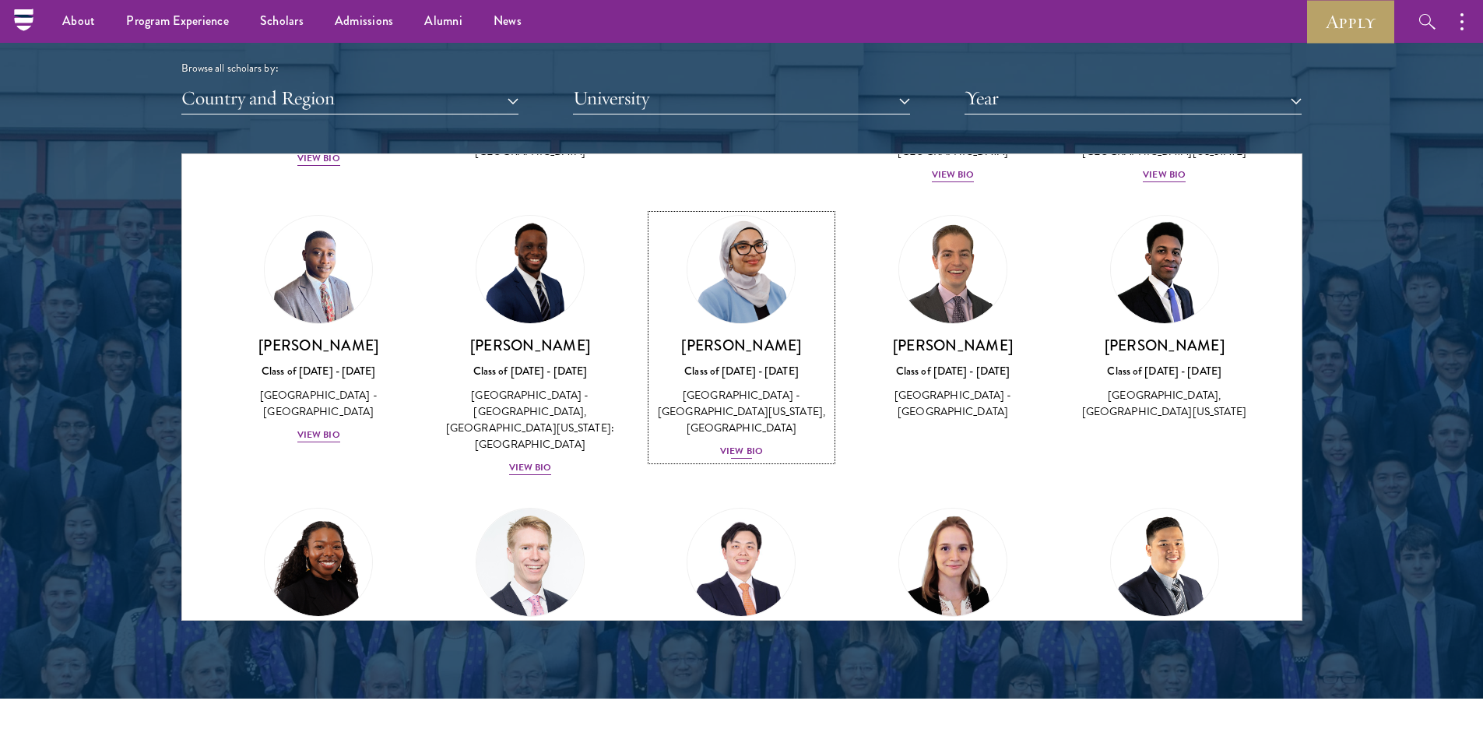
click at [735, 335] on div "[PERSON_NAME] Class of [DATE] - [DATE] [GEOGRAPHIC_DATA] - [GEOGRAPHIC_DATA][US…" at bounding box center [741, 397] width 181 height 125
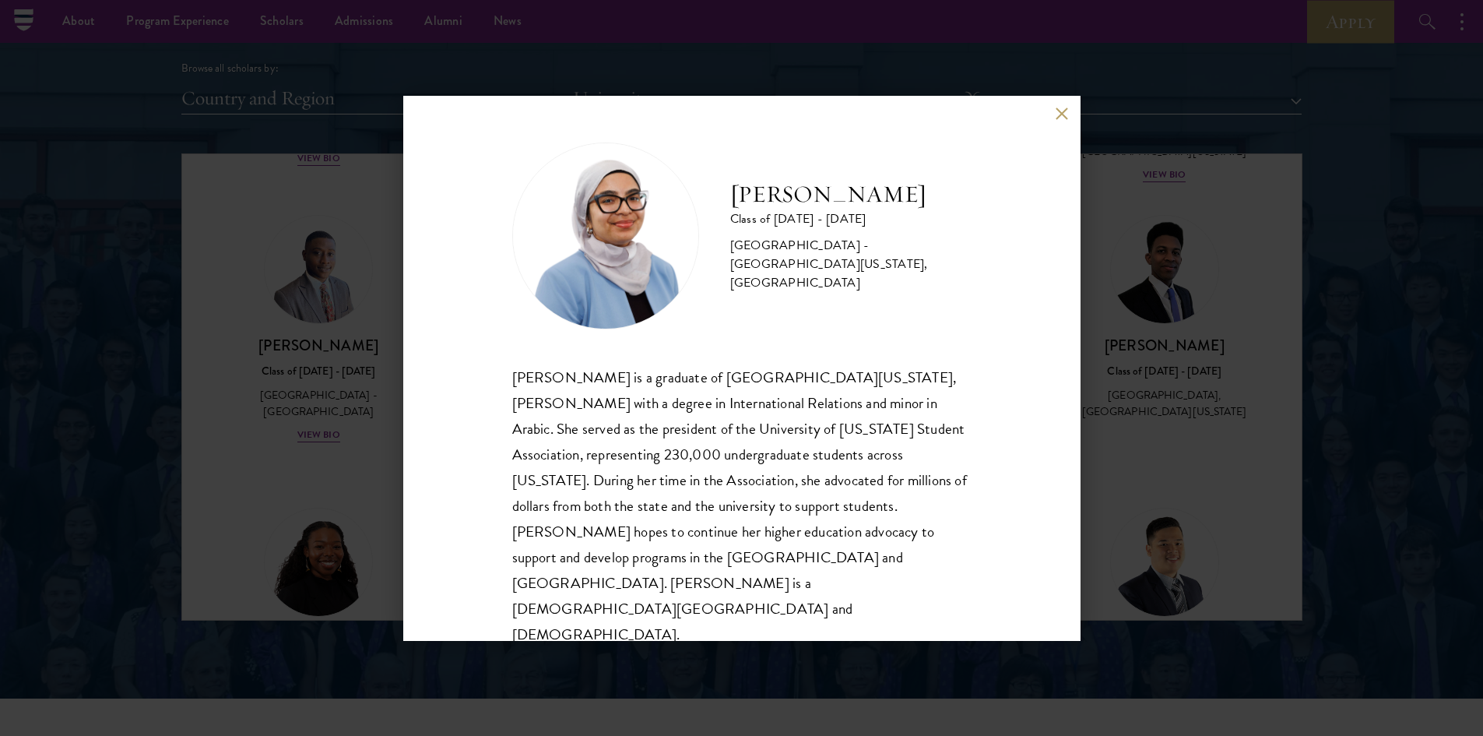
click at [1060, 121] on button at bounding box center [1061, 113] width 13 height 13
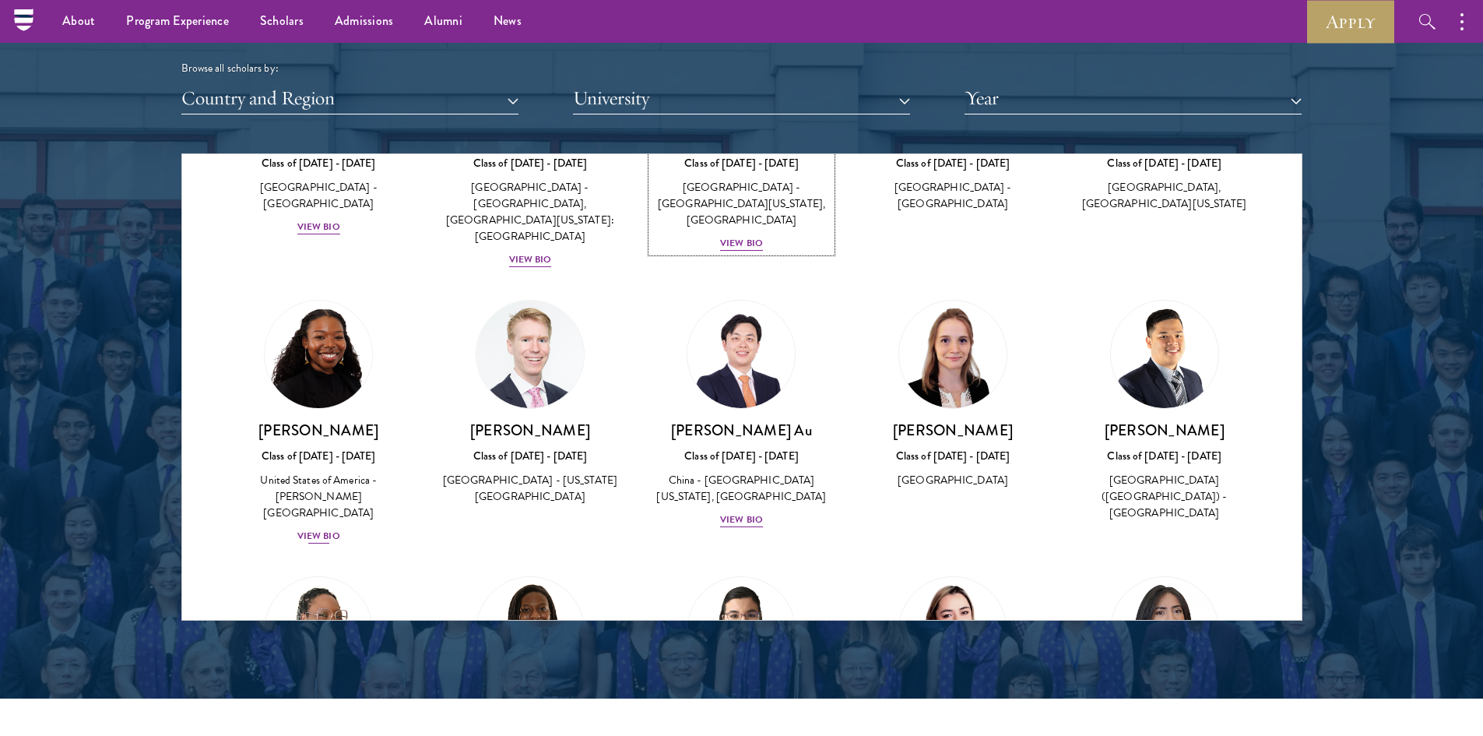
scroll to position [3468, 0]
click at [321, 528] on div "View Bio" at bounding box center [318, 535] width 43 height 15
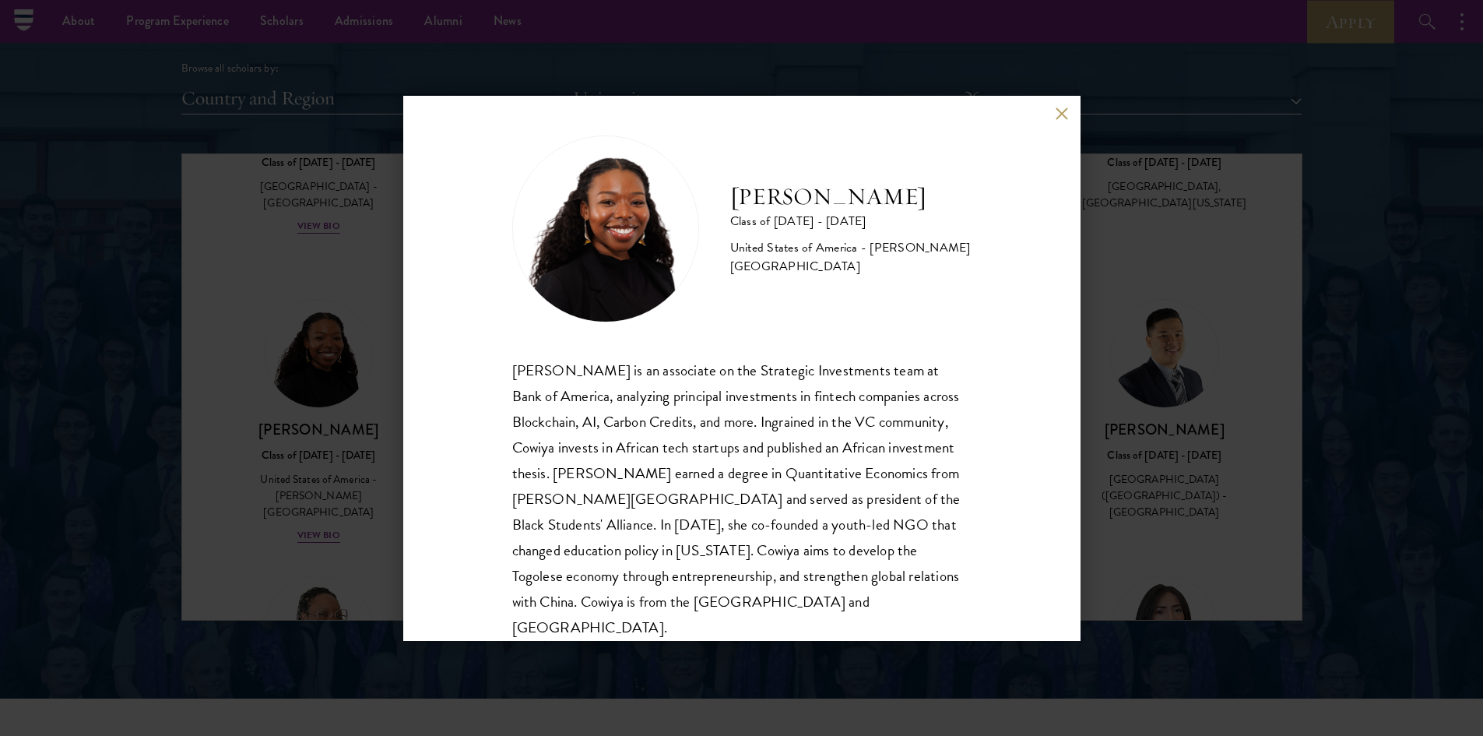
scroll to position [25, 0]
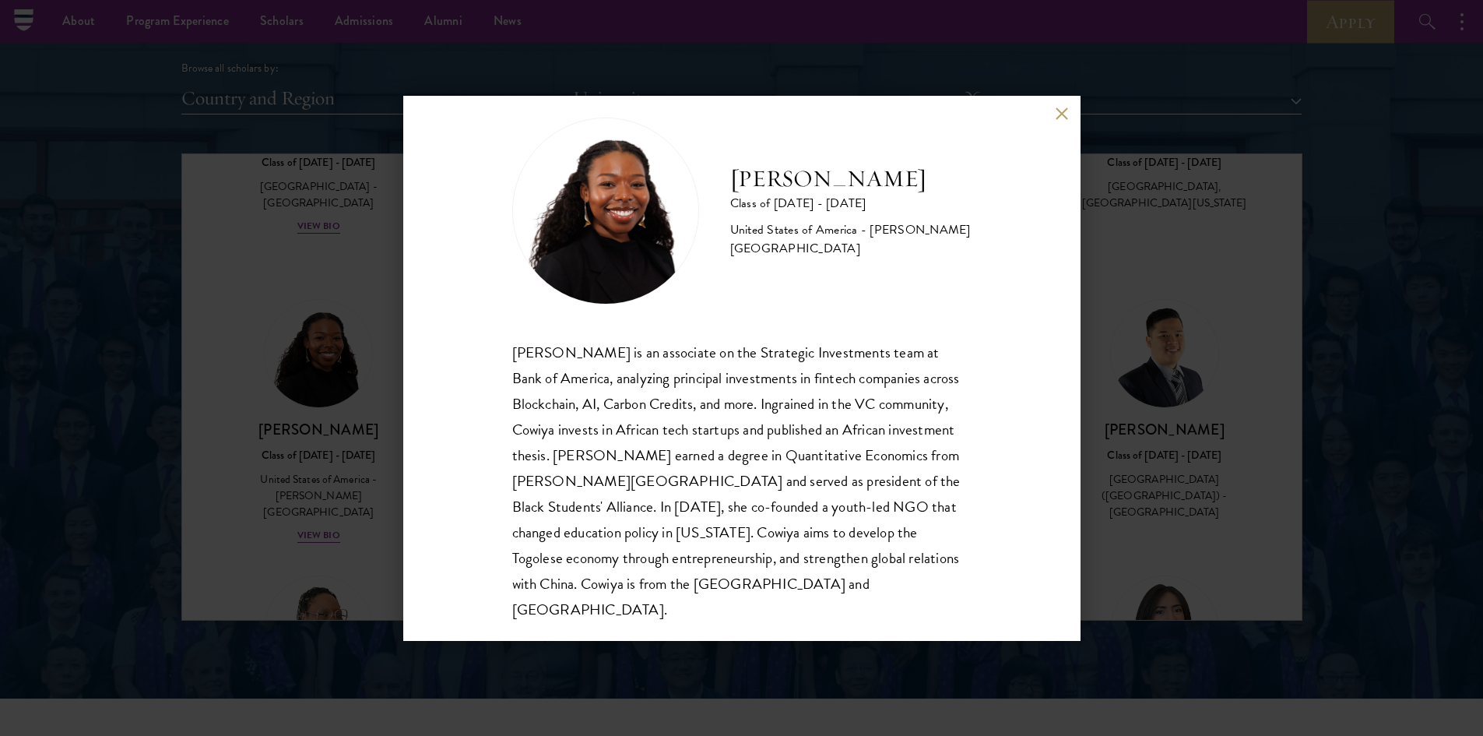
click at [1066, 113] on button at bounding box center [1061, 113] width 13 height 13
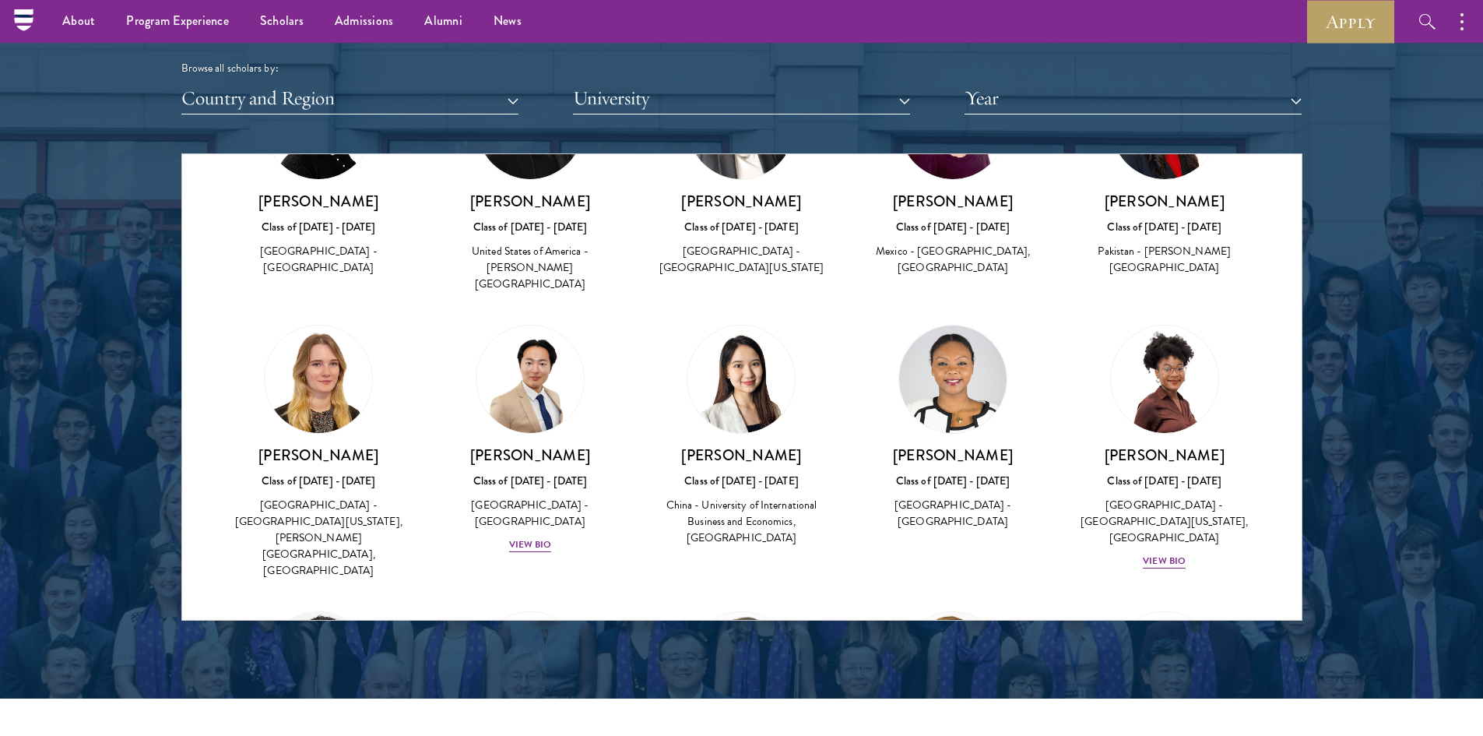
scroll to position [3973, 0]
click at [1150, 444] on div "[PERSON_NAME] Class of [DATE] - [DATE] [GEOGRAPHIC_DATA] - [GEOGRAPHIC_DATA][US…" at bounding box center [1164, 506] width 181 height 125
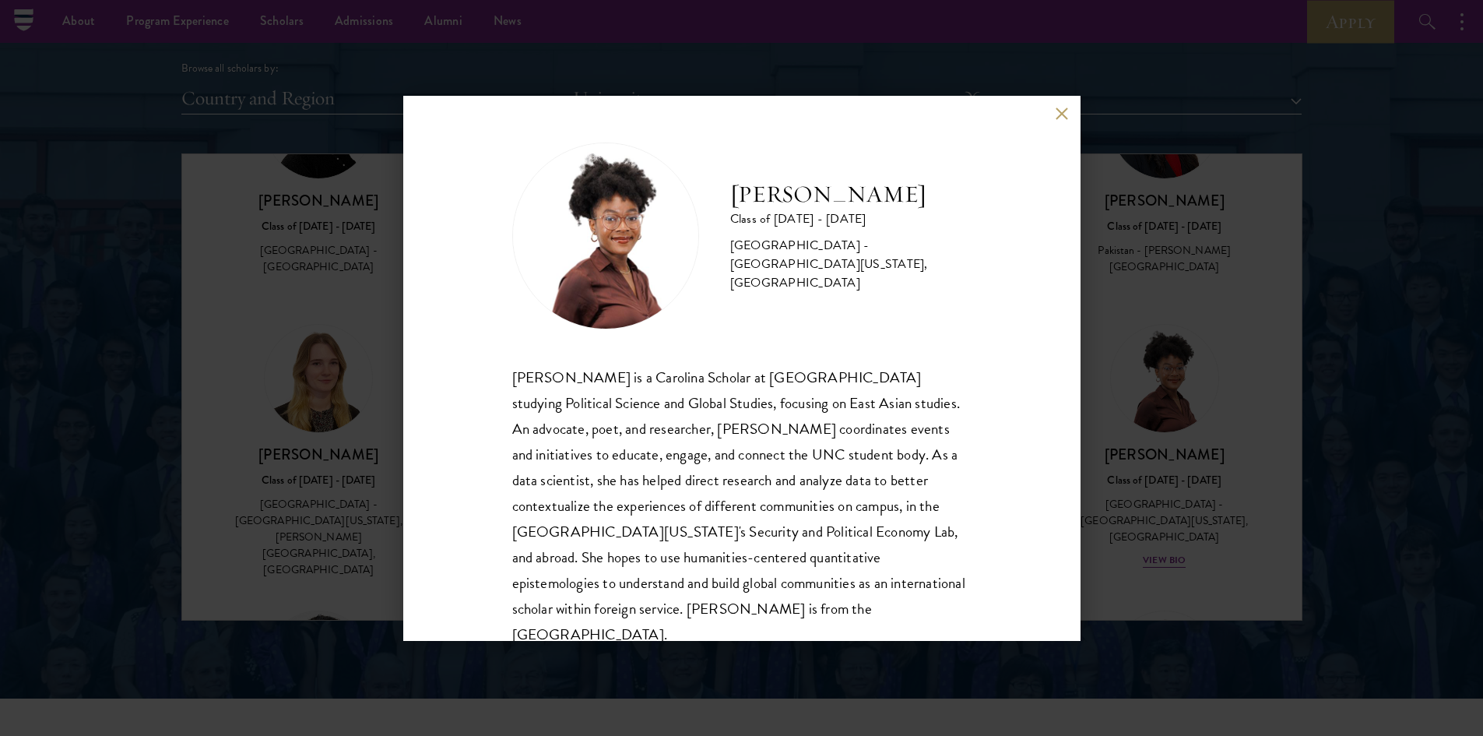
scroll to position [27, 0]
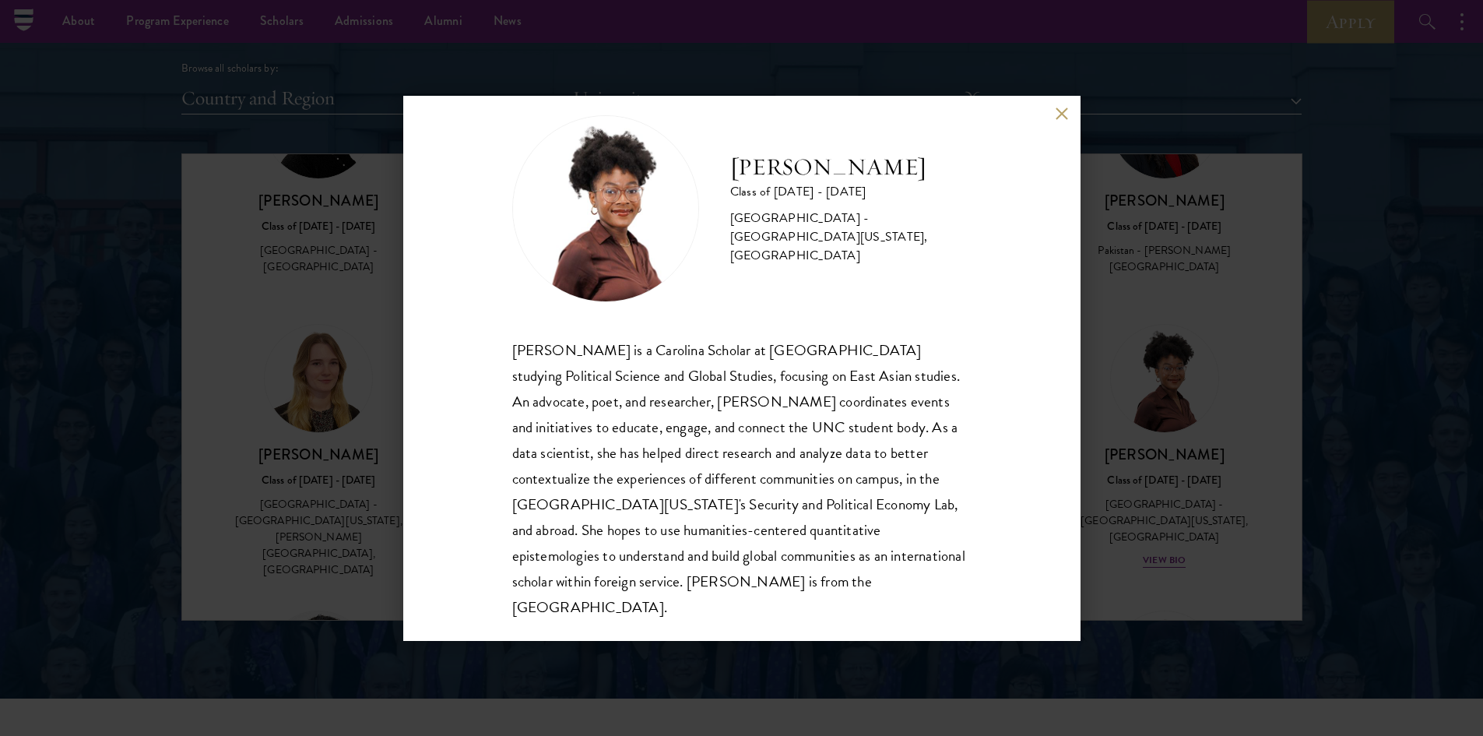
click at [1055, 115] on button at bounding box center [1061, 113] width 13 height 13
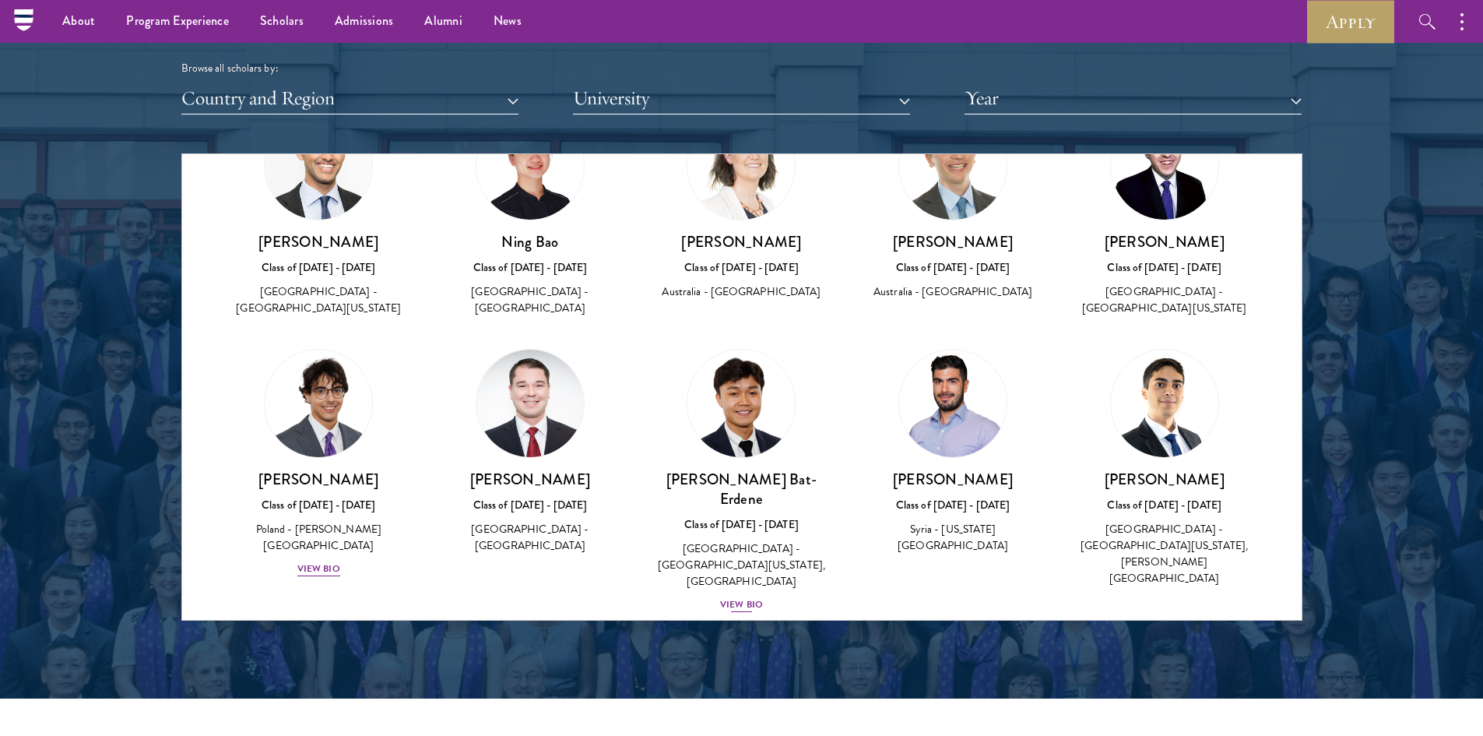
scroll to position [4475, 0]
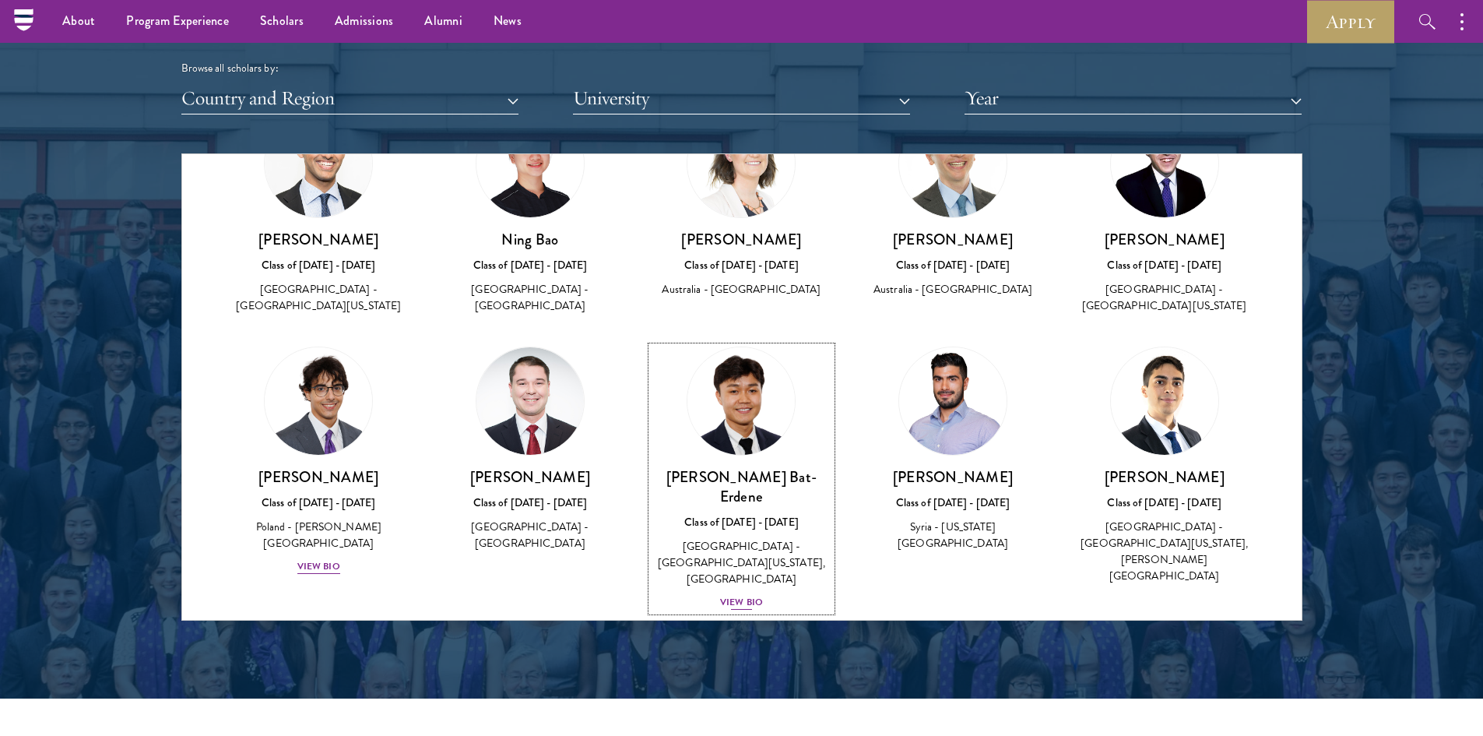
click at [736, 595] on div "View Bio" at bounding box center [741, 602] width 43 height 15
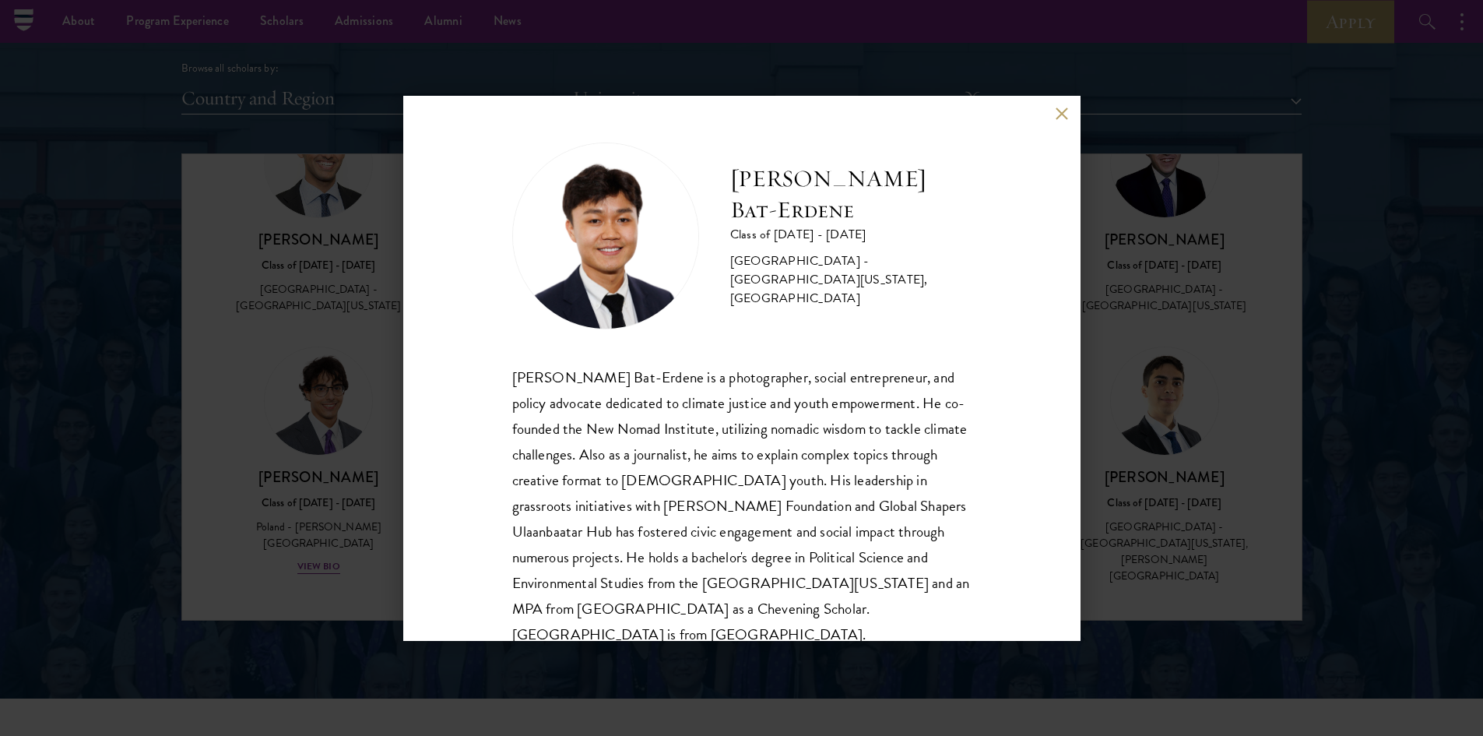
scroll to position [27, 0]
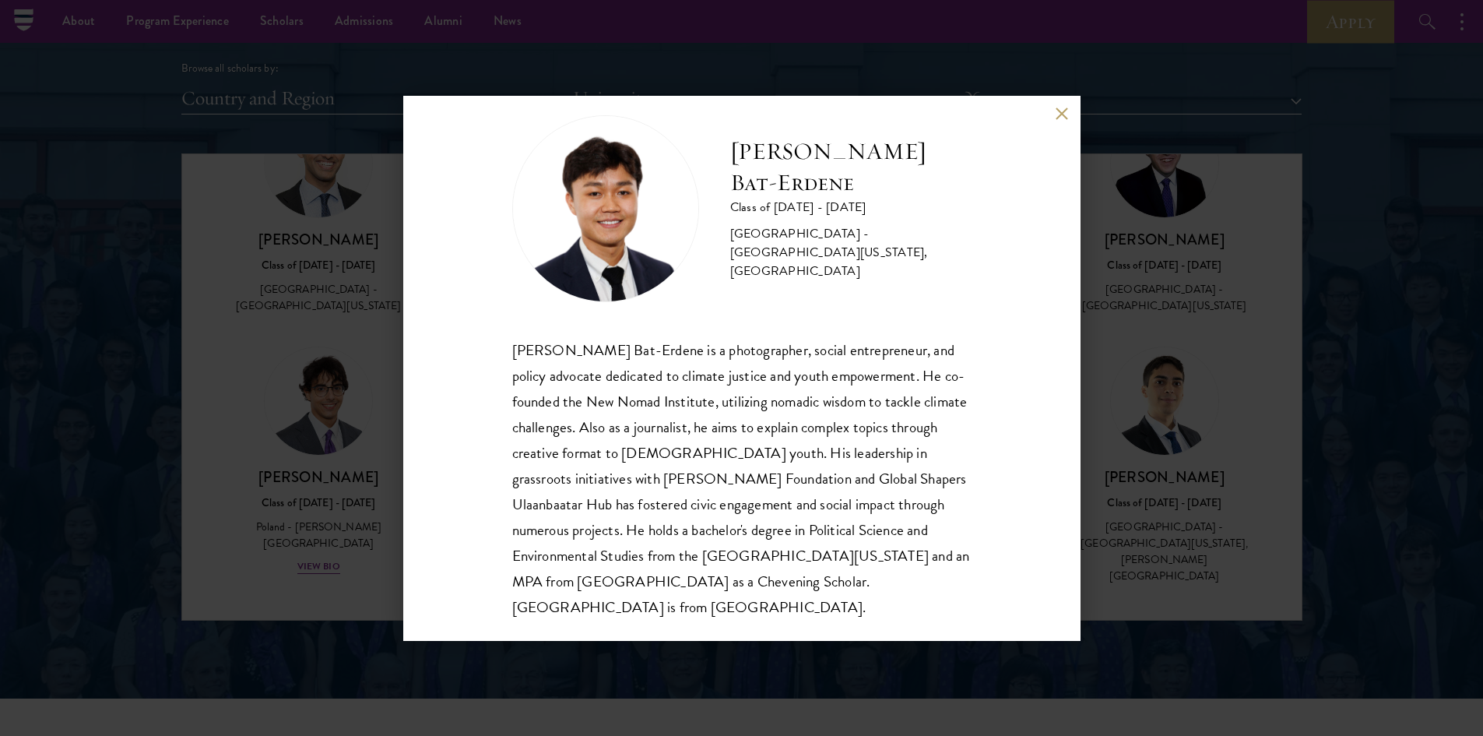
click at [1061, 114] on button at bounding box center [1061, 113] width 13 height 13
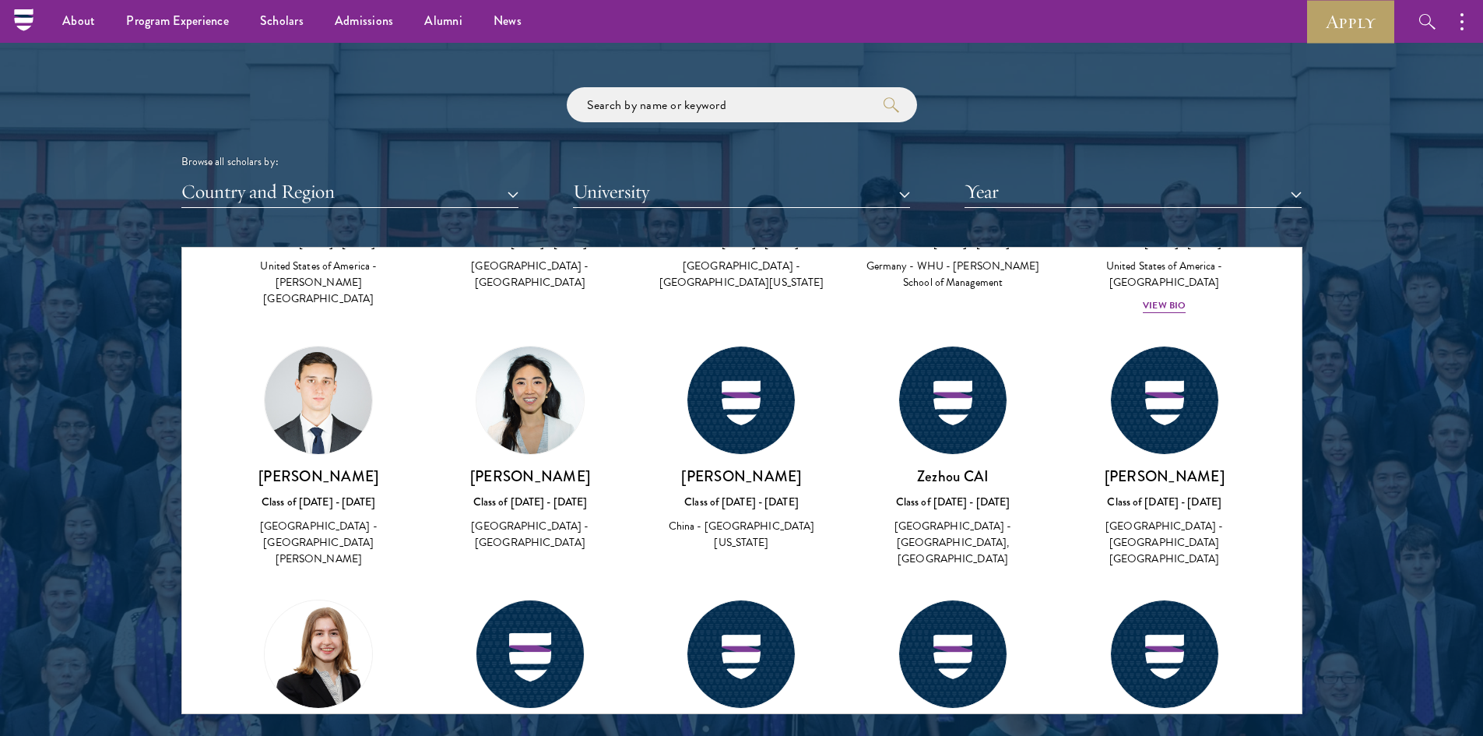
scroll to position [7495, 0]
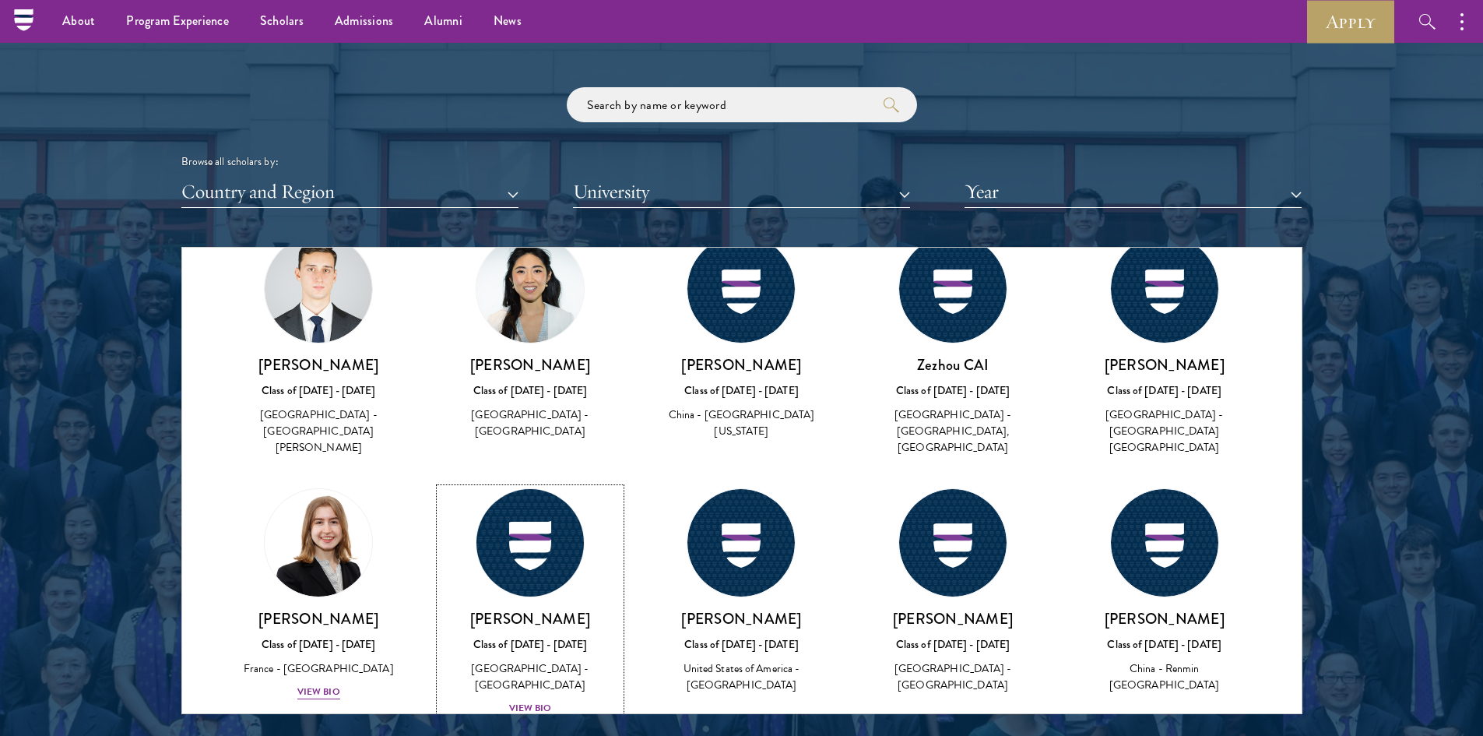
click at [528, 700] on div "View Bio" at bounding box center [530, 707] width 43 height 15
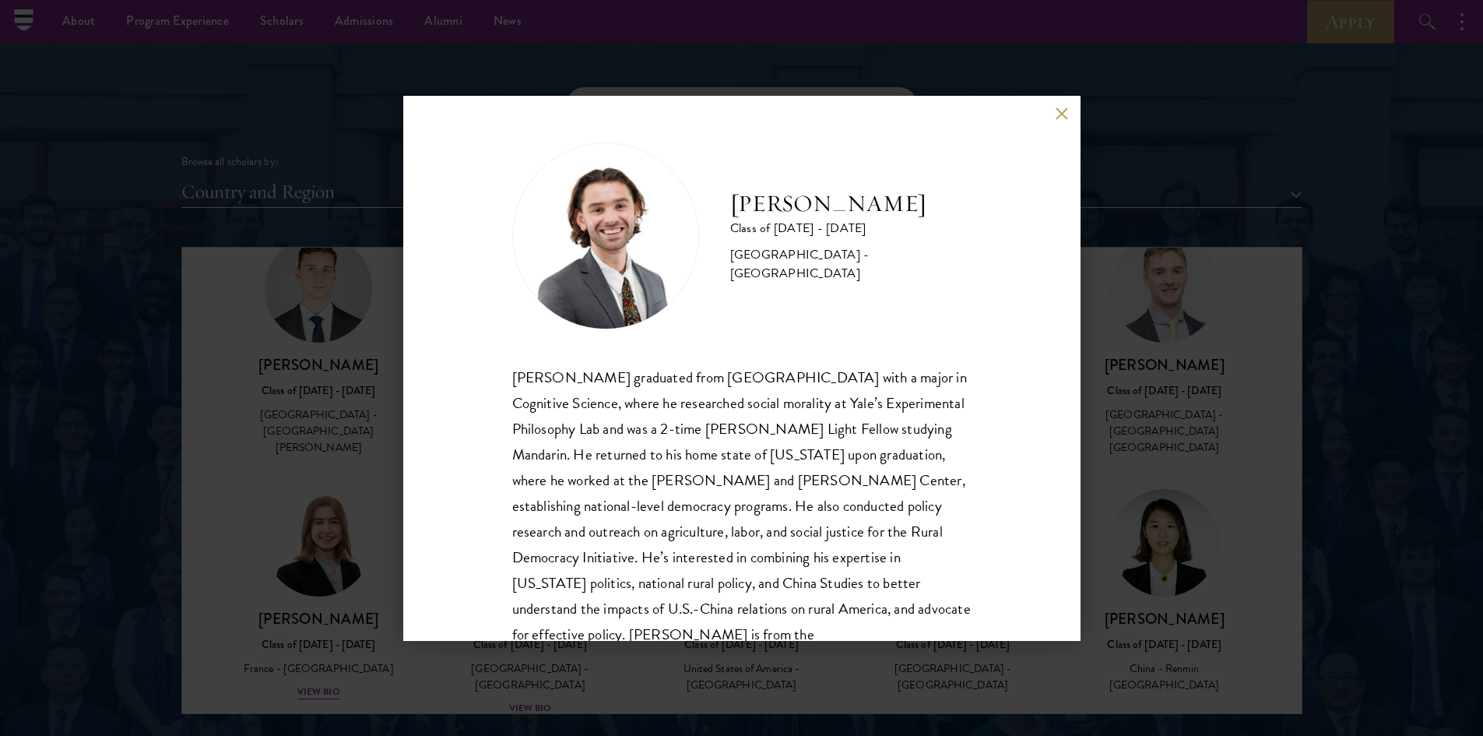
scroll to position [53, 0]
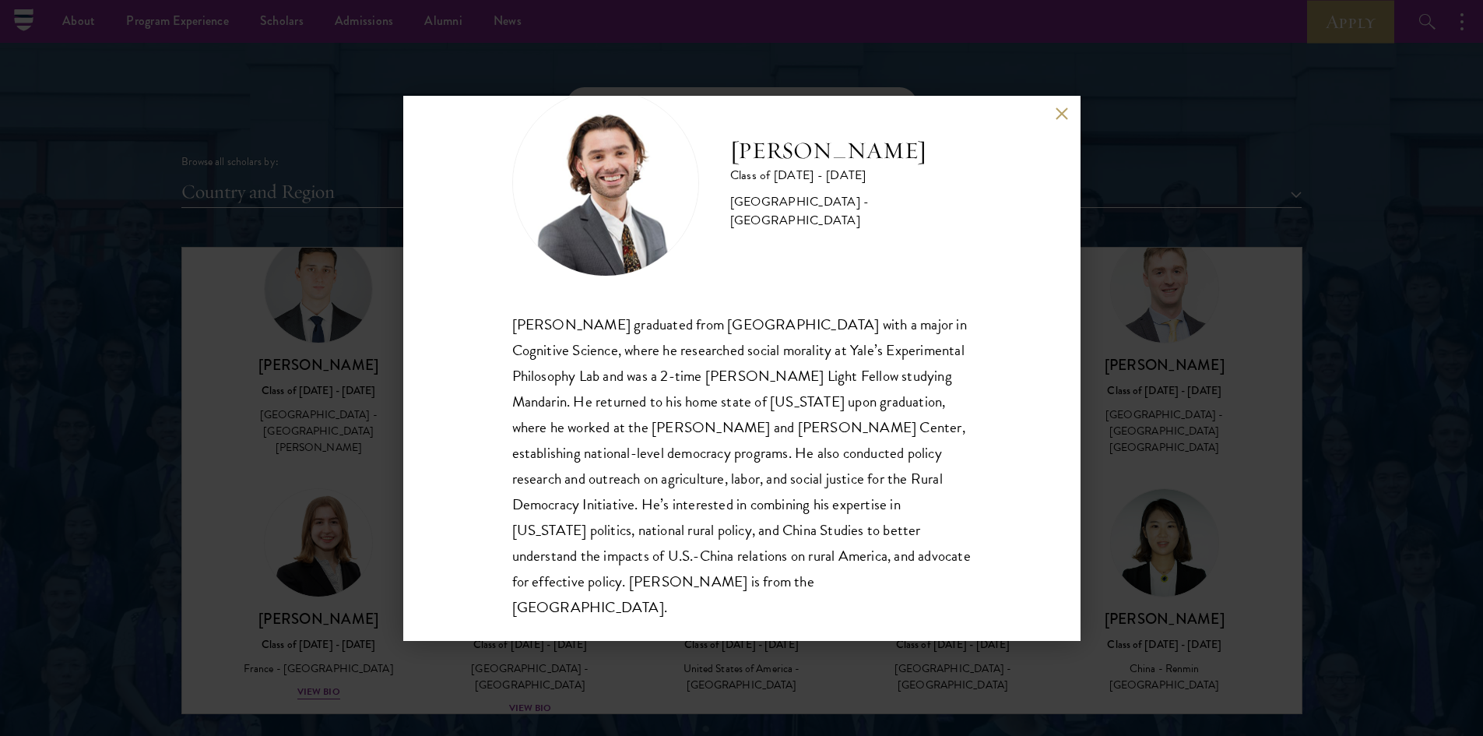
click at [1063, 109] on button at bounding box center [1061, 113] width 13 height 13
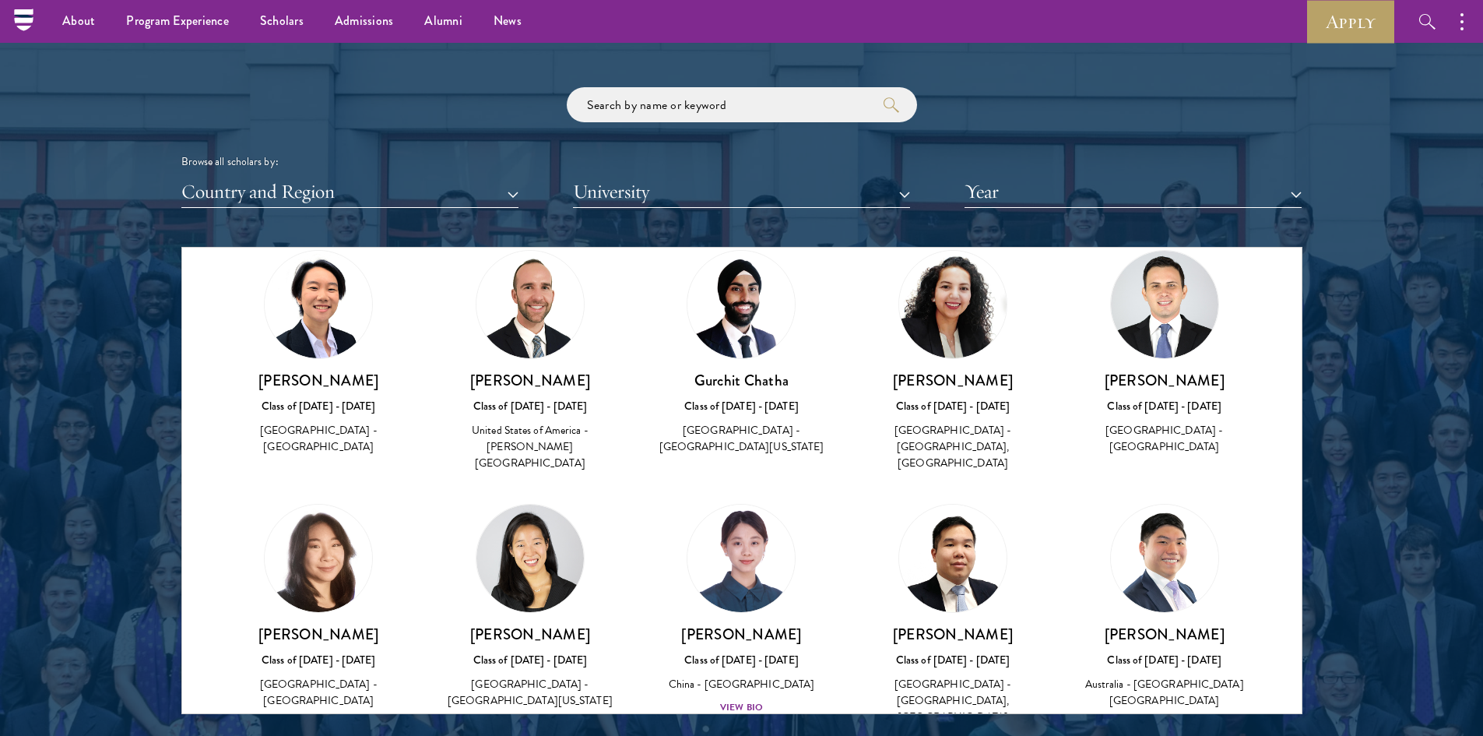
scroll to position [8768, 0]
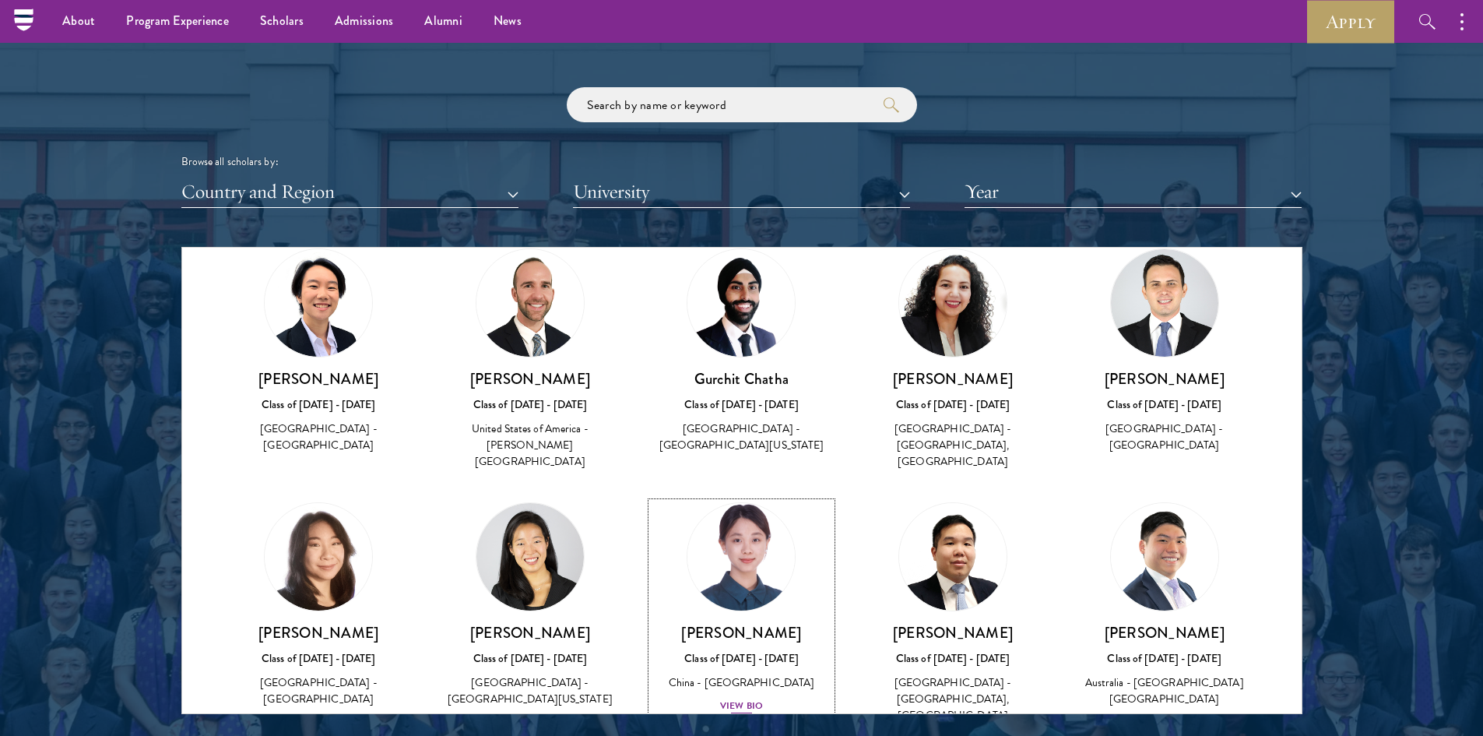
click at [727, 698] on div "View Bio" at bounding box center [741, 705] width 43 height 15
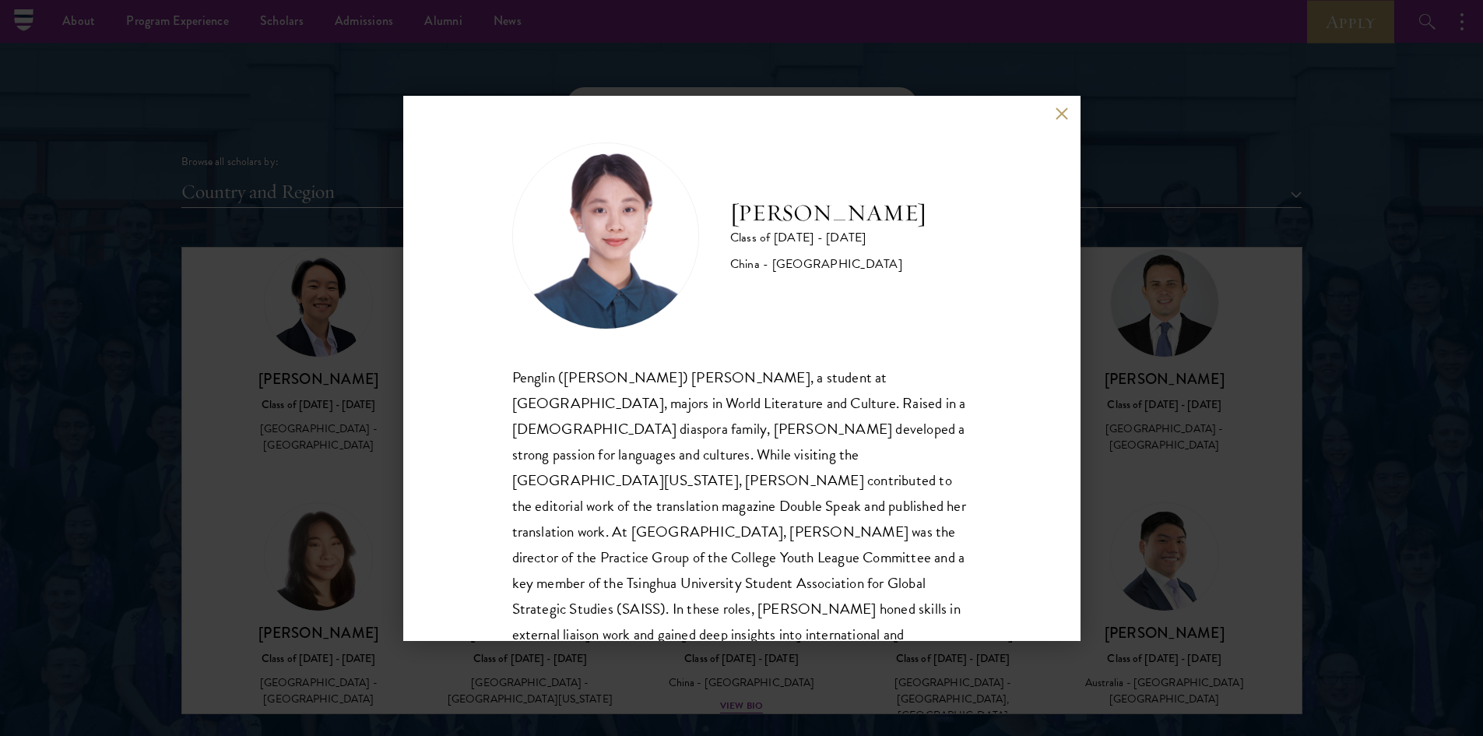
scroll to position [27, 0]
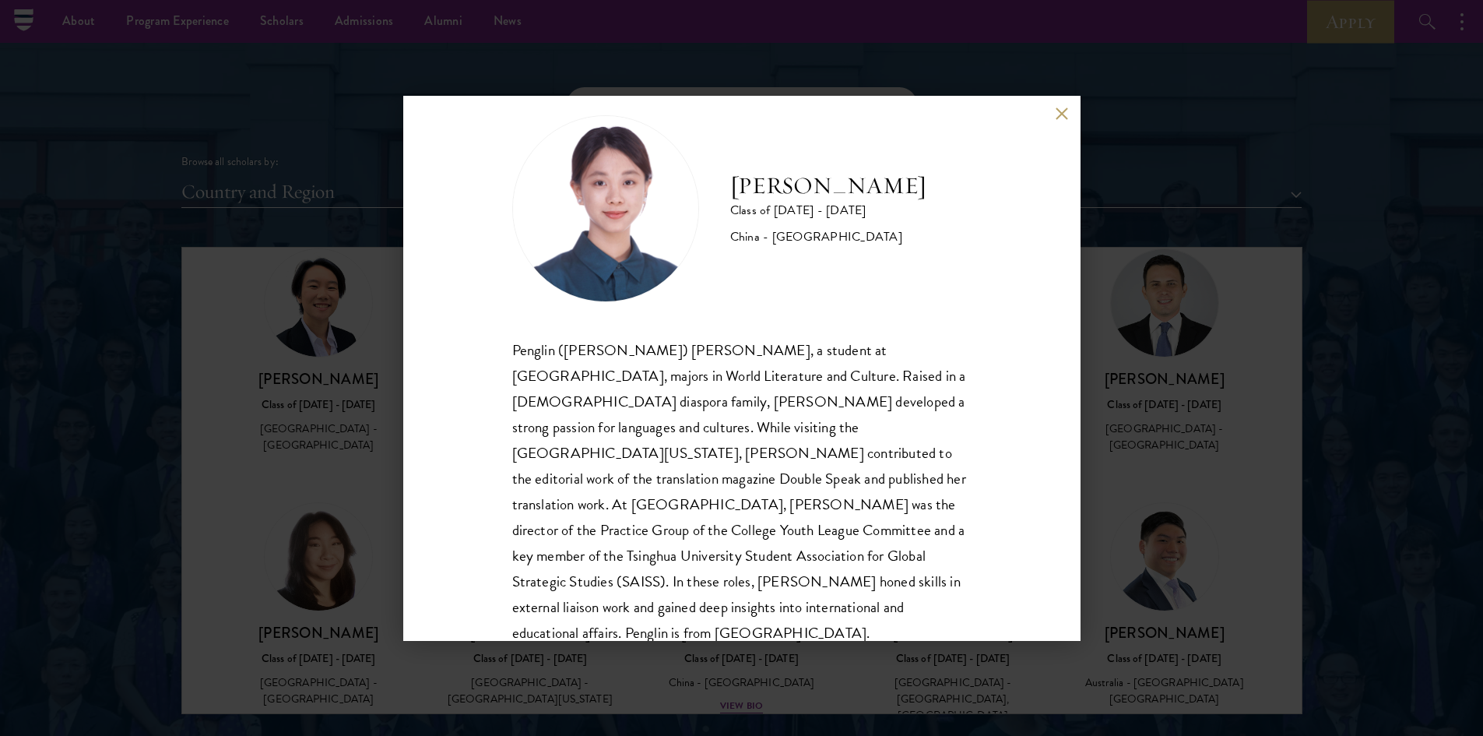
click at [1059, 113] on button at bounding box center [1061, 113] width 13 height 13
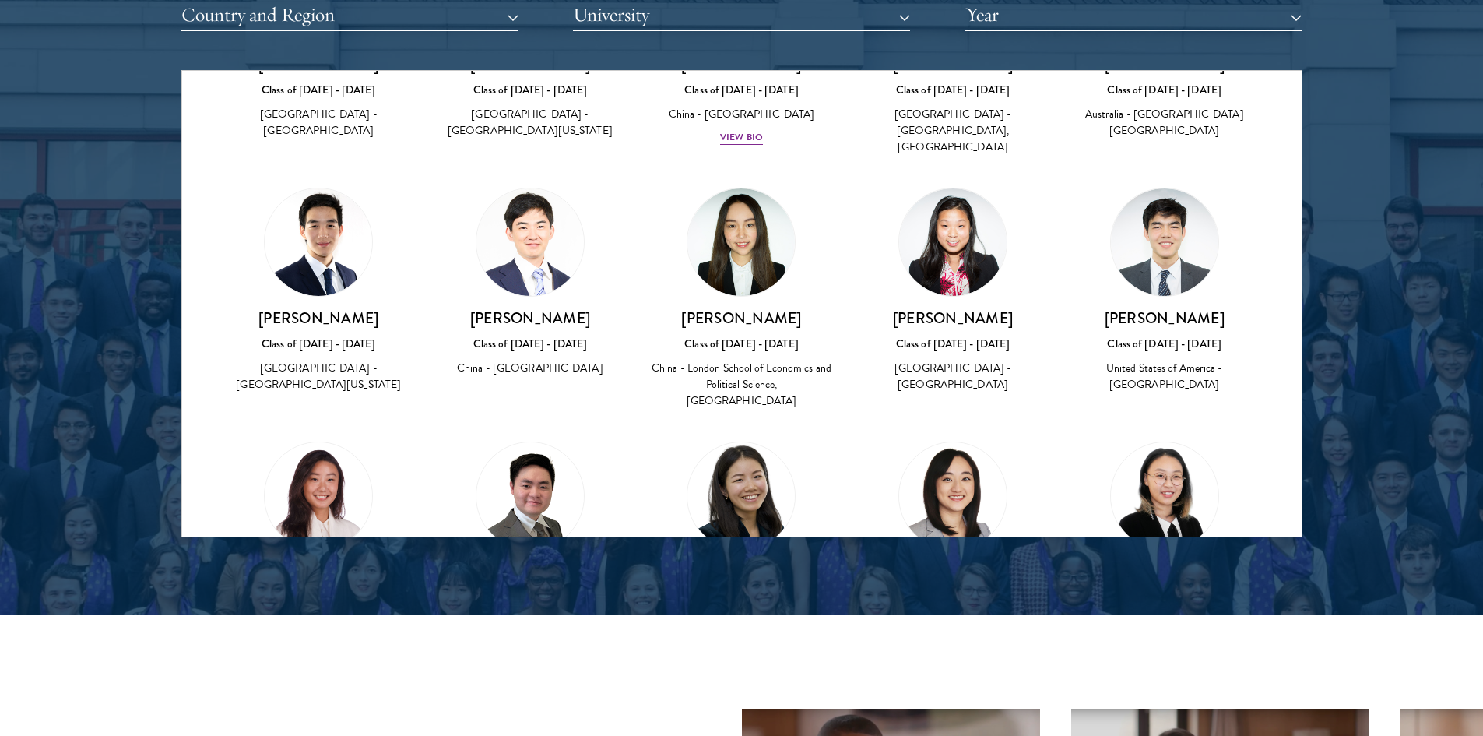
scroll to position [9159, 0]
click at [314, 655] on div "View Bio" at bounding box center [318, 662] width 43 height 15
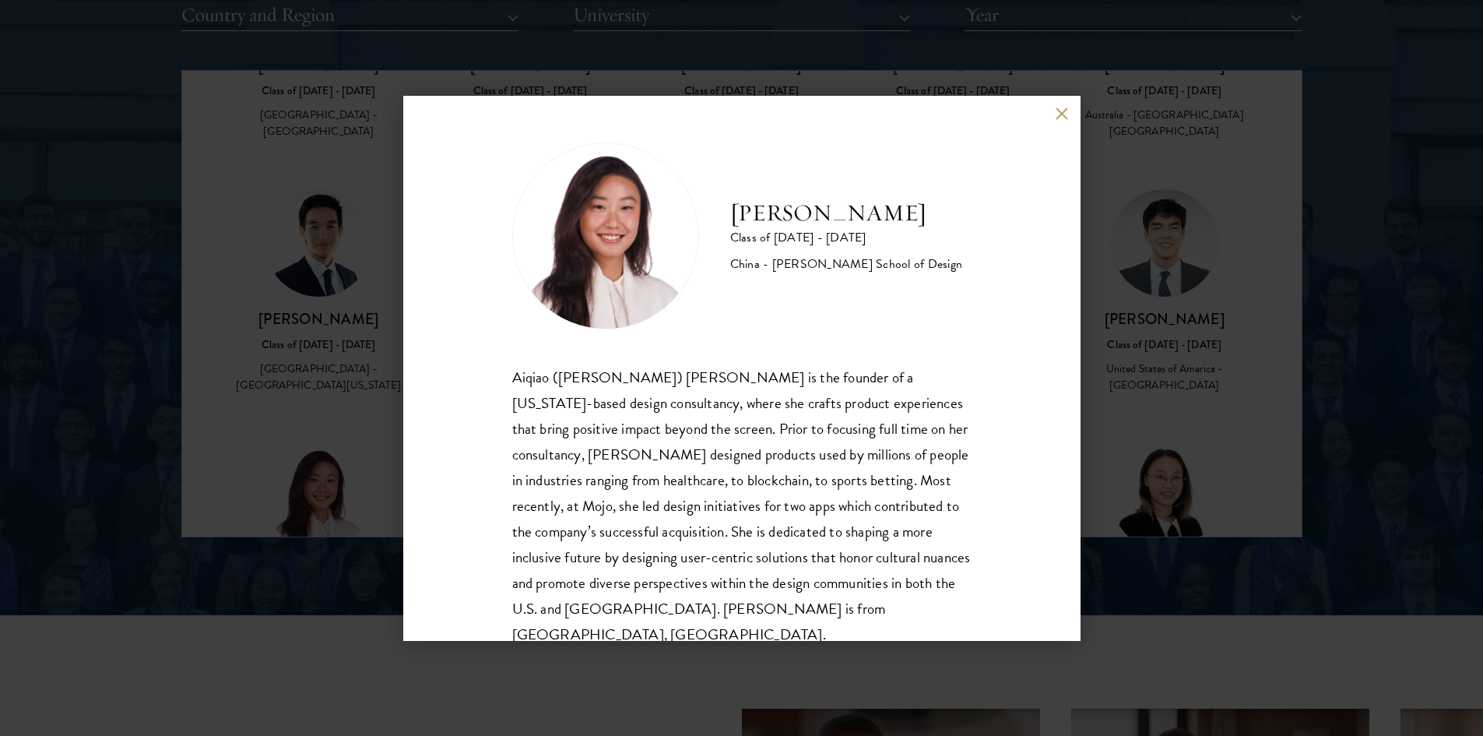
click at [1065, 114] on button at bounding box center [1061, 113] width 13 height 13
